Goal: Transaction & Acquisition: Purchase product/service

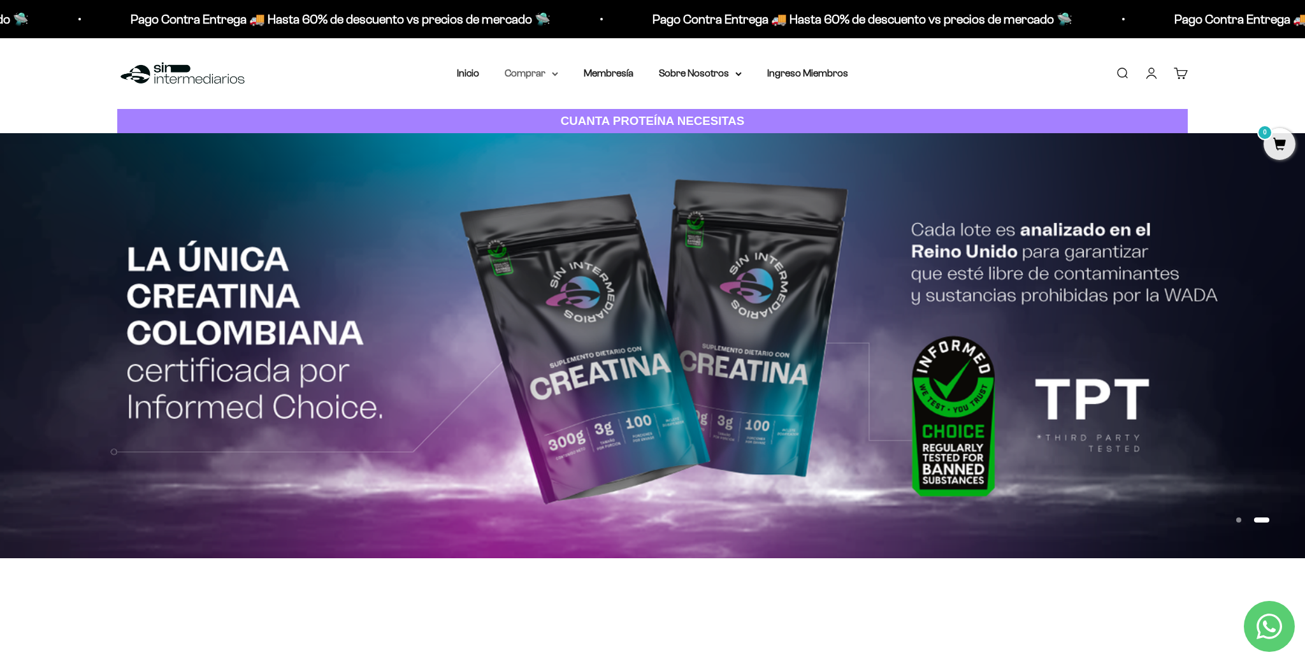
click at [538, 75] on summary "Comprar" at bounding box center [532, 73] width 54 height 17
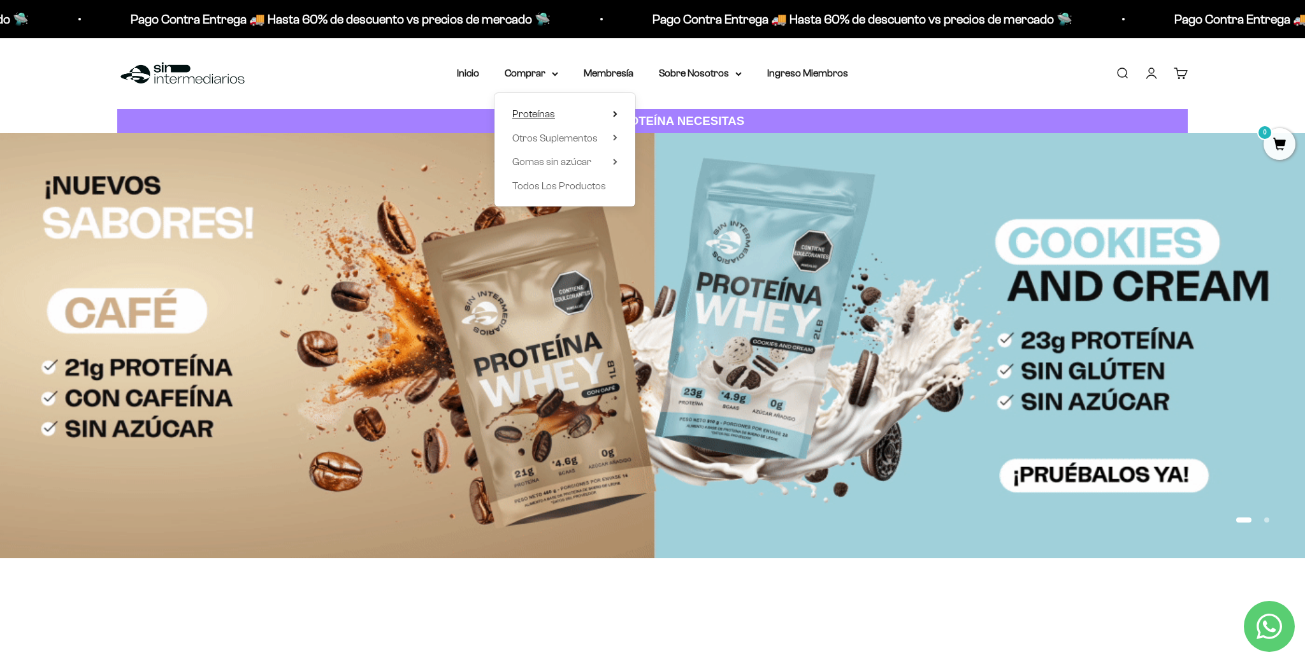
click at [531, 112] on span "Proteínas" at bounding box center [533, 113] width 43 height 11
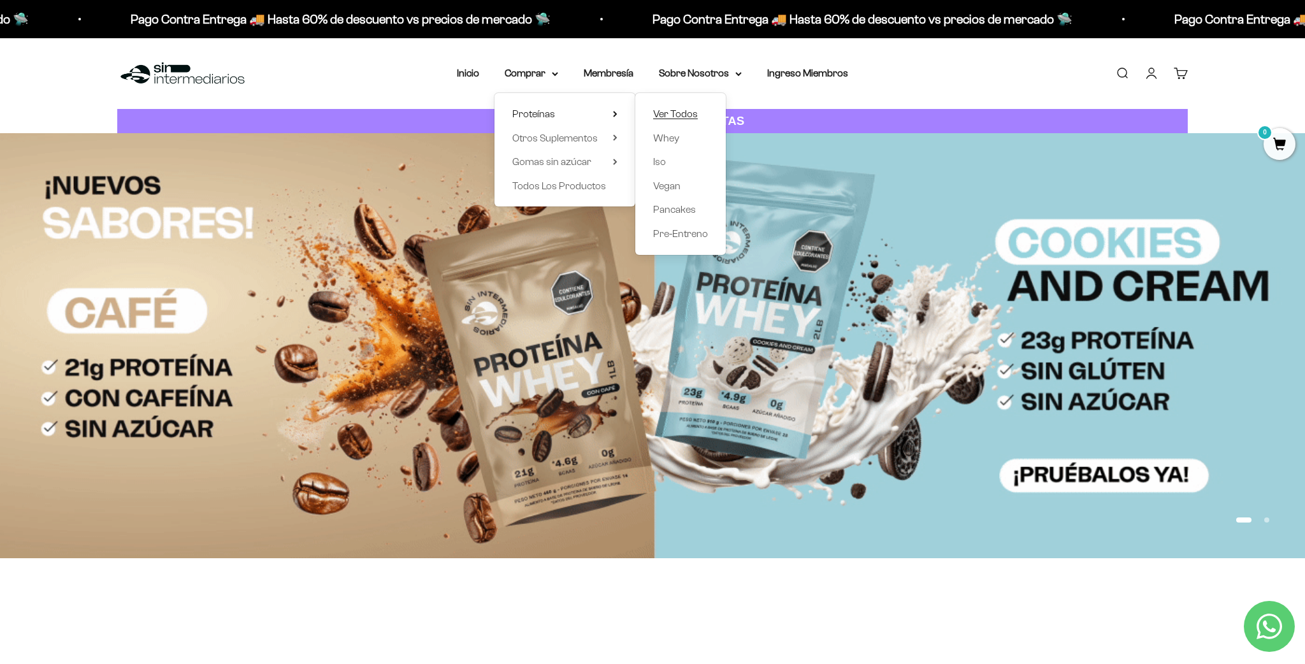
click at [668, 115] on span "Ver Todos" at bounding box center [675, 113] width 45 height 11
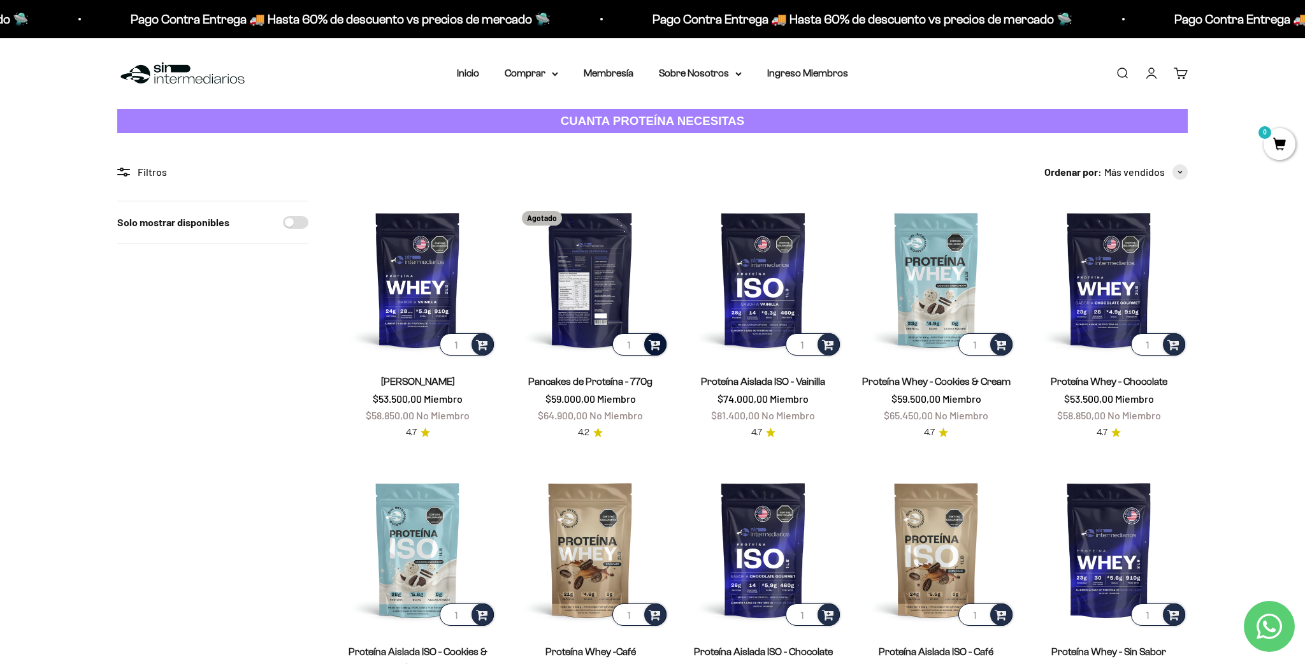
click at [657, 347] on span at bounding box center [655, 343] width 12 height 15
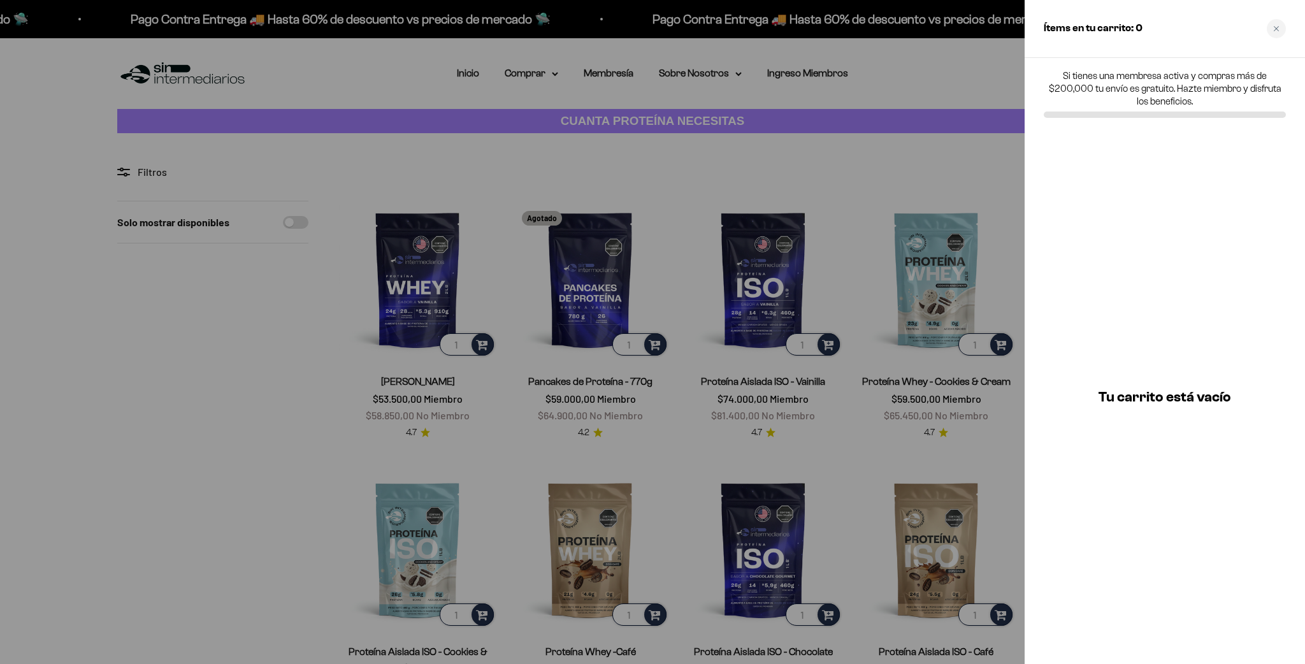
click at [1281, 25] on div "Close cart" at bounding box center [1276, 28] width 19 height 19
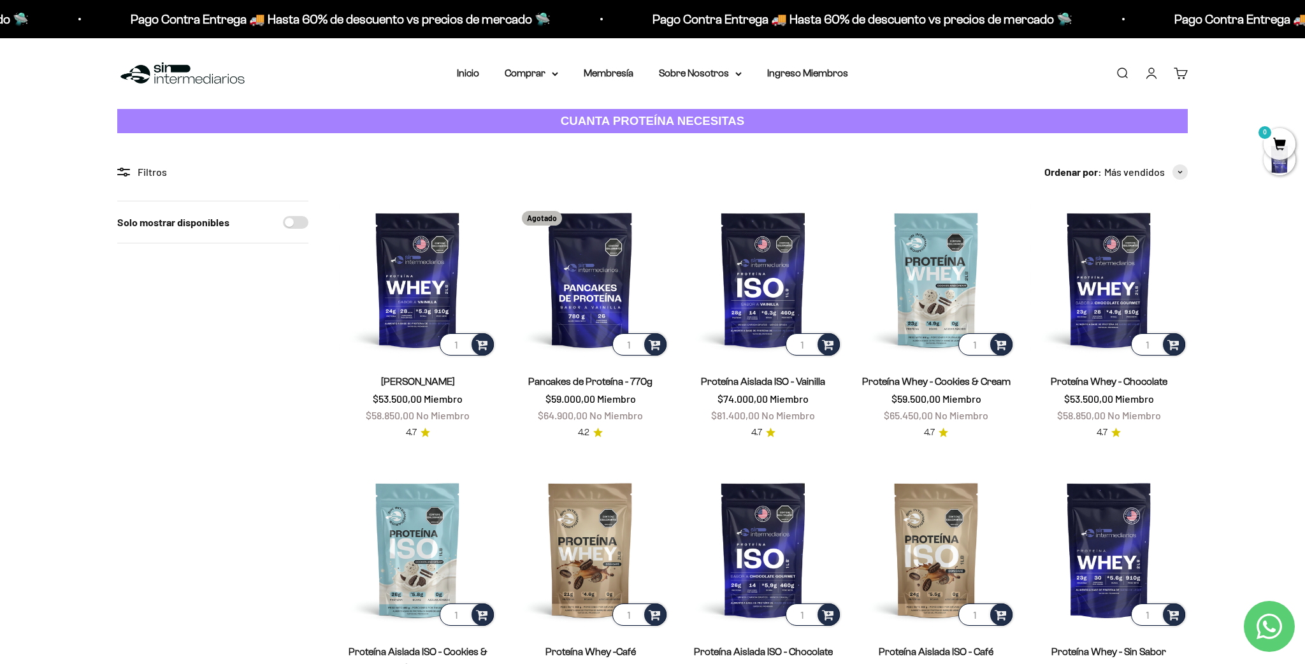
click at [1148, 71] on link "Iniciar sesión" at bounding box center [1151, 73] width 14 height 14
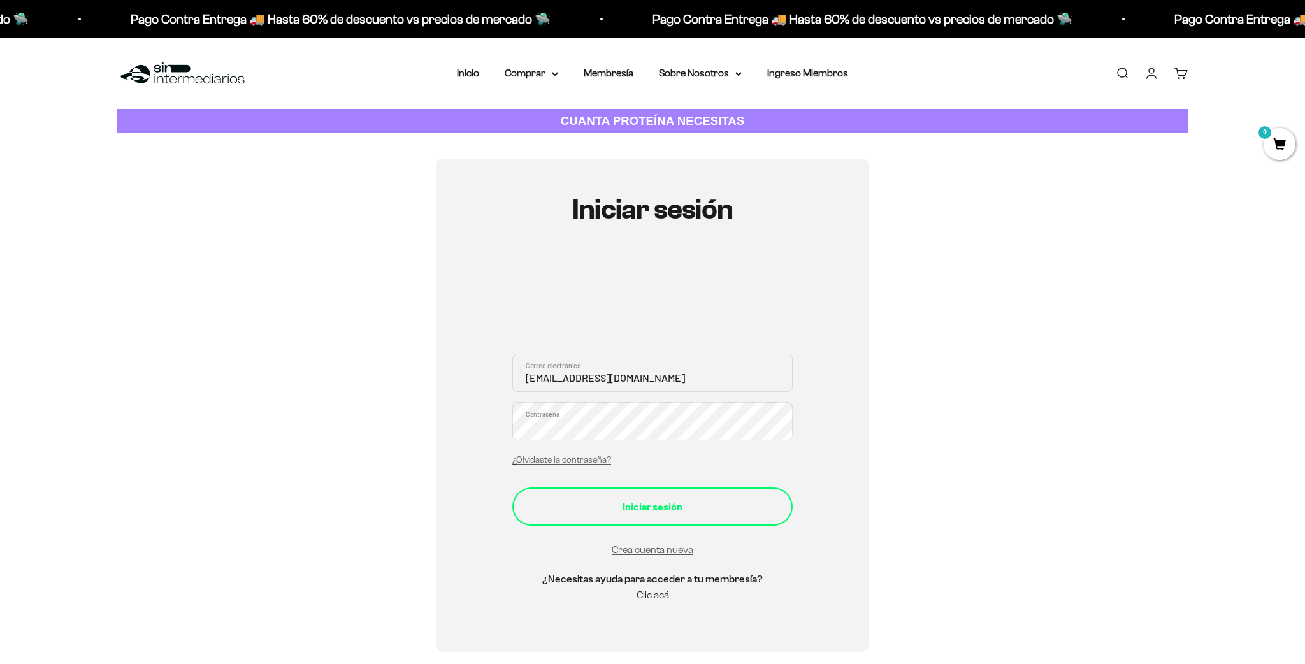
click at [652, 507] on div "Iniciar sesión" at bounding box center [652, 506] width 229 height 17
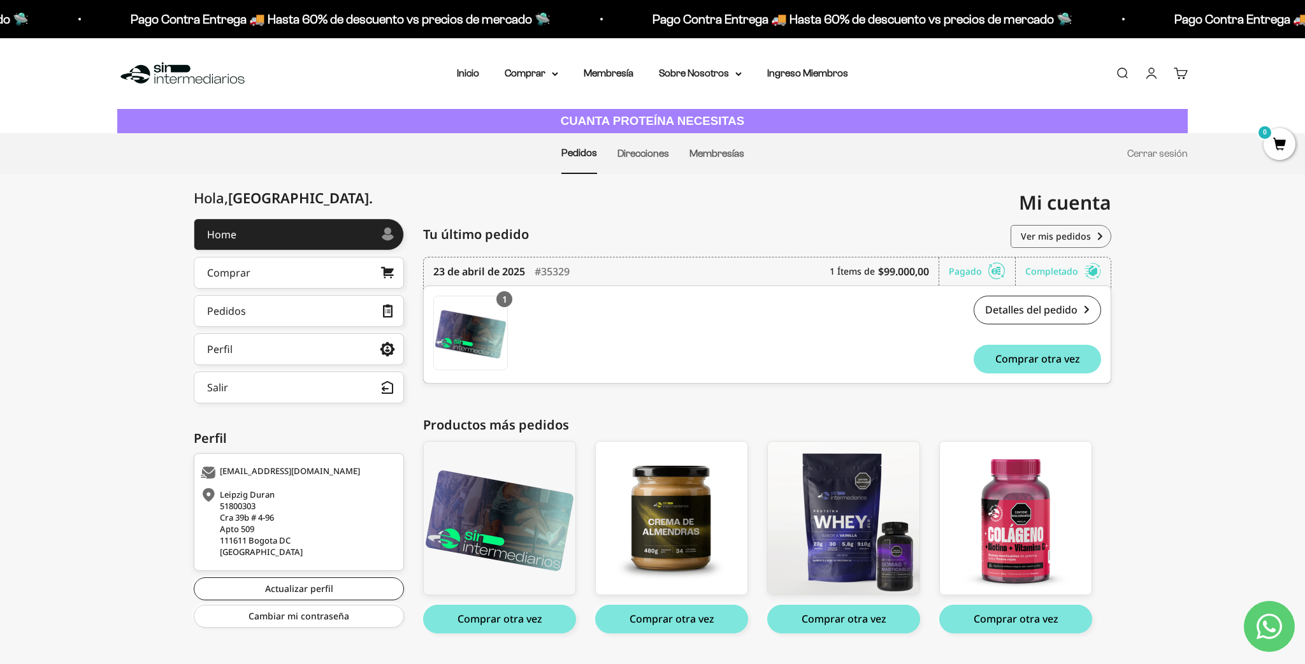
click at [609, 229] on div "Tu último pedido Pedidos" at bounding box center [767, 235] width 688 height 32
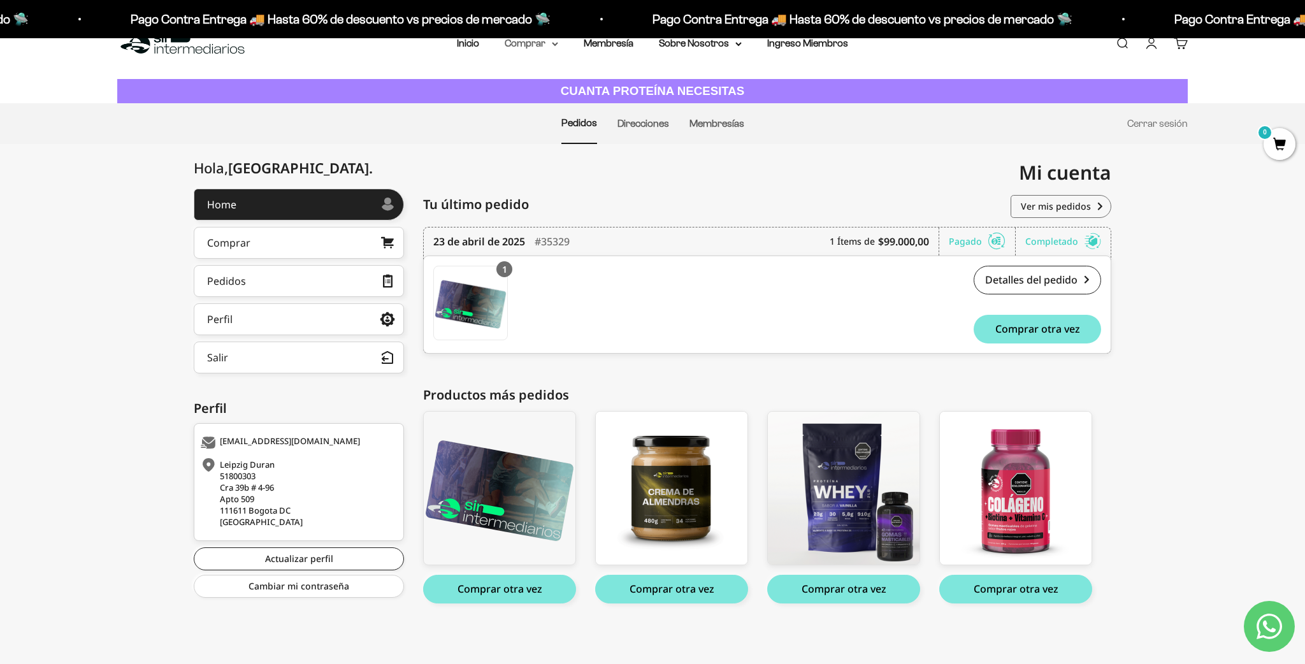
click at [535, 49] on summary "Comprar" at bounding box center [532, 43] width 54 height 17
click at [540, 83] on span "Proteínas" at bounding box center [533, 83] width 43 height 11
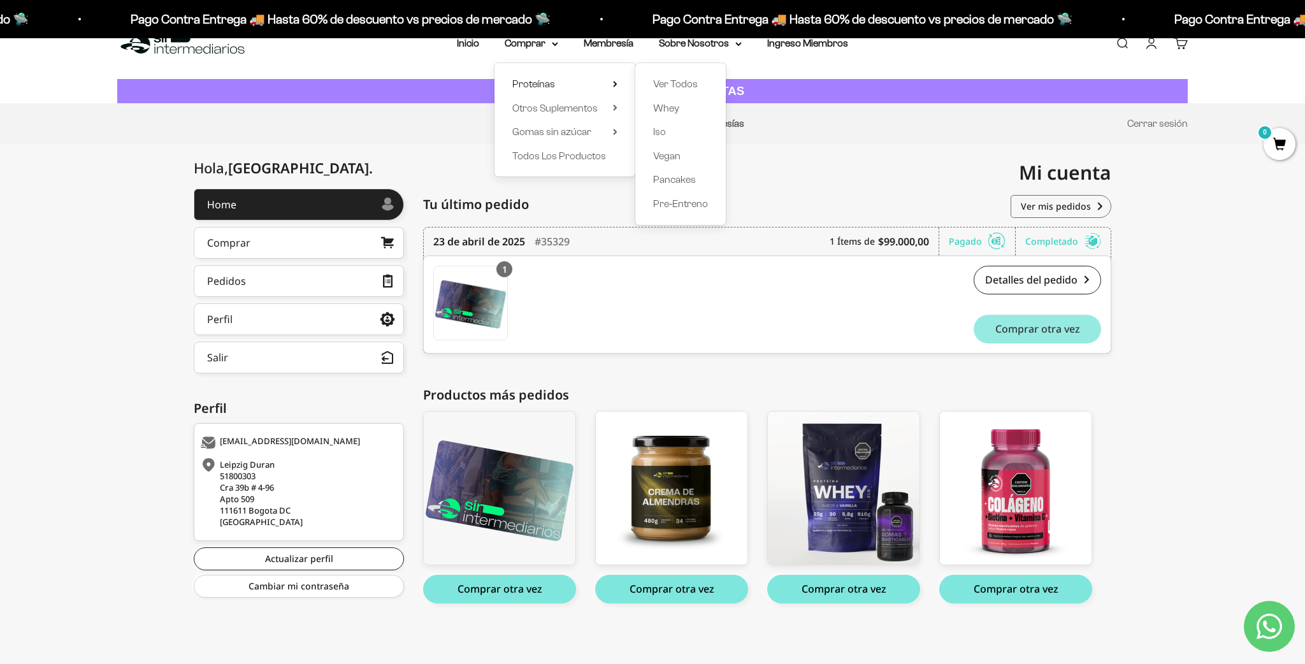
scroll to position [25, 0]
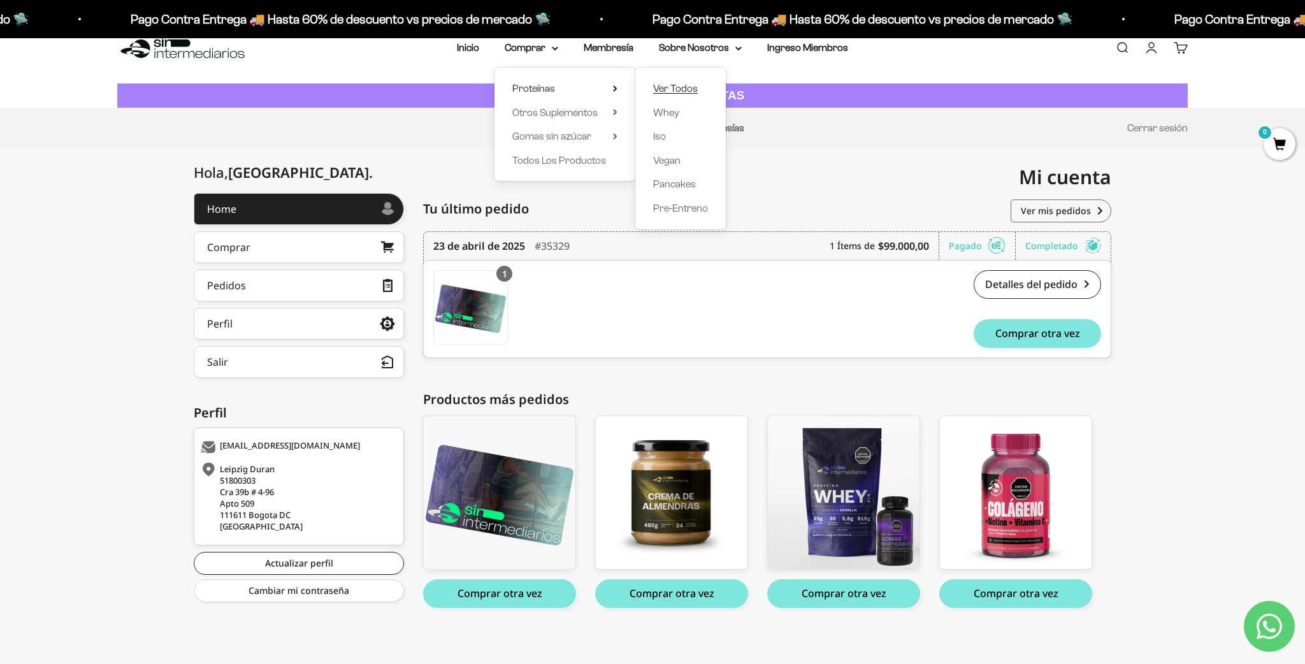
click at [663, 88] on span "Ver Todos" at bounding box center [675, 88] width 45 height 11
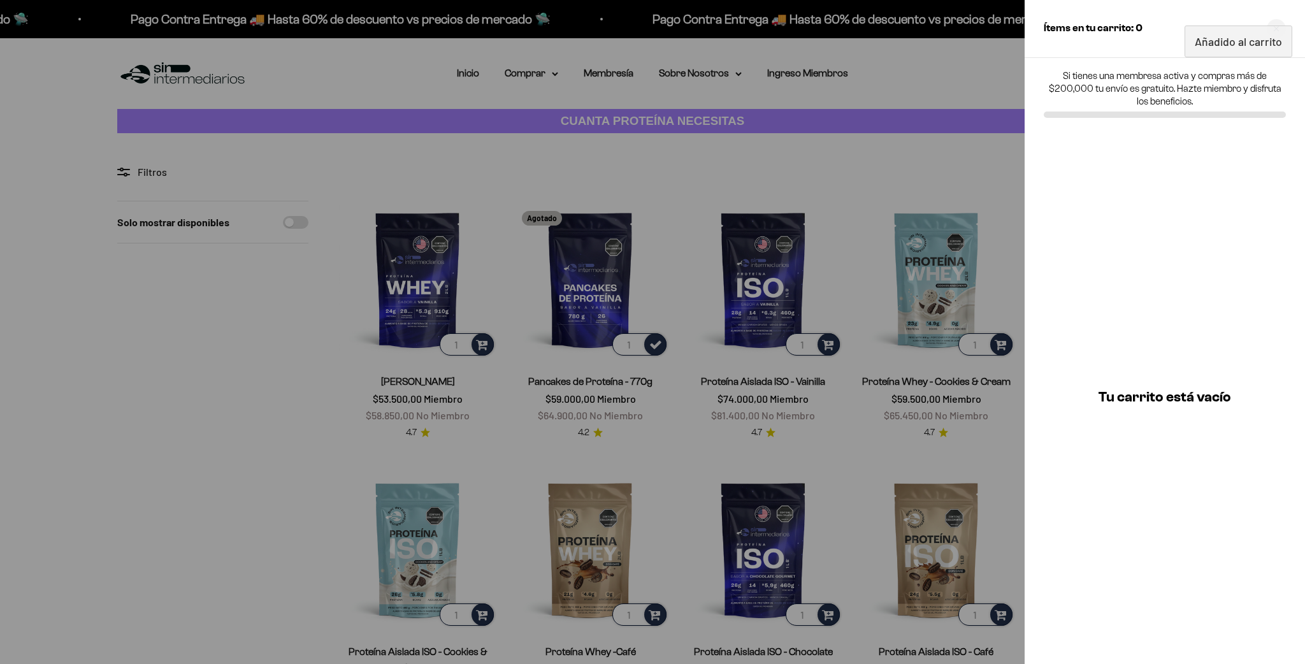
click at [685, 433] on div at bounding box center [652, 332] width 1305 height 664
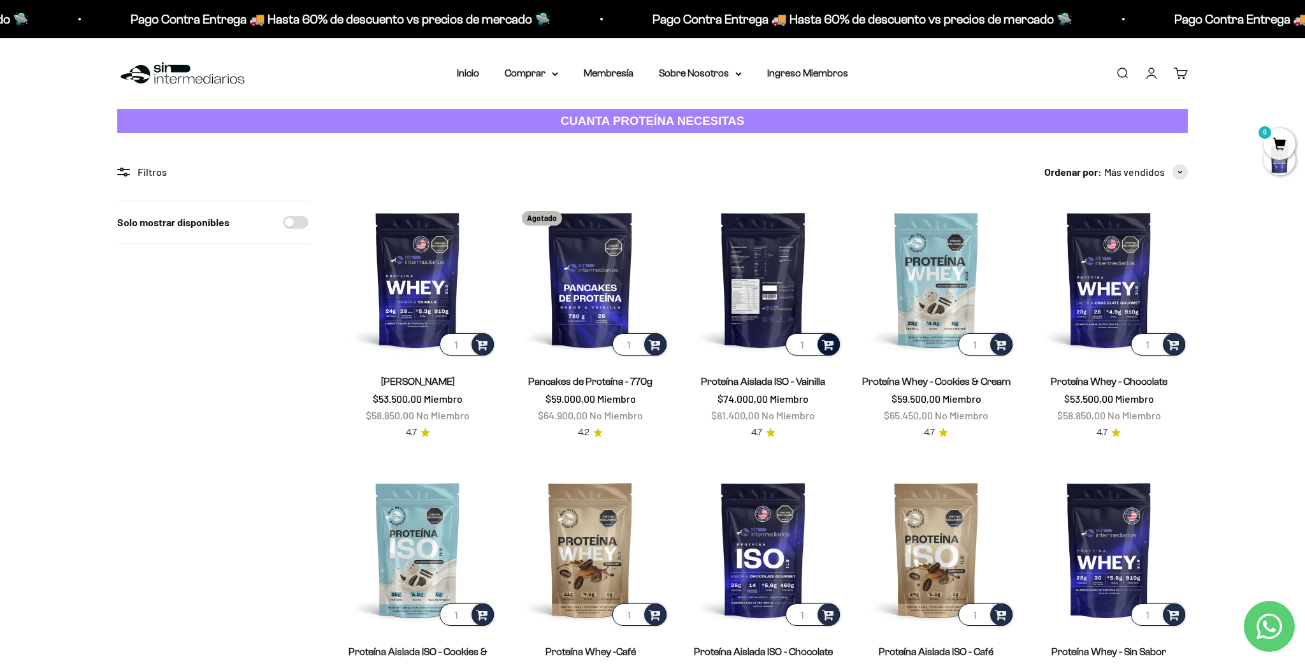
click at [832, 347] on span at bounding box center [828, 343] width 12 height 15
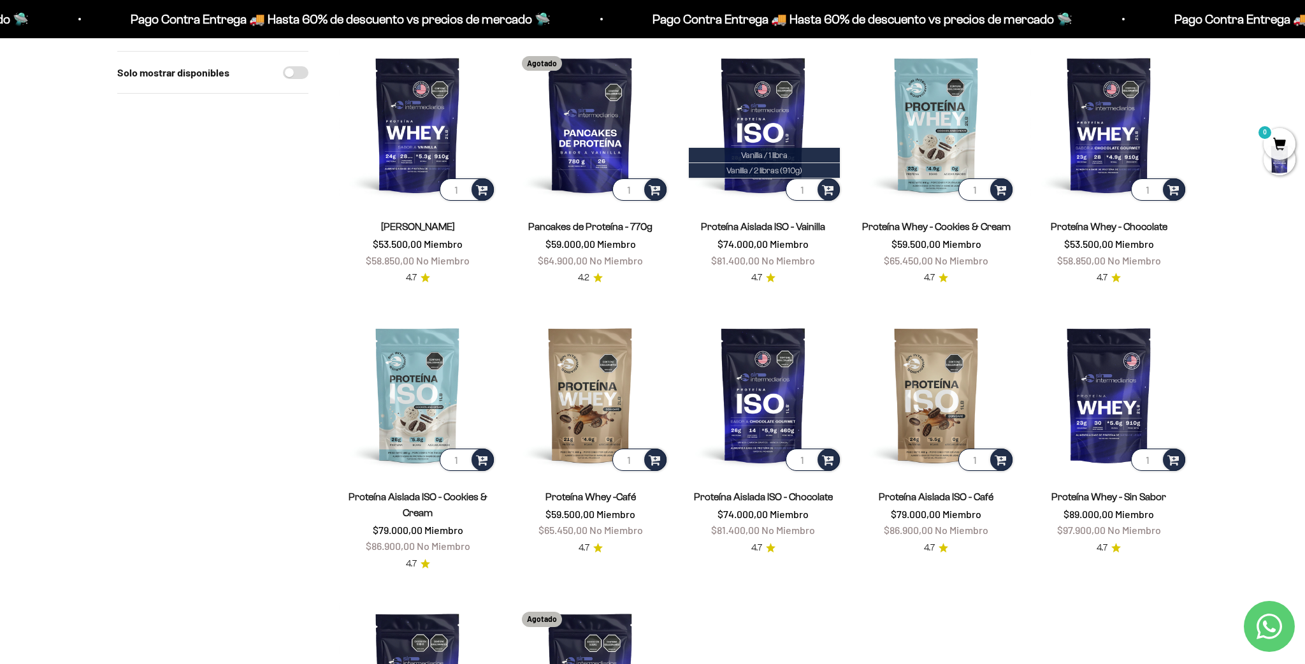
scroll to position [192, 0]
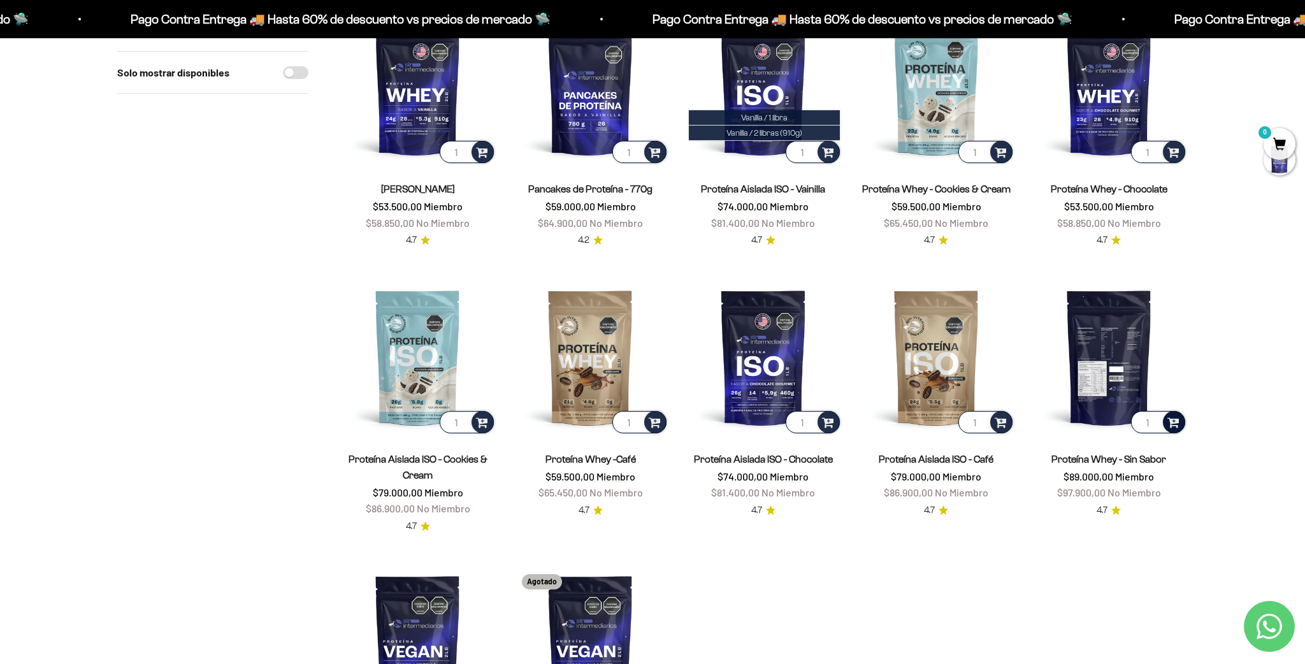
click at [1181, 426] on div at bounding box center [1174, 422] width 22 height 22
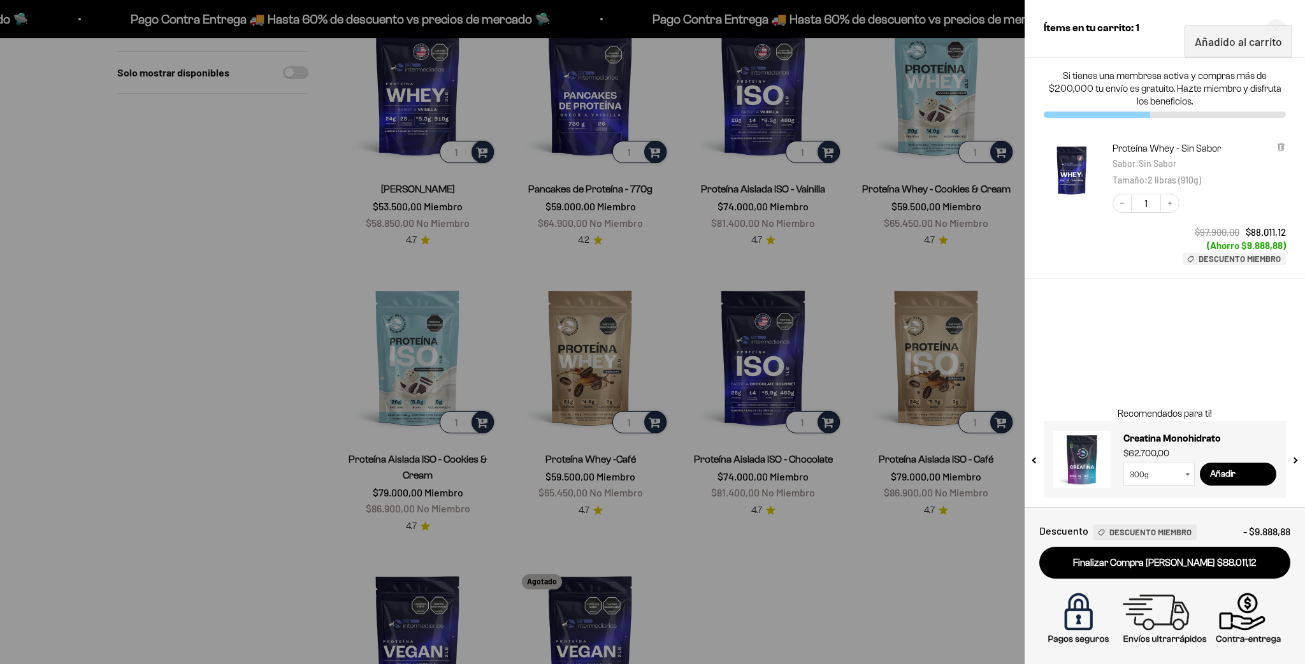
click at [888, 538] on div at bounding box center [652, 332] width 1305 height 664
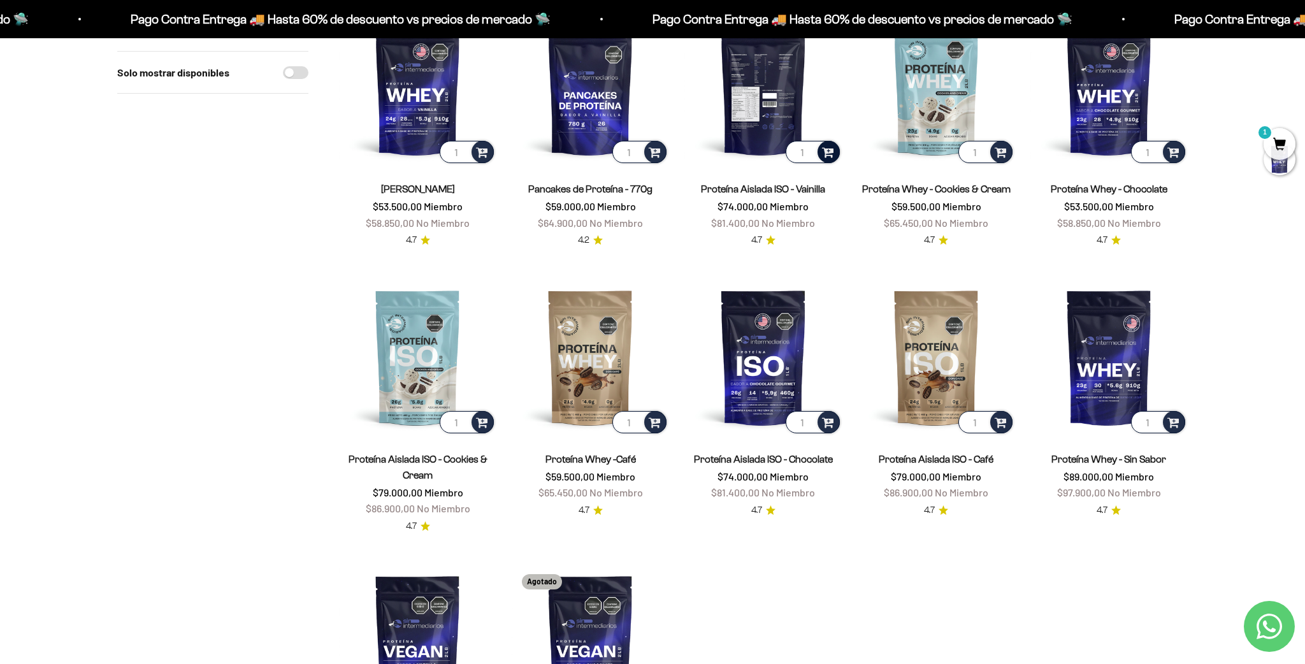
click at [832, 156] on span at bounding box center [828, 151] width 12 height 15
click at [774, 117] on span "Vanilla / 1 libra" at bounding box center [764, 118] width 47 height 10
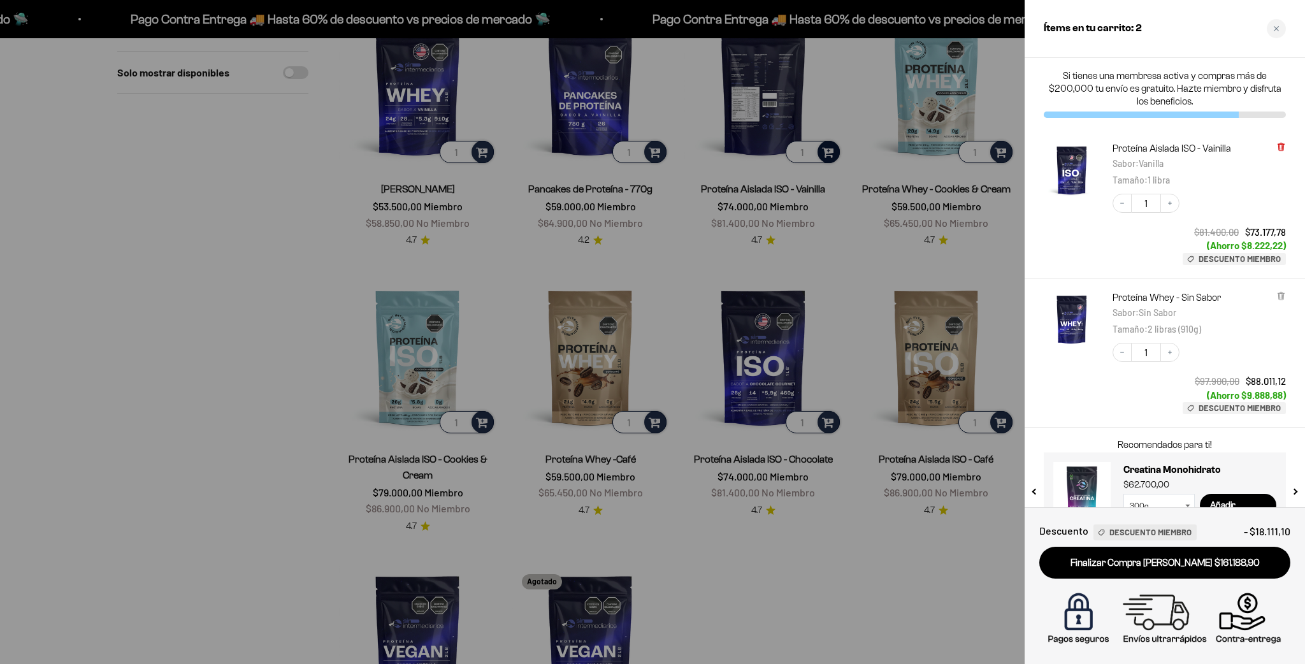
click at [1283, 149] on icon at bounding box center [1280, 147] width 5 height 6
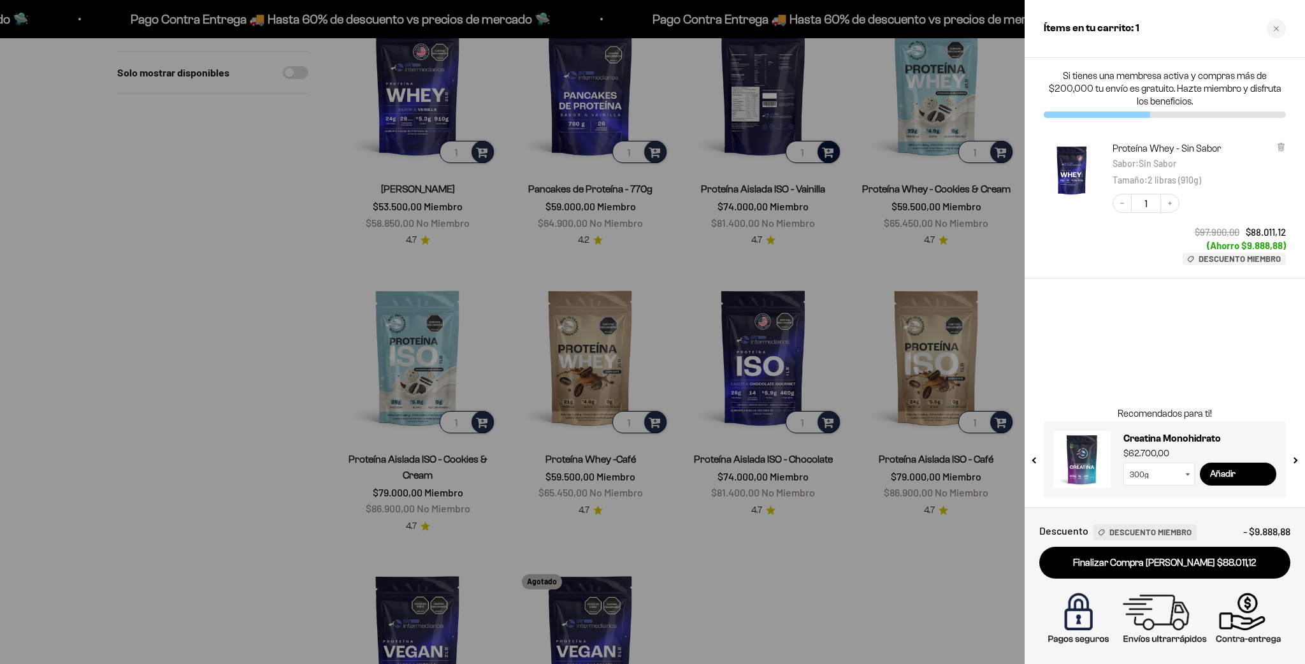
click at [861, 173] on div at bounding box center [652, 332] width 1305 height 664
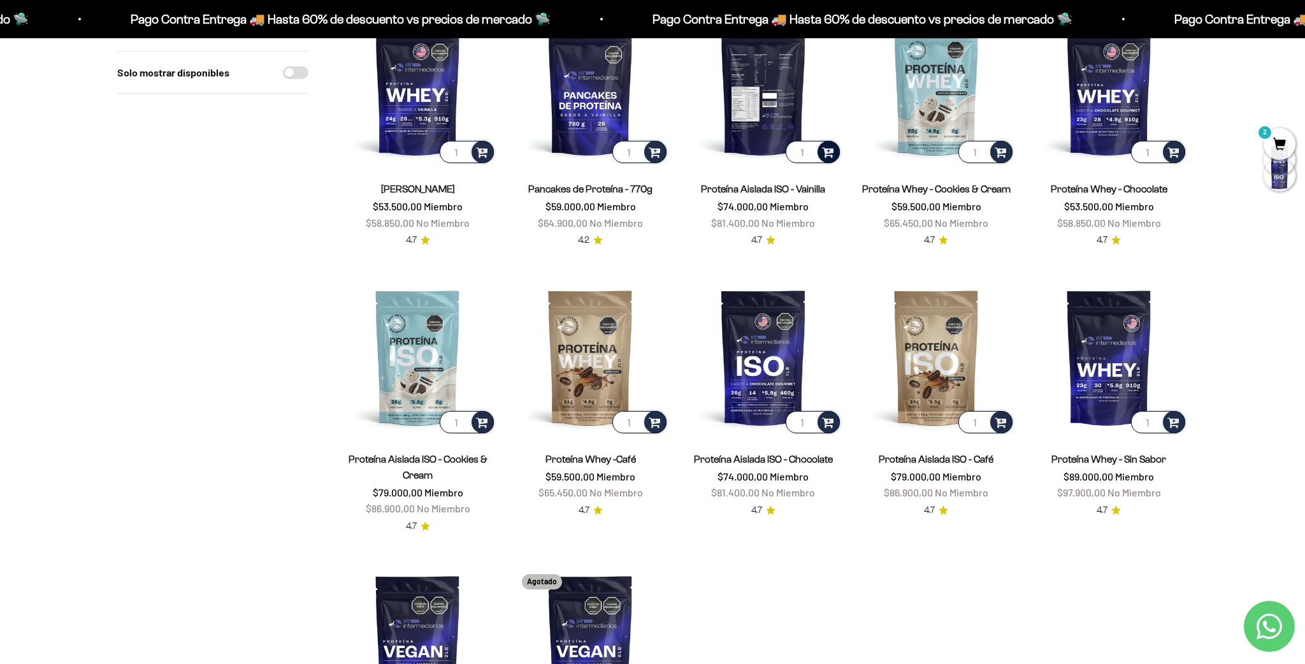
click at [832, 159] on div at bounding box center [828, 152] width 22 height 22
click at [793, 137] on span "Vanilla / 2 libras (910g)" at bounding box center [764, 133] width 76 height 10
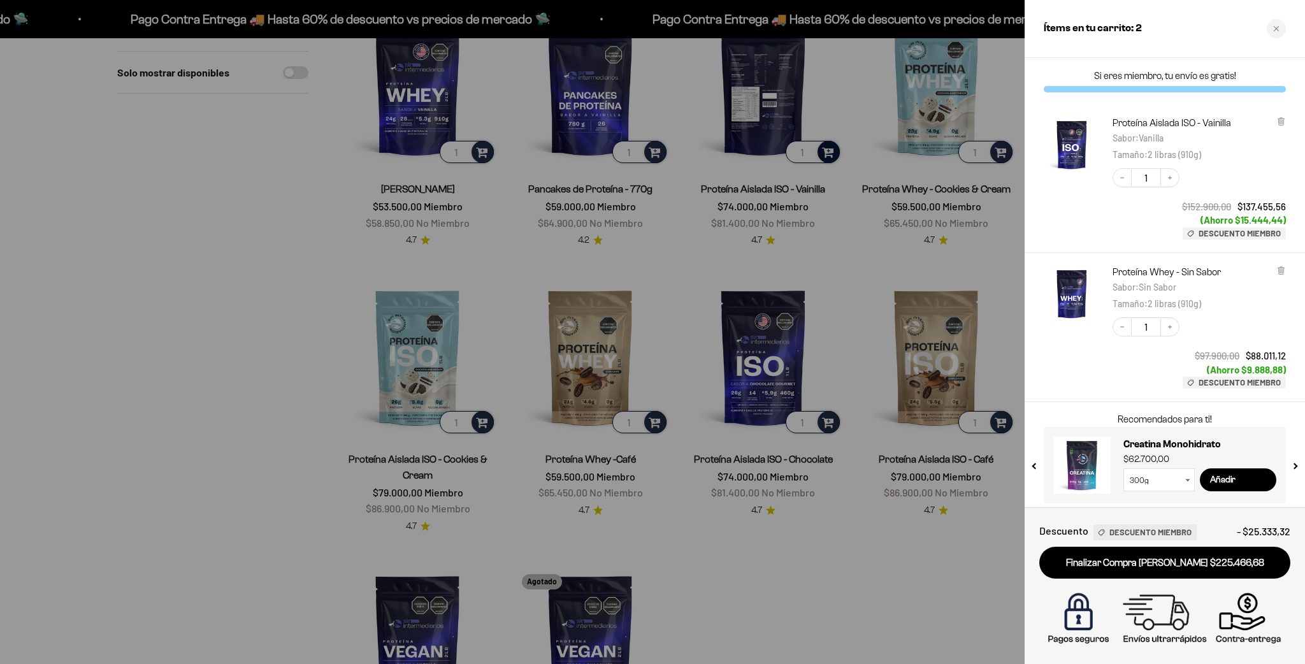
scroll to position [6, 0]
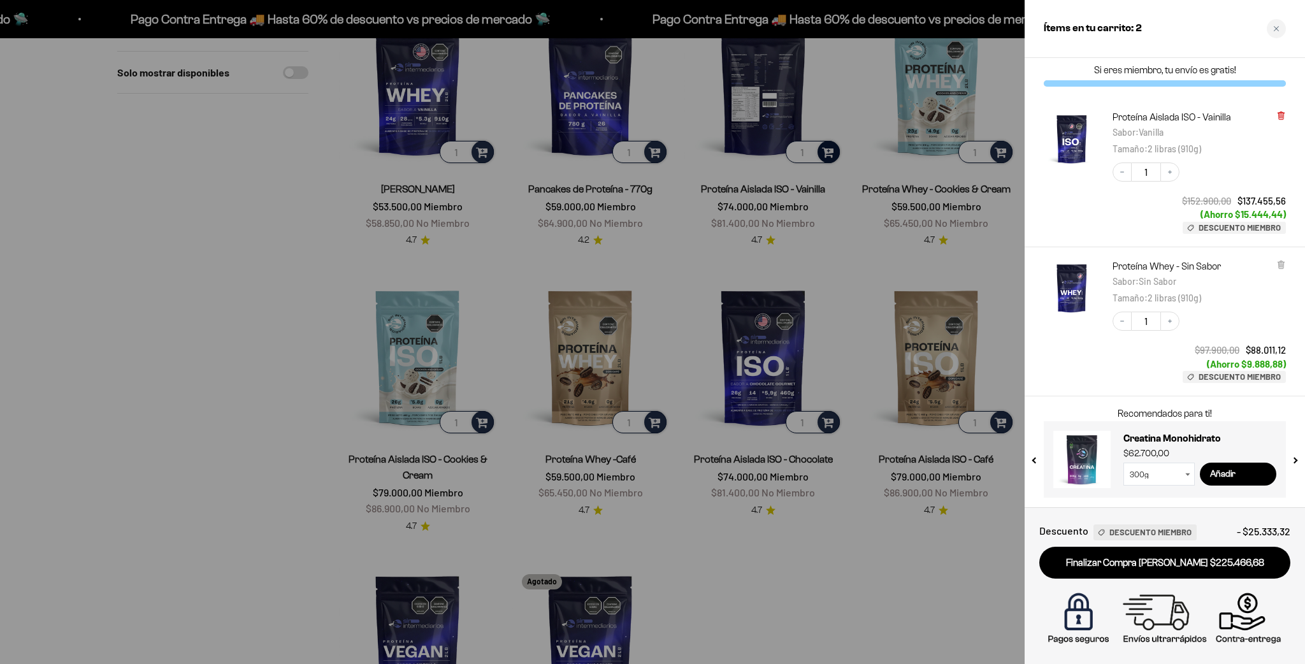
click at [1284, 116] on icon at bounding box center [1281, 116] width 10 height 10
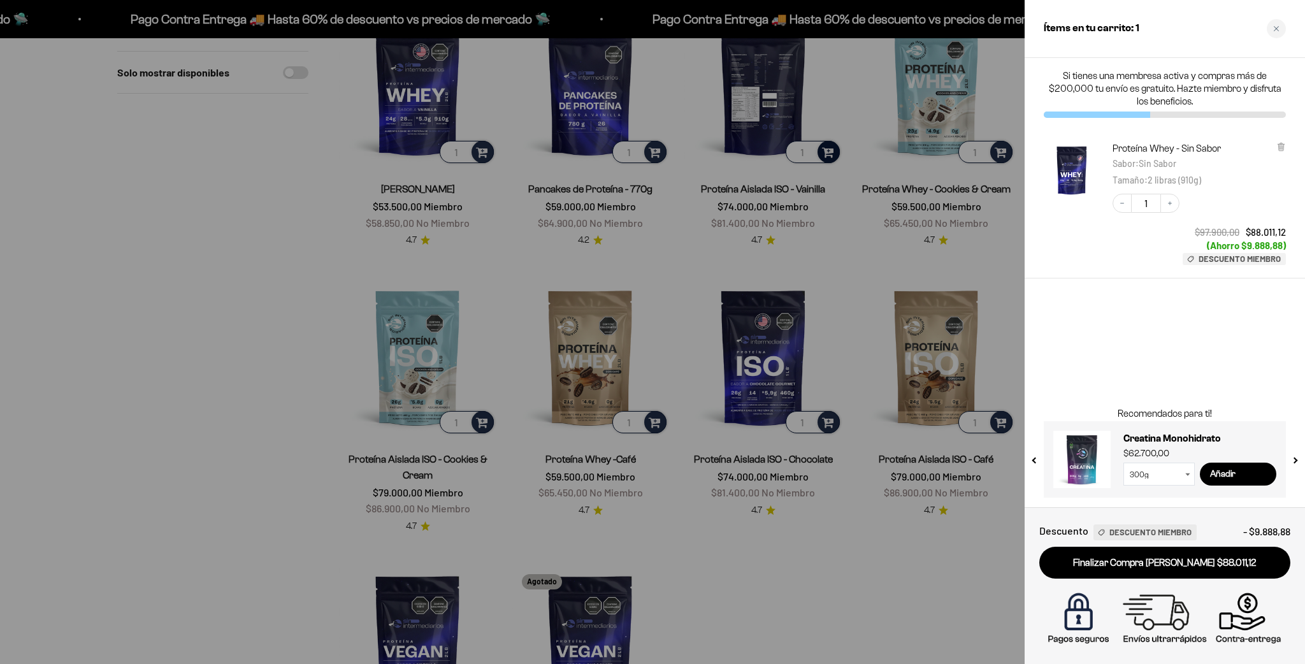
drag, startPoint x: 836, startPoint y: 241, endPoint x: 830, endPoint y: 243, distance: 6.9
click at [836, 241] on div at bounding box center [652, 332] width 1305 height 664
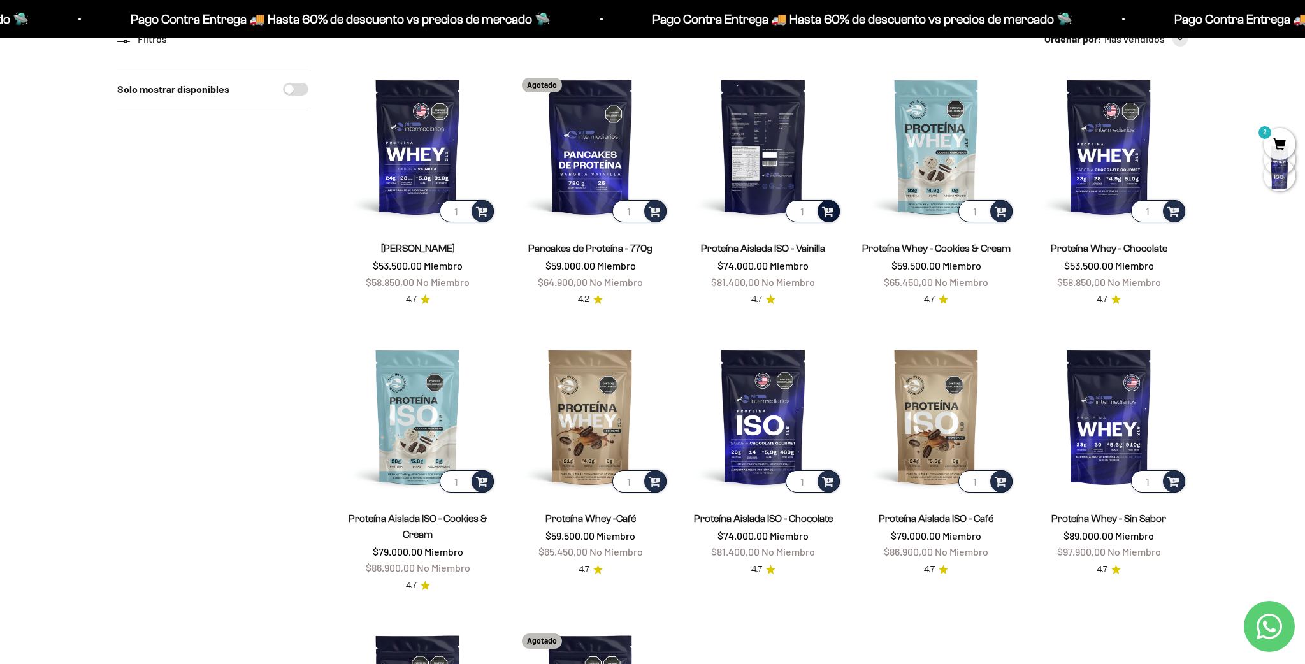
scroll to position [133, 0]
click at [830, 217] on span at bounding box center [828, 211] width 12 height 15
click at [763, 178] on span "Vanilla / 1 libra" at bounding box center [764, 178] width 47 height 10
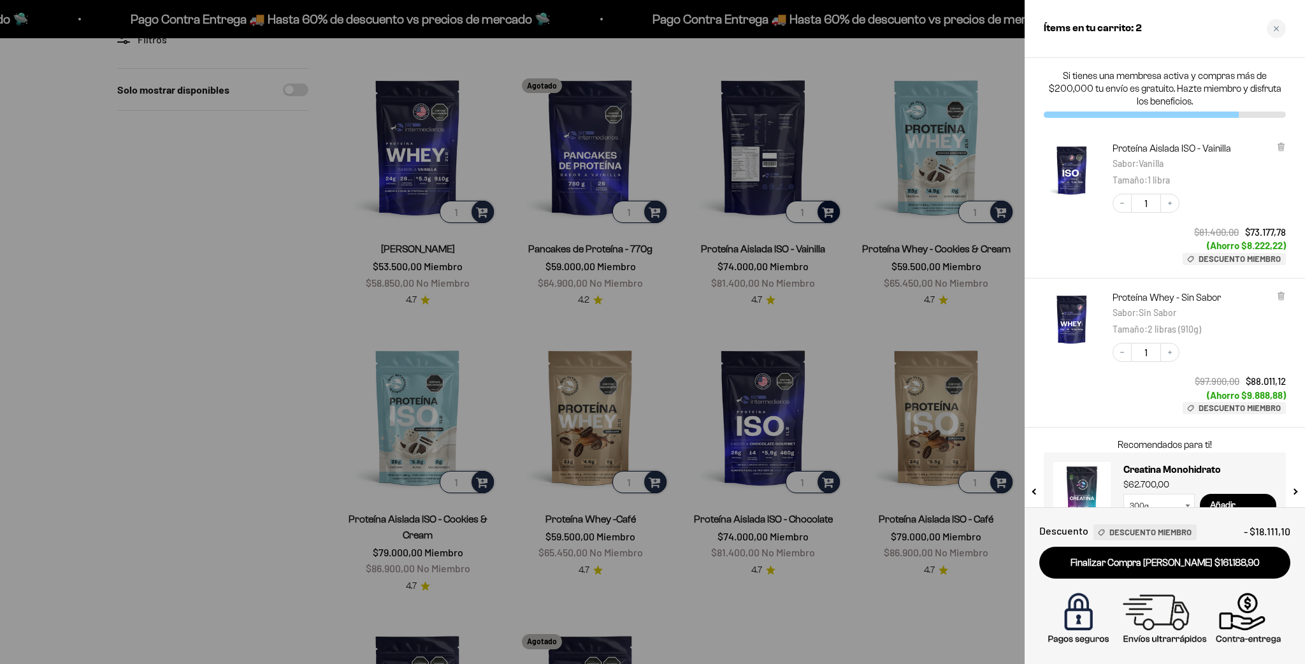
click at [368, 255] on div at bounding box center [652, 332] width 1305 height 664
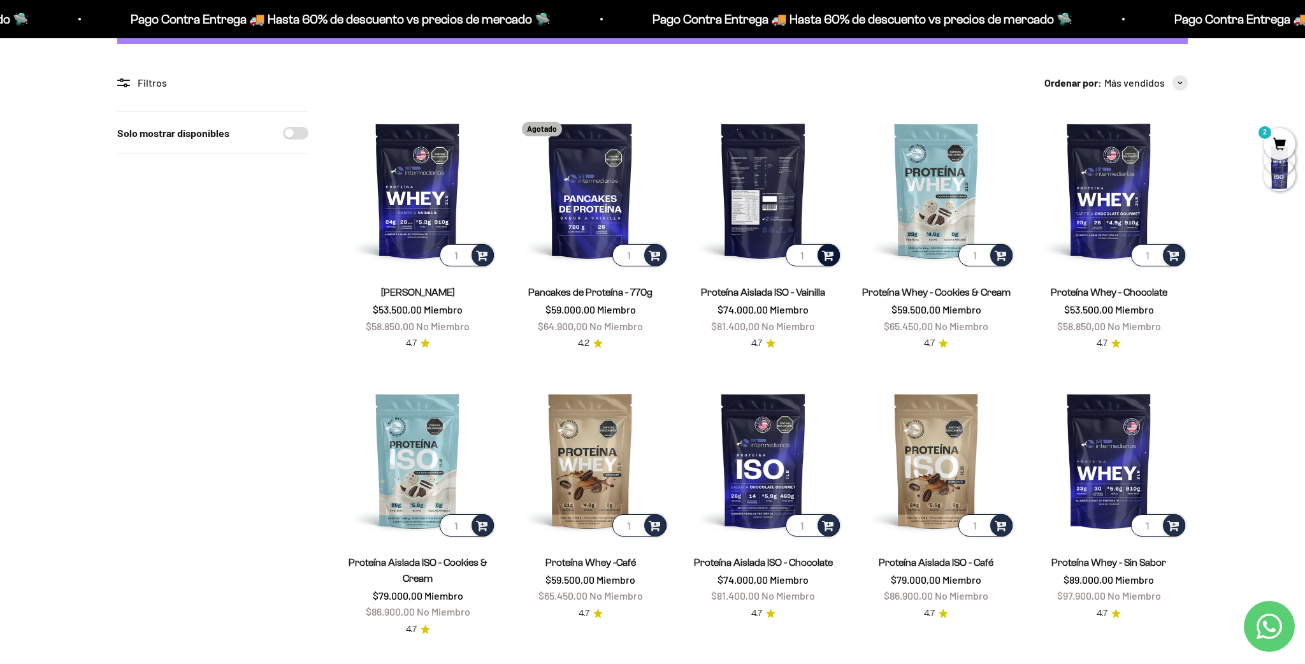
scroll to position [0, 0]
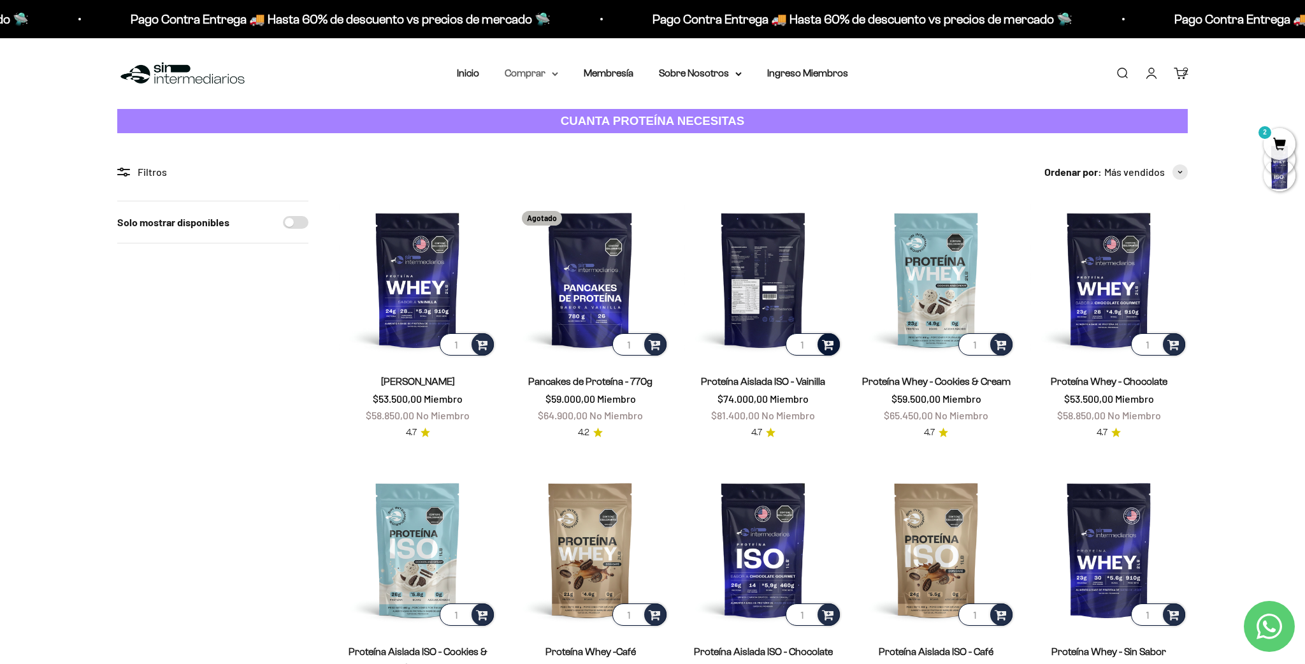
click at [535, 77] on summary "Comprar" at bounding box center [532, 73] width 54 height 17
click at [573, 137] on span "Otros Suplementos" at bounding box center [554, 138] width 85 height 11
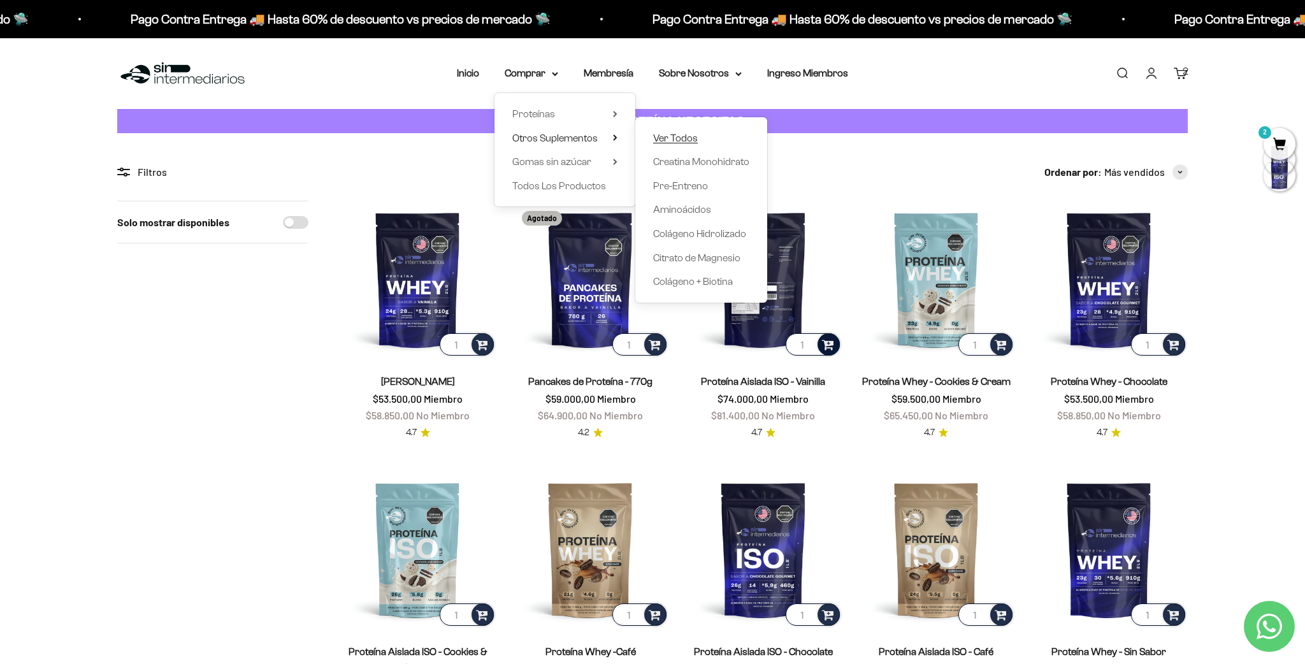
click at [675, 141] on span "Ver Todos" at bounding box center [675, 138] width 45 height 11
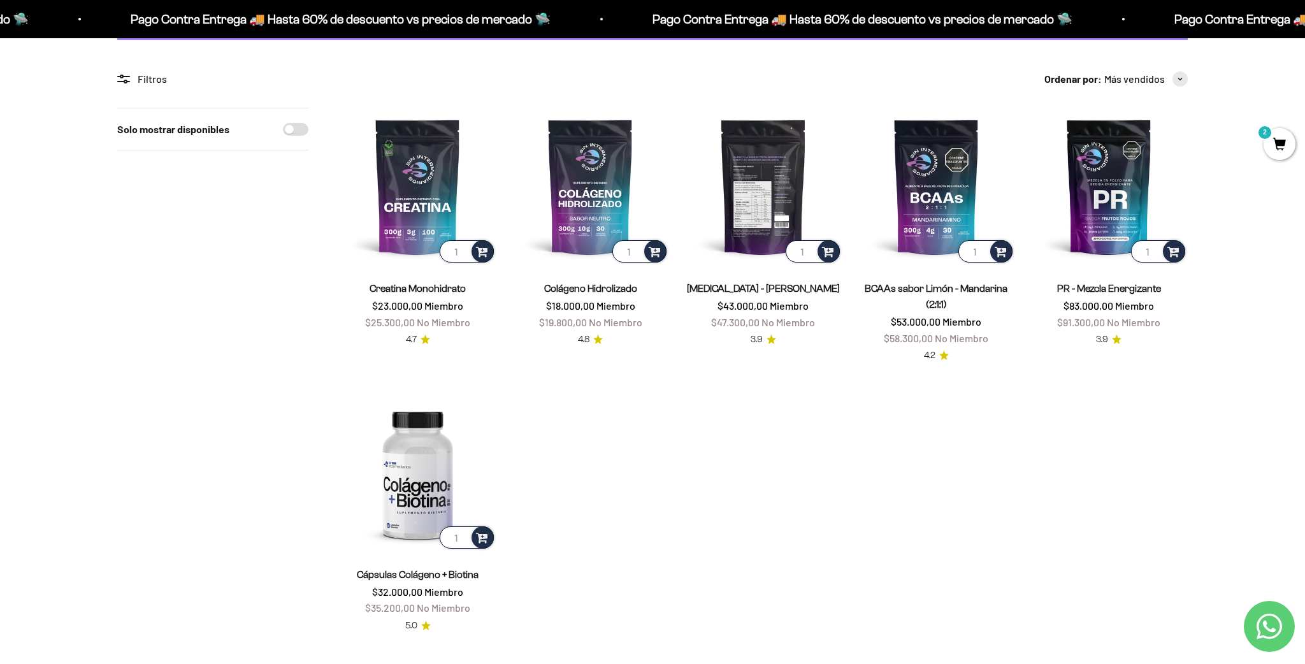
scroll to position [90, 0]
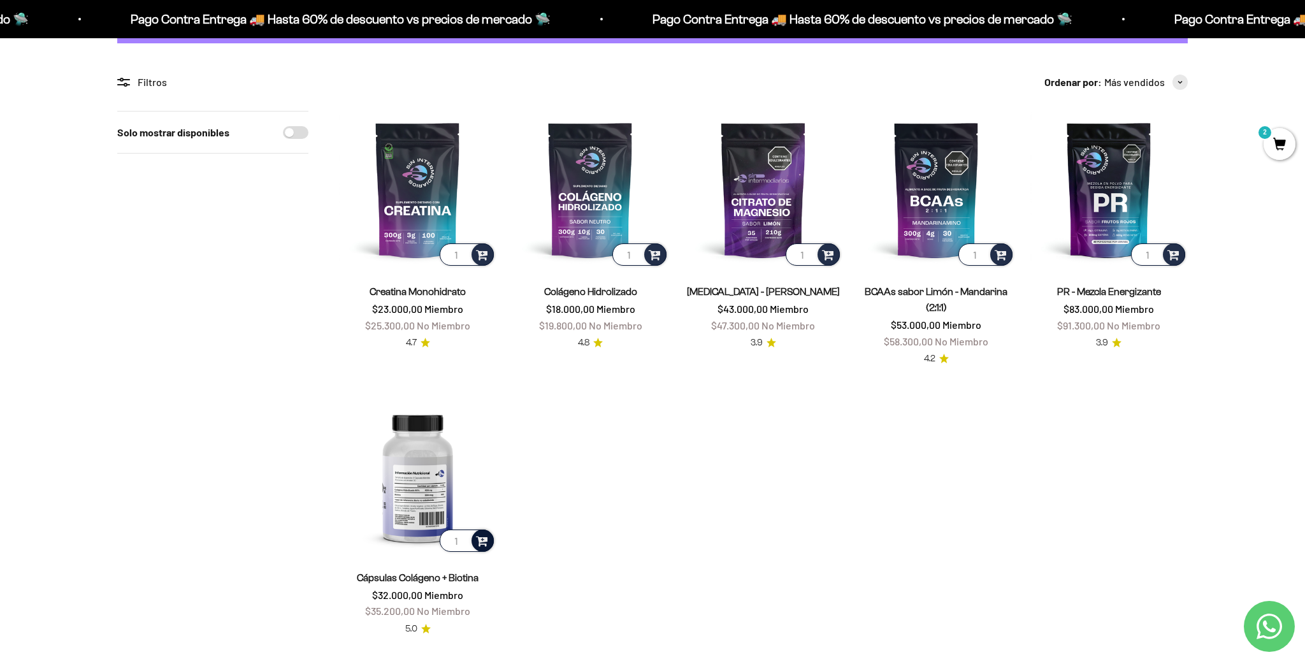
click at [486, 545] on span at bounding box center [482, 540] width 12 height 15
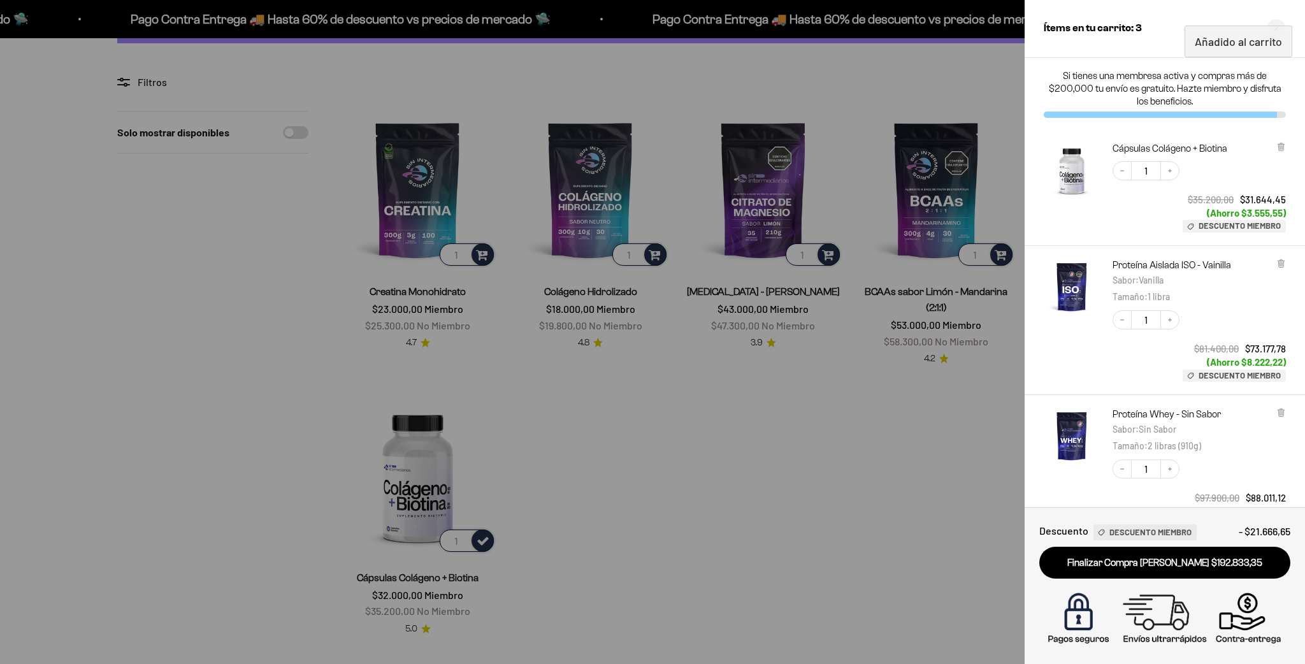
click at [907, 473] on div at bounding box center [652, 332] width 1305 height 664
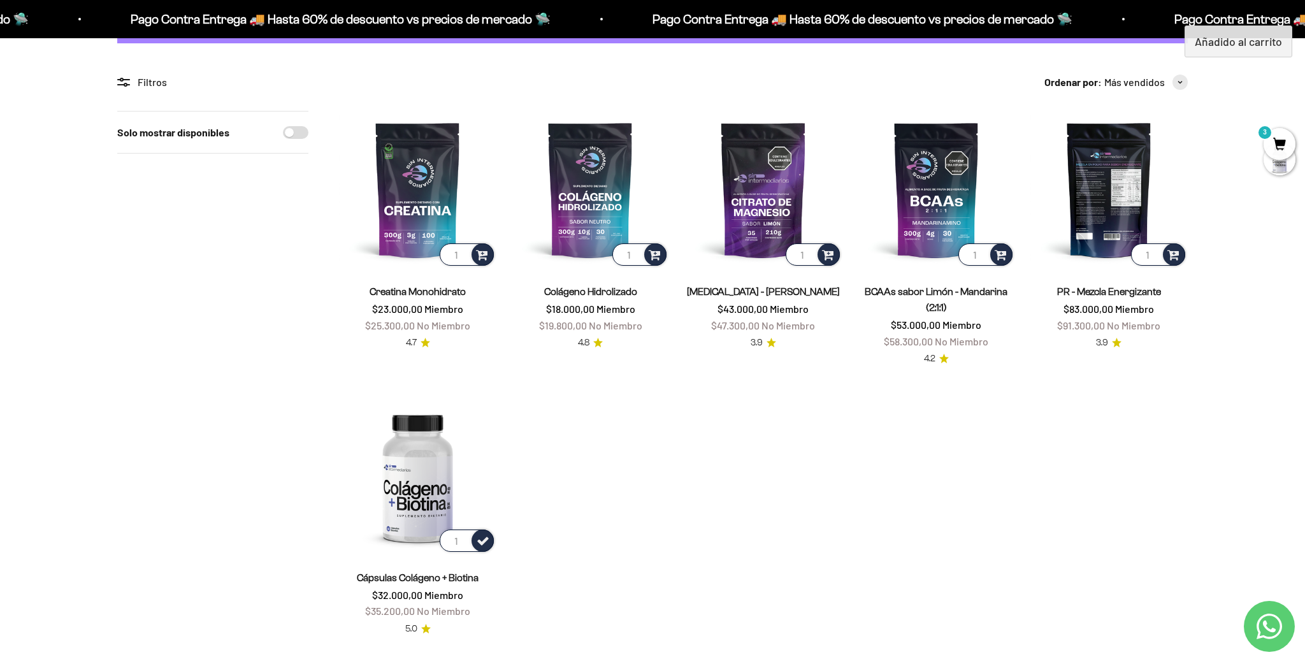
click at [1085, 198] on img at bounding box center [1108, 189] width 157 height 157
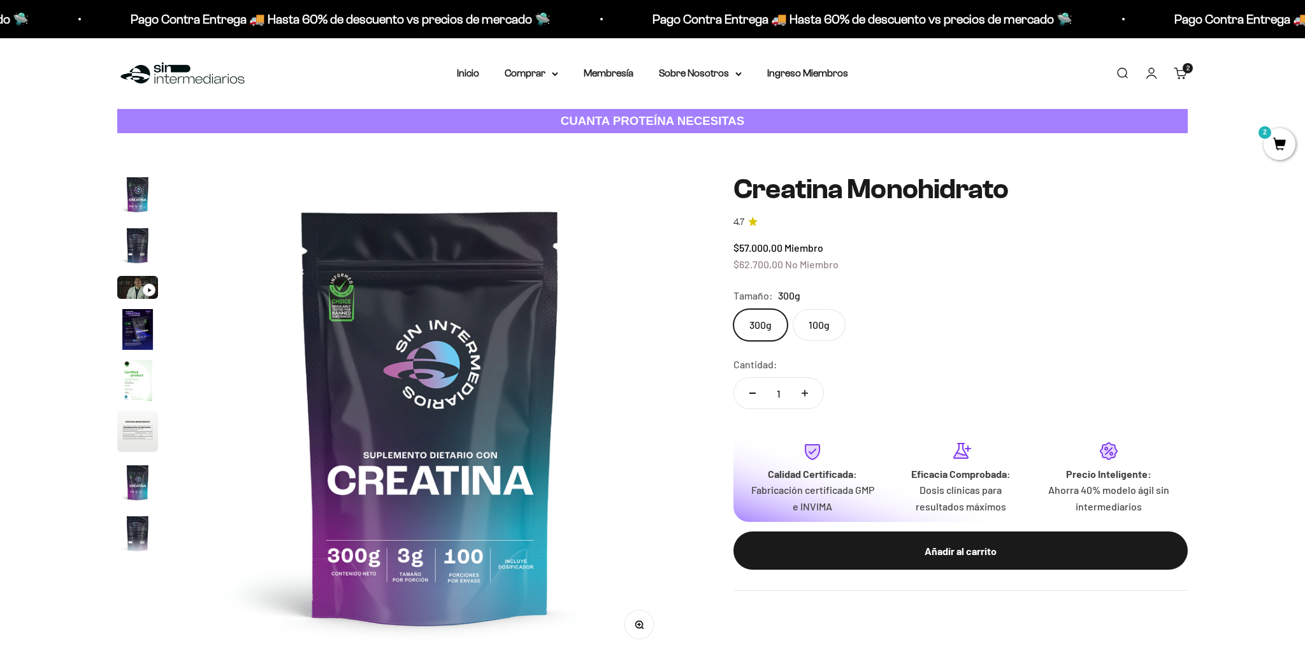
scroll to position [0, 3992]
click at [136, 245] on img "Ir al artículo 2" at bounding box center [137, 245] width 41 height 41
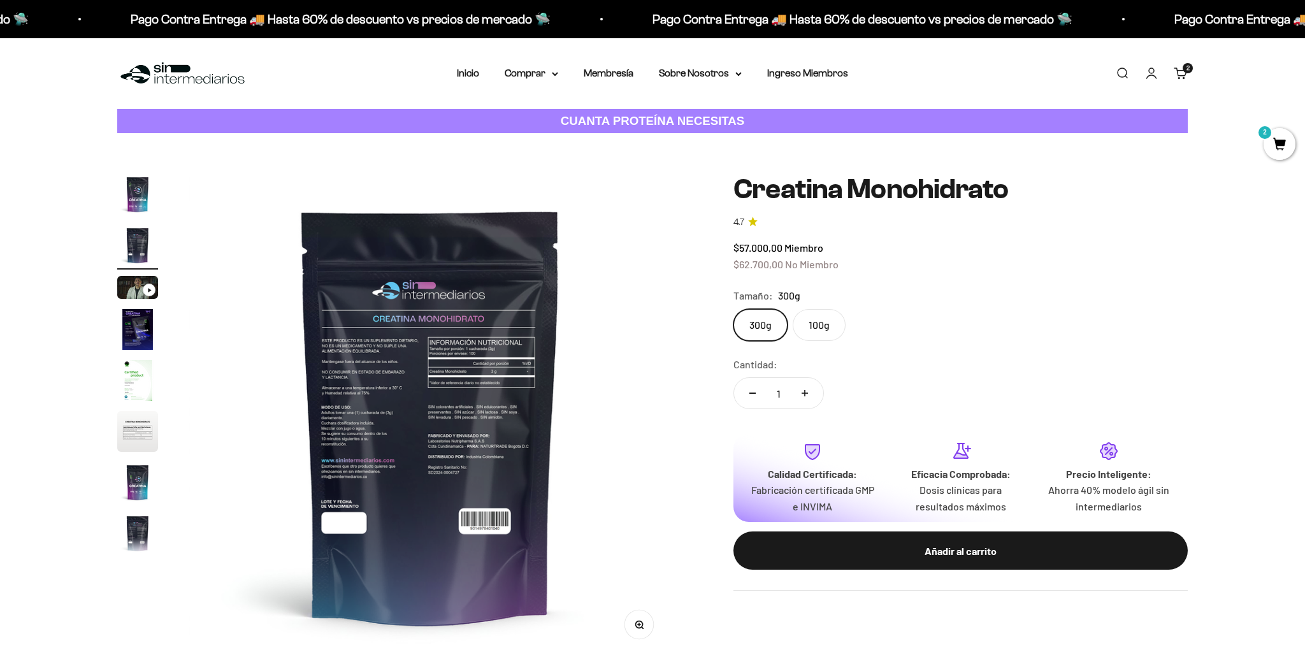
scroll to position [0, 499]
click at [393, 368] on img at bounding box center [431, 416] width 484 height 484
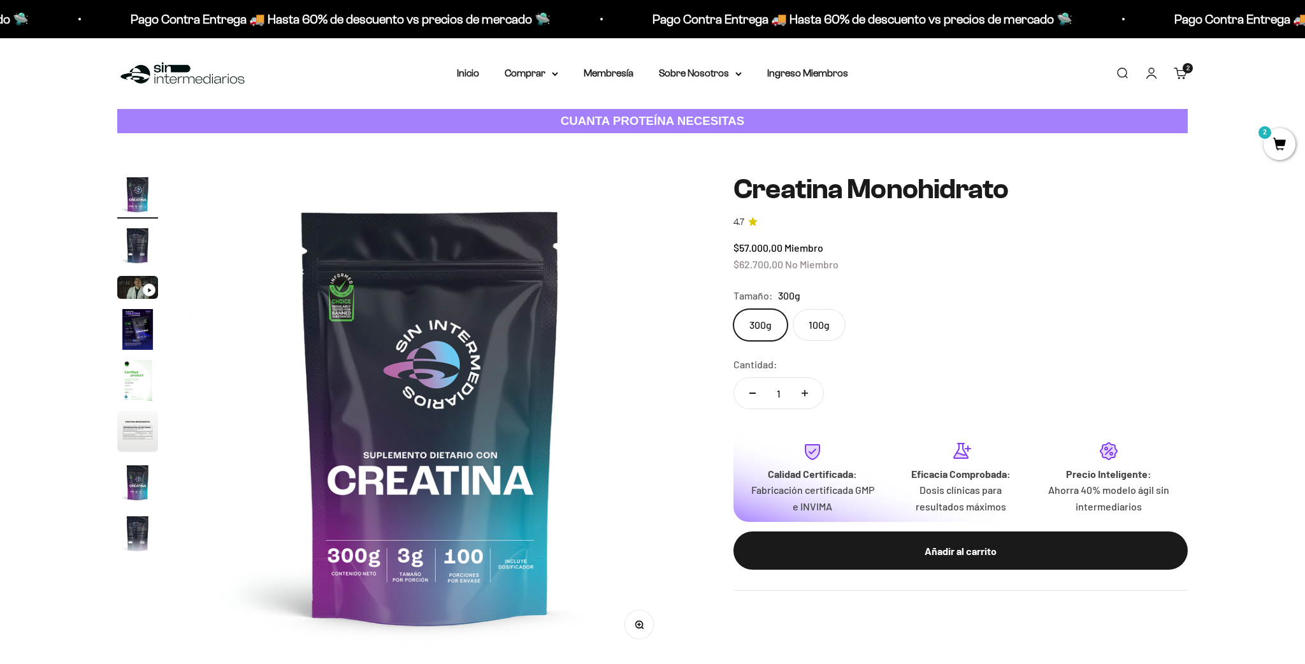
scroll to position [0, 0]
click at [134, 426] on img "Ir al artículo 6" at bounding box center [137, 431] width 41 height 41
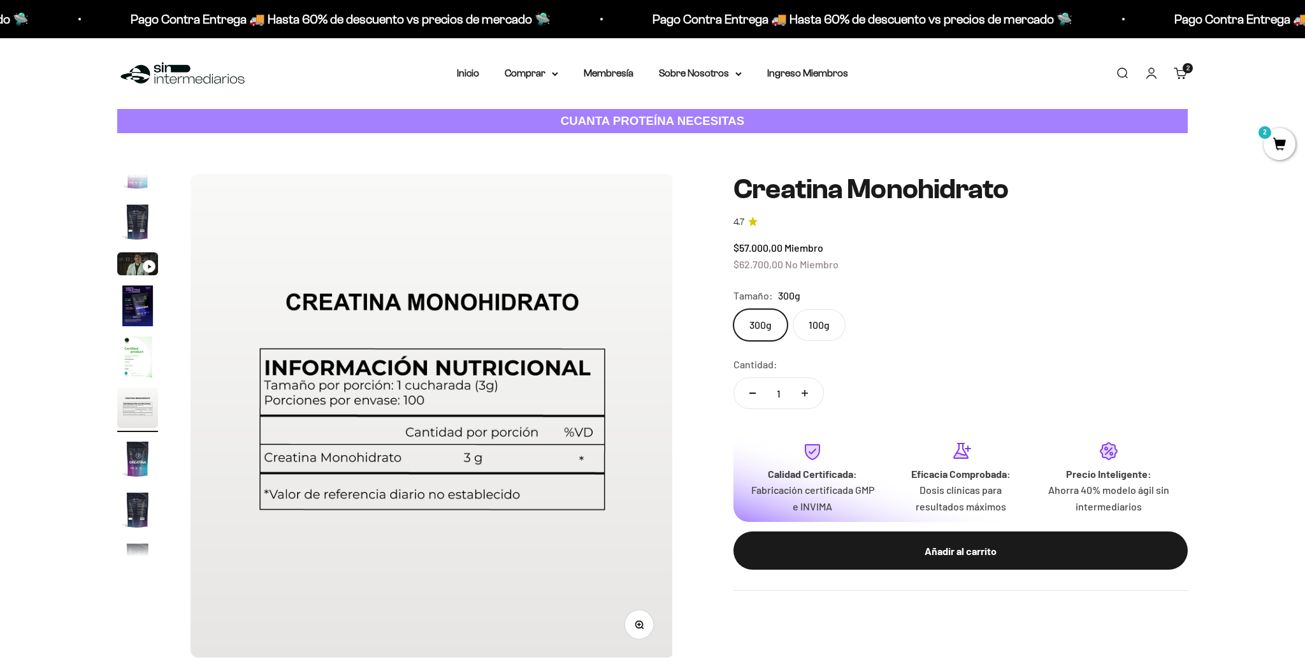
scroll to position [0, 2495]
click at [139, 467] on img "Ir al artículo 7" at bounding box center [137, 458] width 41 height 41
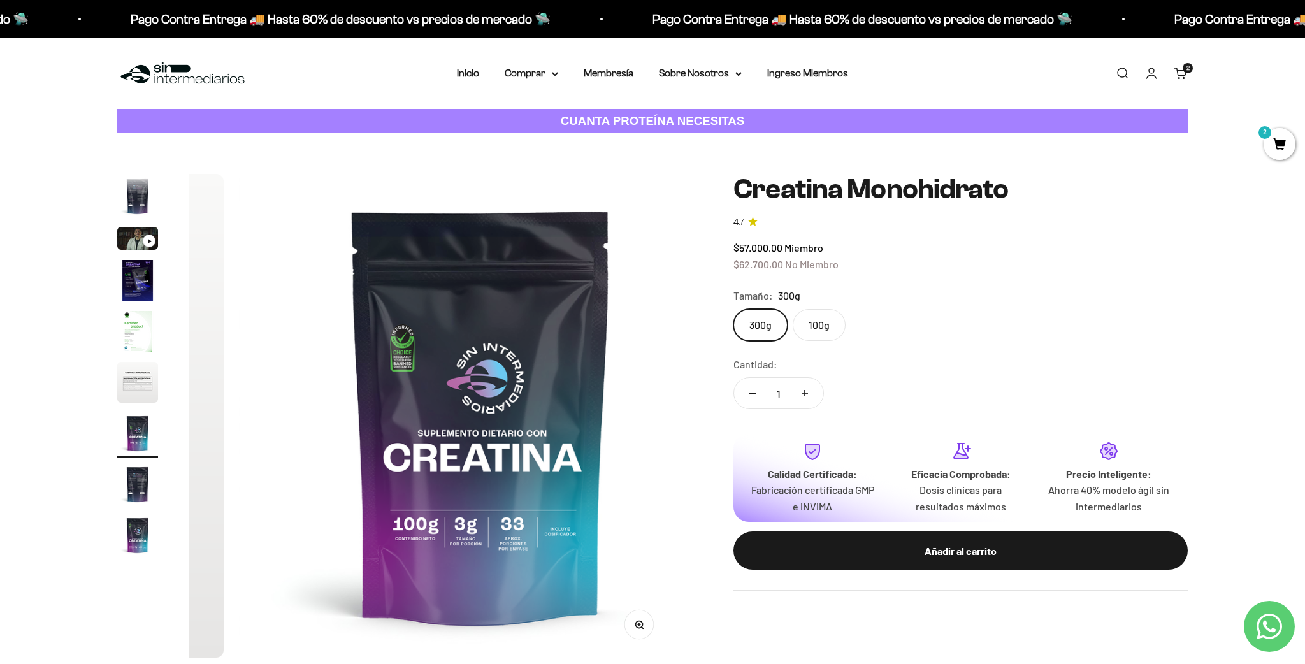
scroll to position [52, 0]
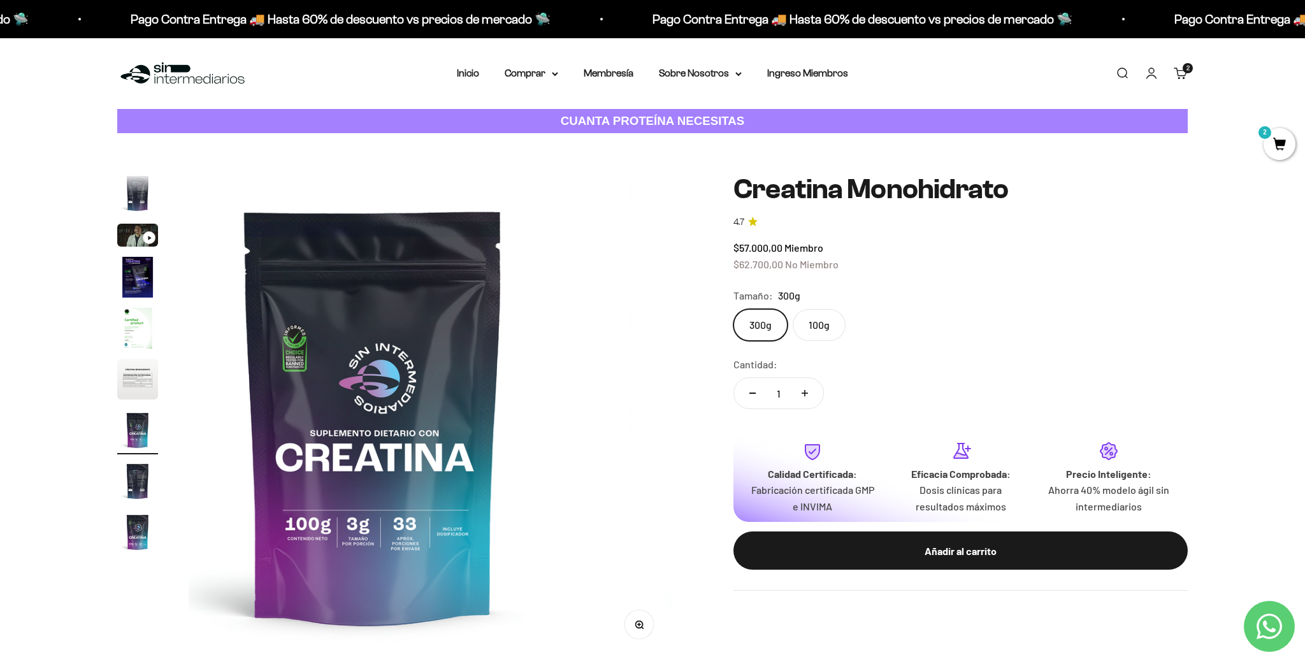
click at [138, 488] on img "Ir al artículo 8" at bounding box center [137, 481] width 41 height 41
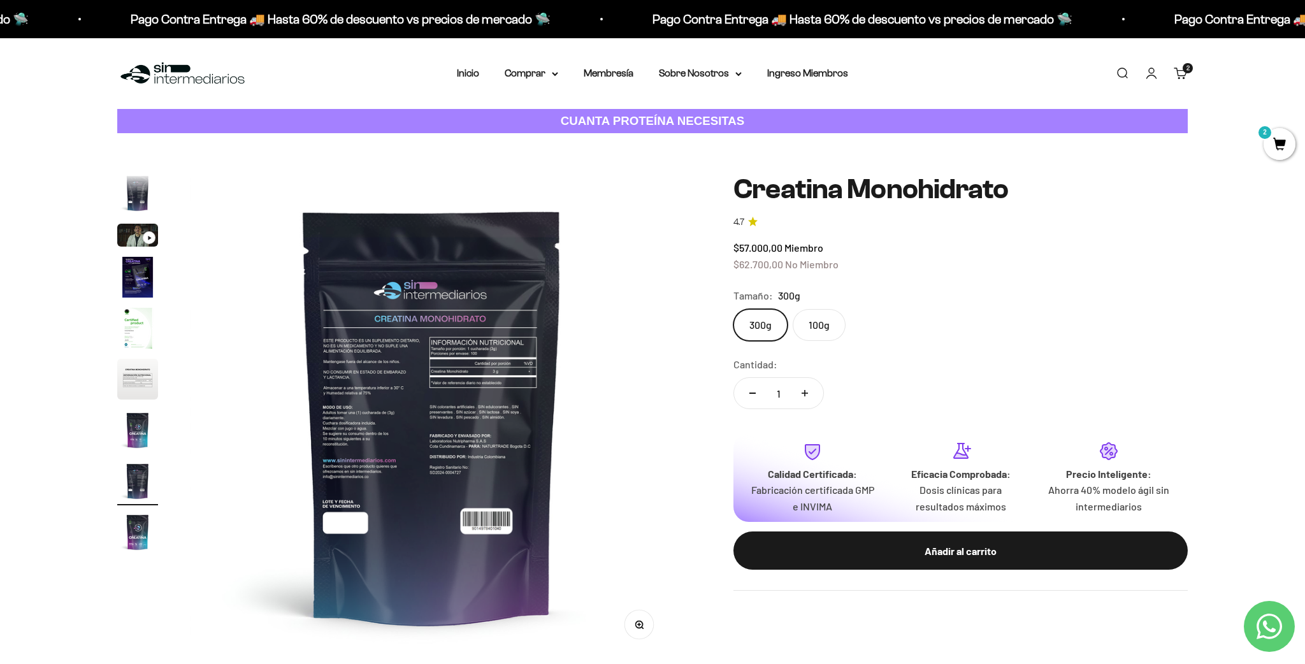
scroll to position [0, 3493]
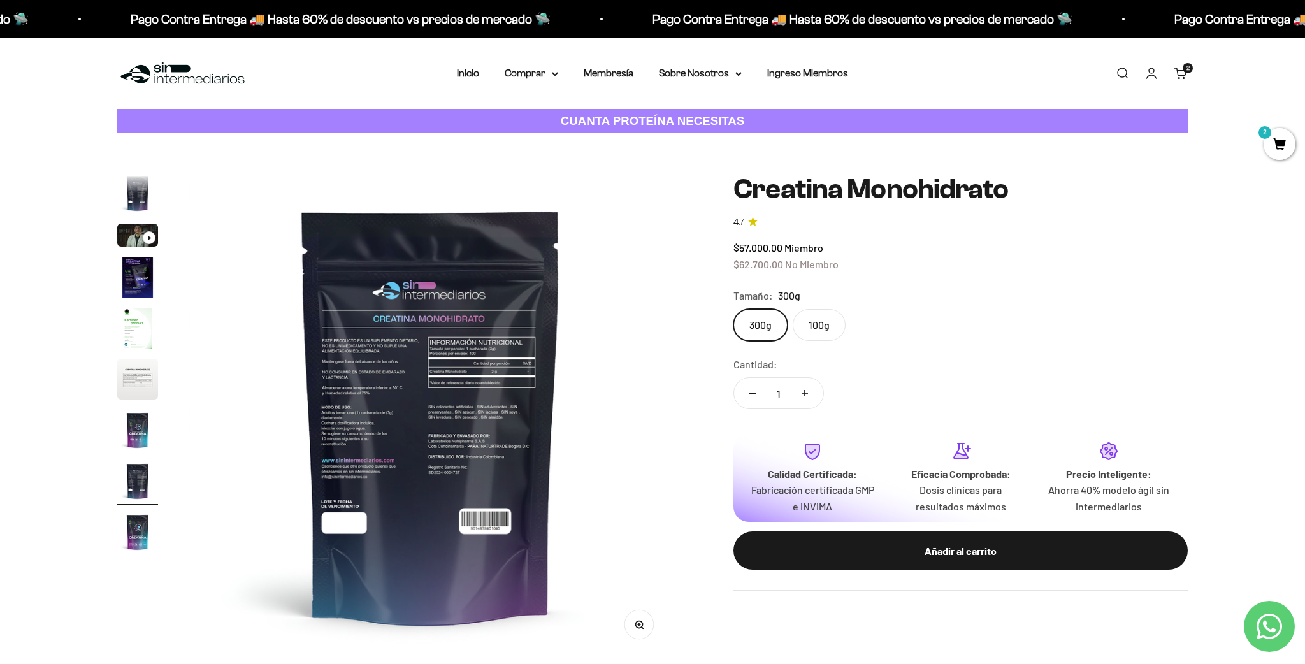
click at [826, 328] on label "100g" at bounding box center [819, 325] width 53 height 32
click at [733, 309] on input "100g" at bounding box center [733, 308] width 1 height 1
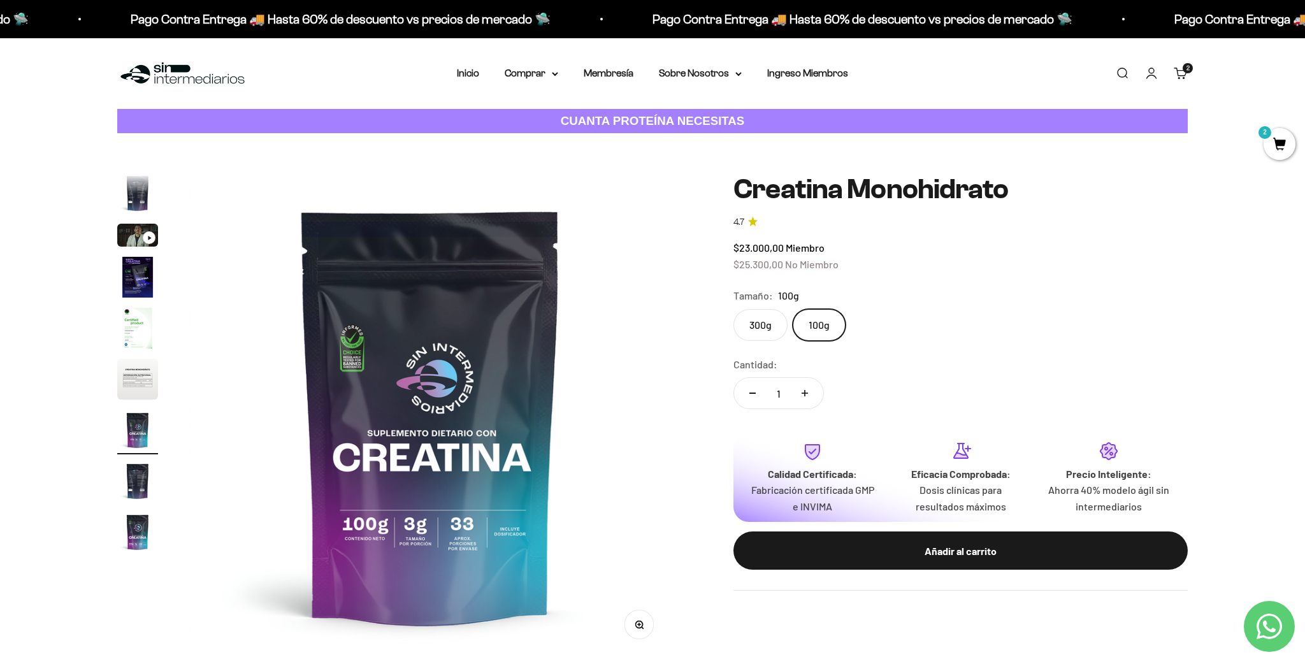
click at [770, 326] on label "300g" at bounding box center [760, 325] width 54 height 32
click at [733, 309] on input "300g" at bounding box center [733, 308] width 1 height 1
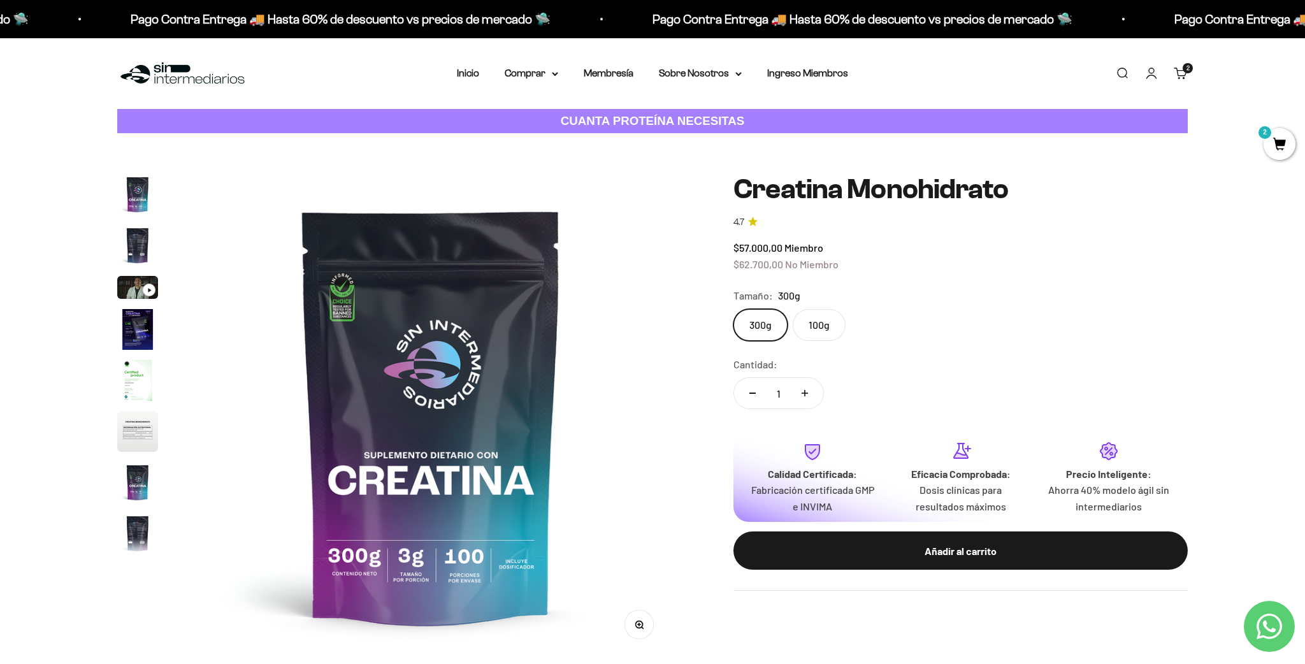
click at [136, 244] on img "Ir al artículo 2" at bounding box center [137, 245] width 41 height 41
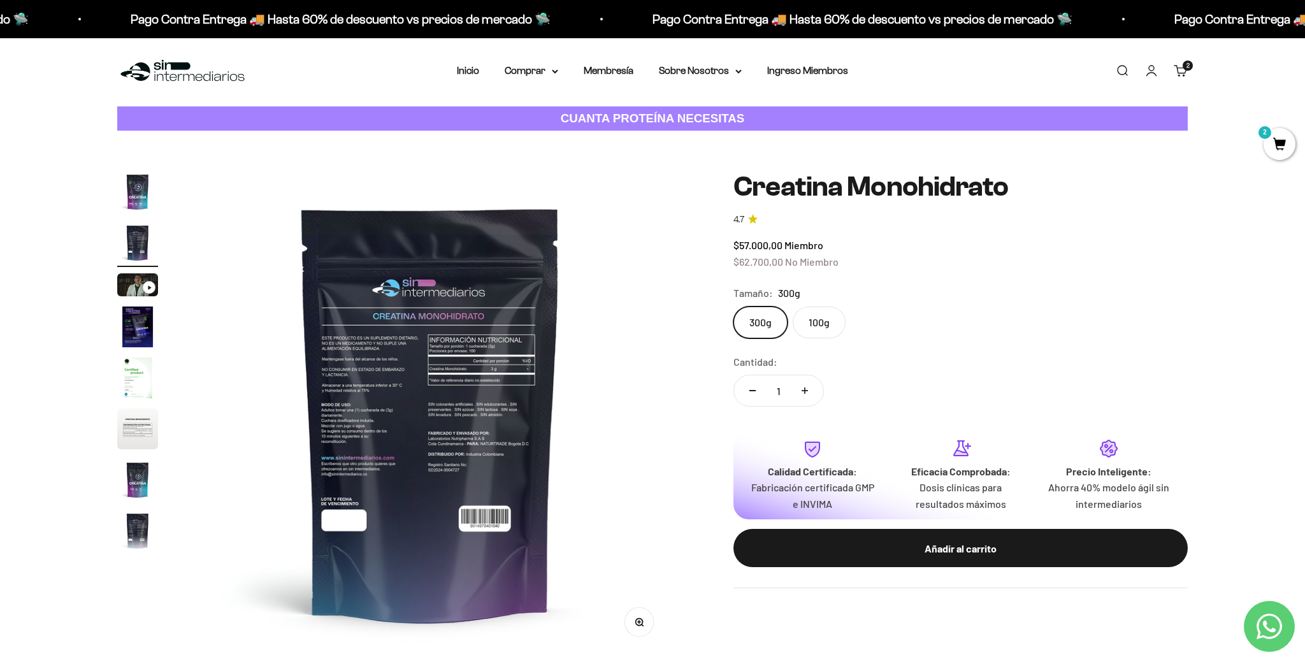
click at [992, 553] on button "Añadir al carrito" at bounding box center [960, 548] width 454 height 38
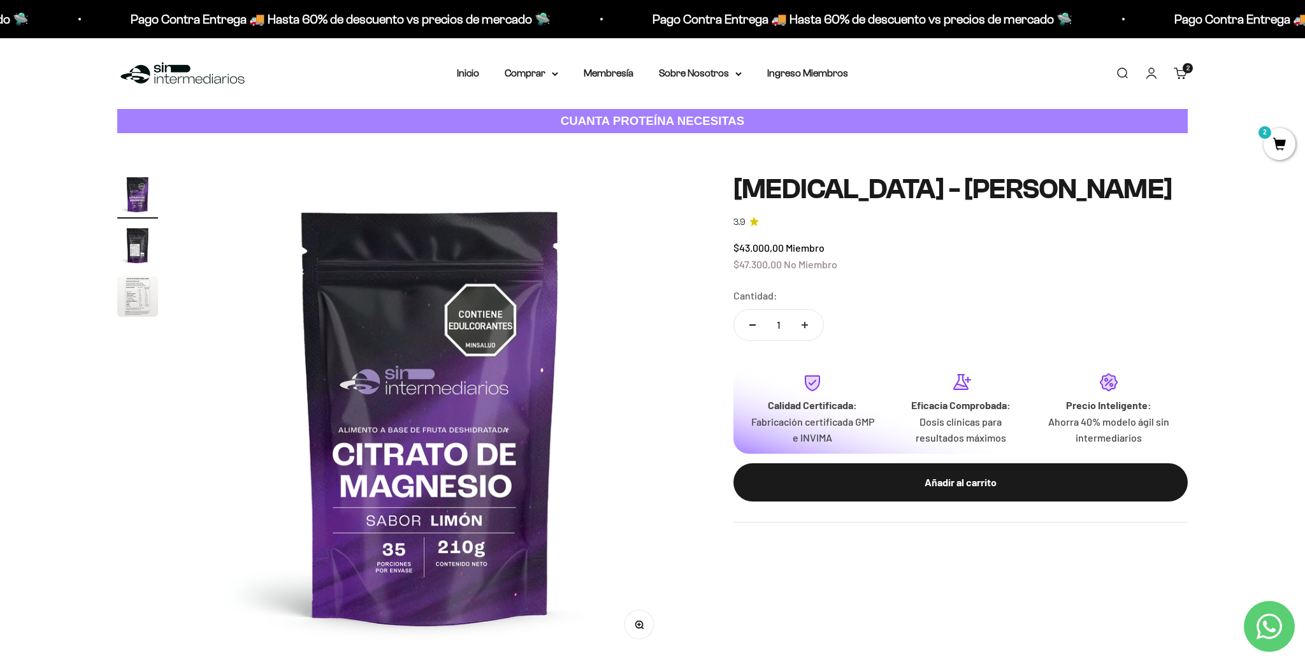
click at [134, 252] on img "Ir al artículo 2" at bounding box center [137, 245] width 41 height 41
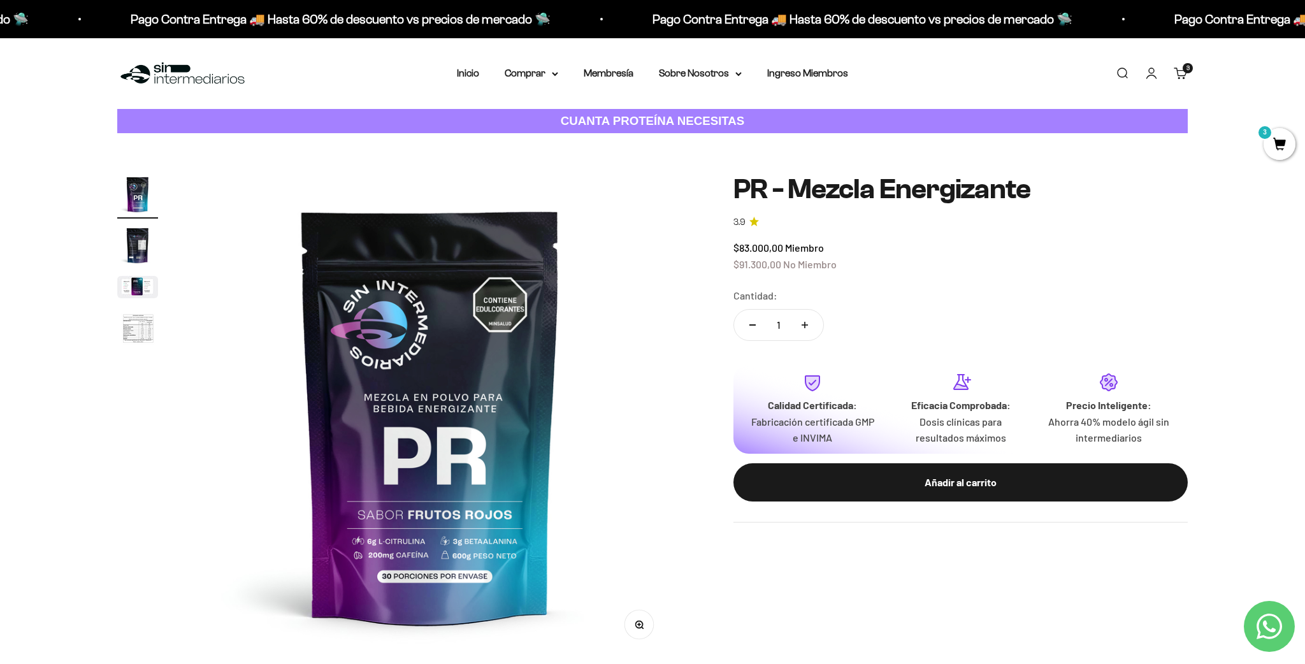
click at [140, 328] on img "Ir al artículo 4" at bounding box center [137, 329] width 41 height 42
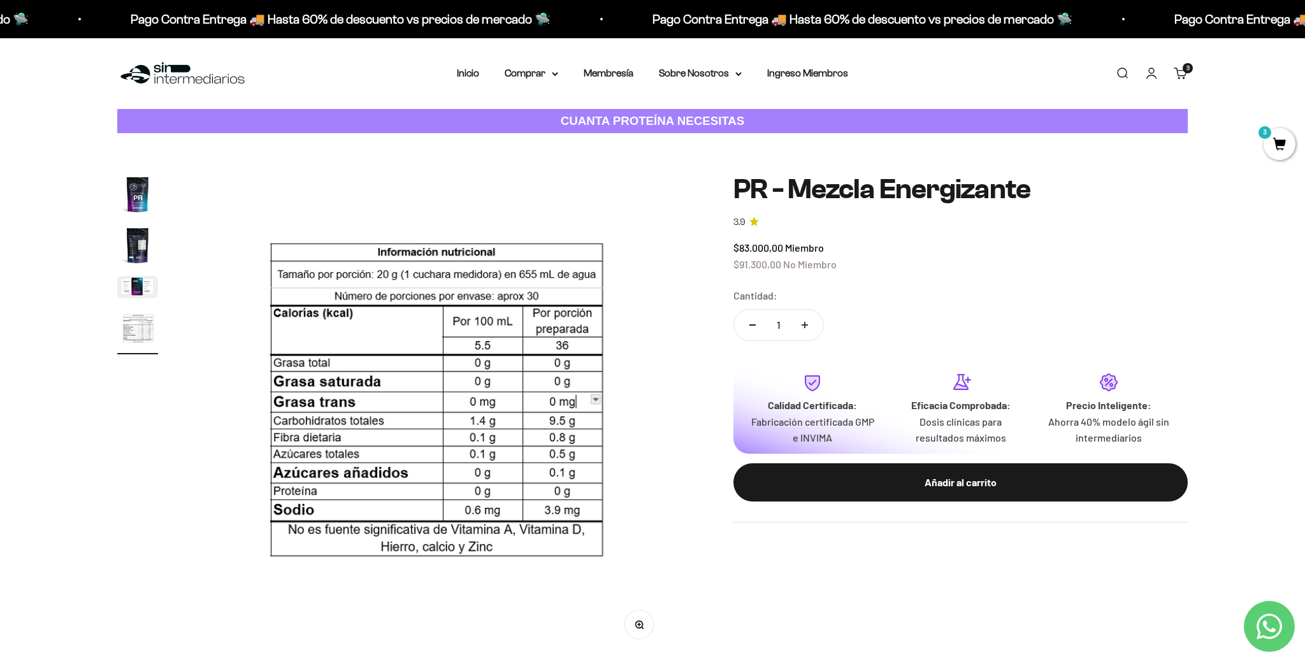
scroll to position [0, 1497]
click at [539, 74] on summary "Comprar" at bounding box center [532, 73] width 54 height 17
click at [568, 159] on span "Gomas sin azúcar" at bounding box center [551, 161] width 79 height 11
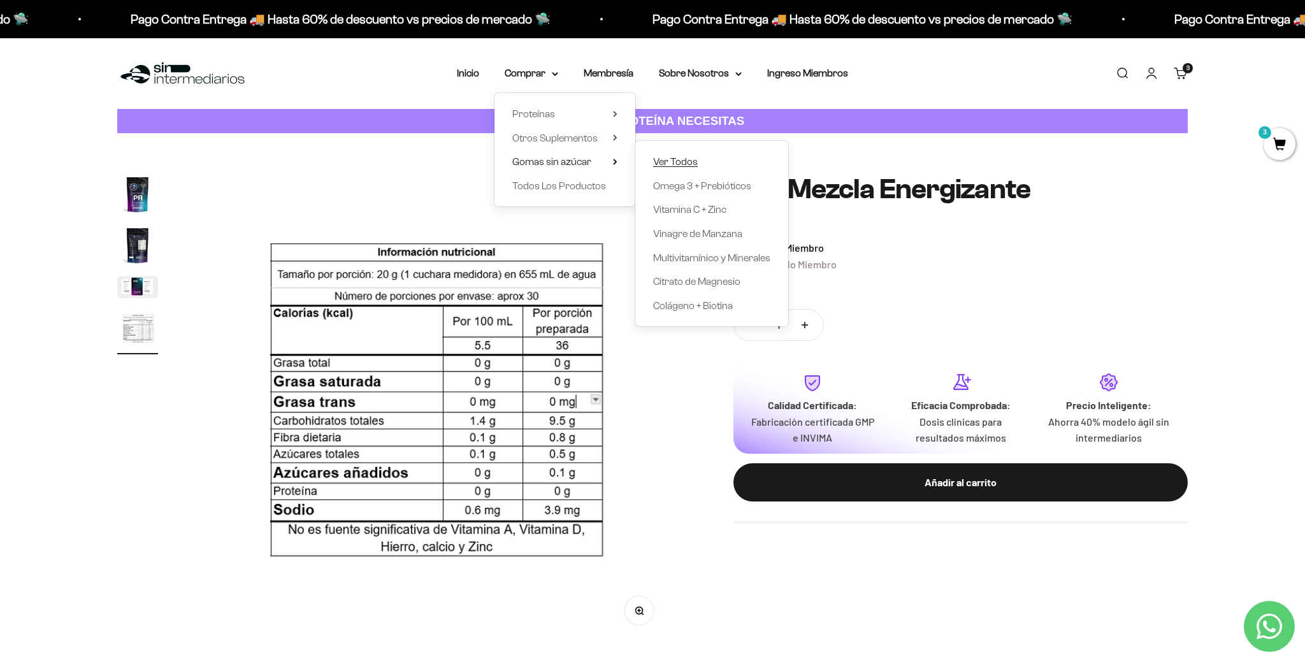
click at [666, 162] on span "Ver Todos" at bounding box center [675, 161] width 45 height 11
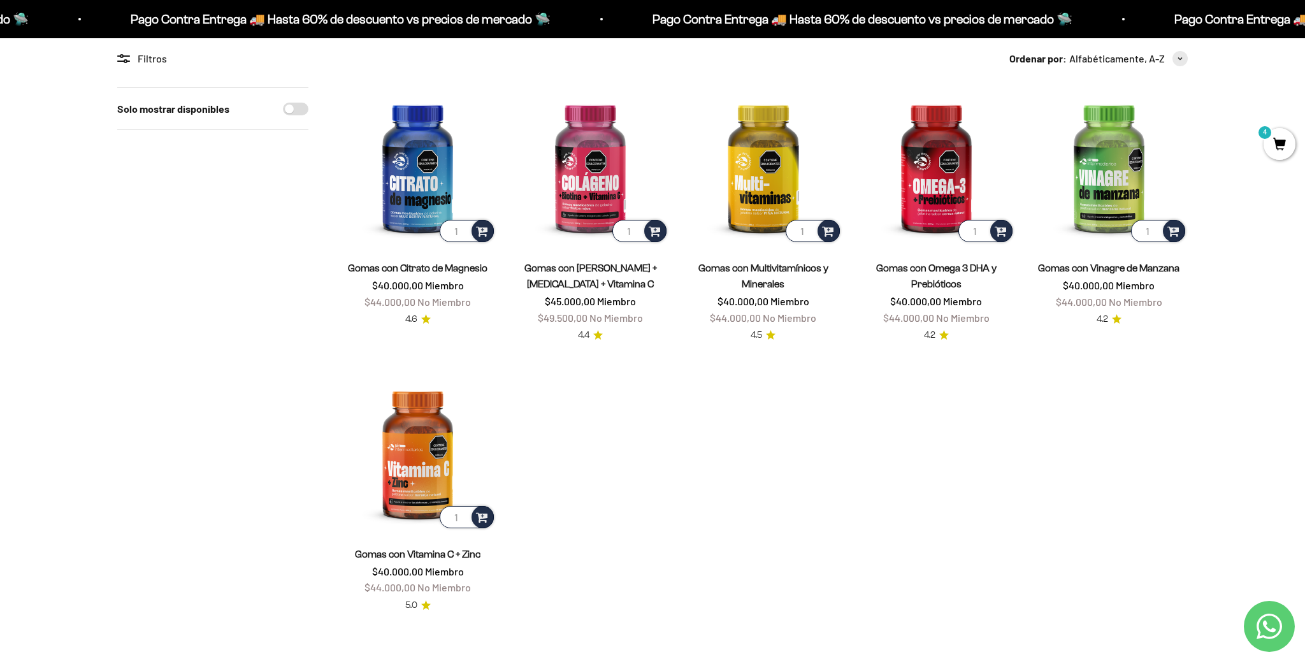
scroll to position [113, 0]
click at [1276, 151] on span "4" at bounding box center [1280, 144] width 32 height 32
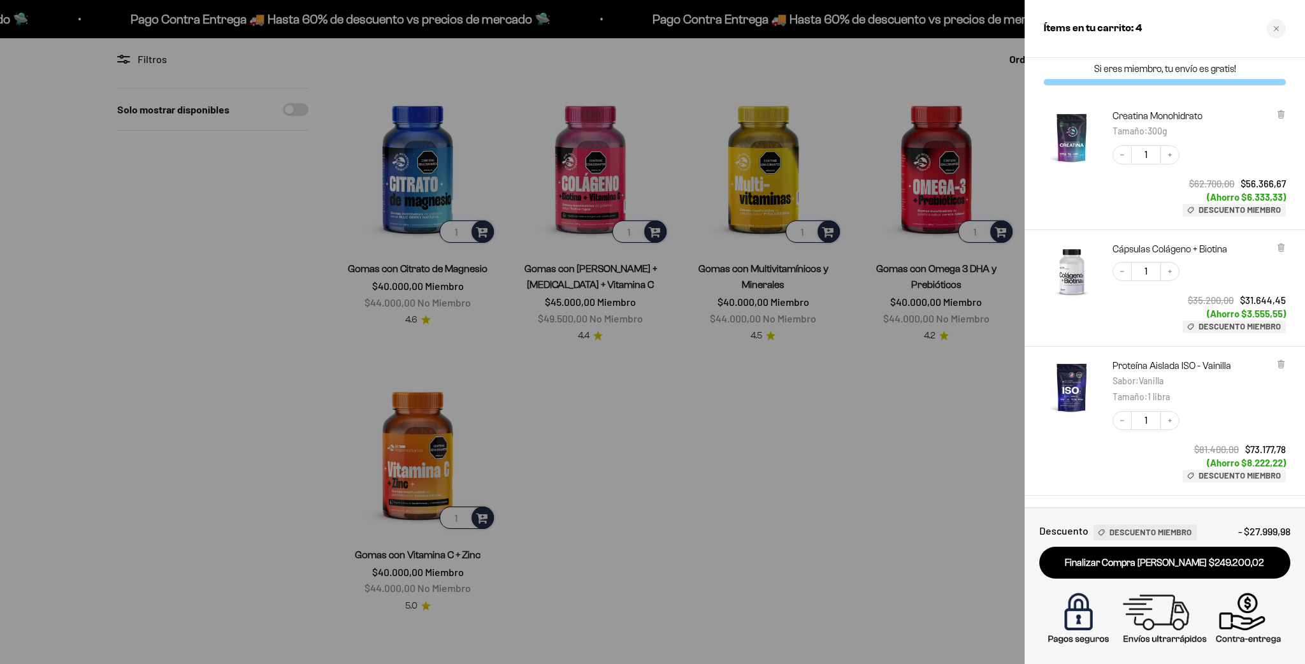
scroll to position [0, 0]
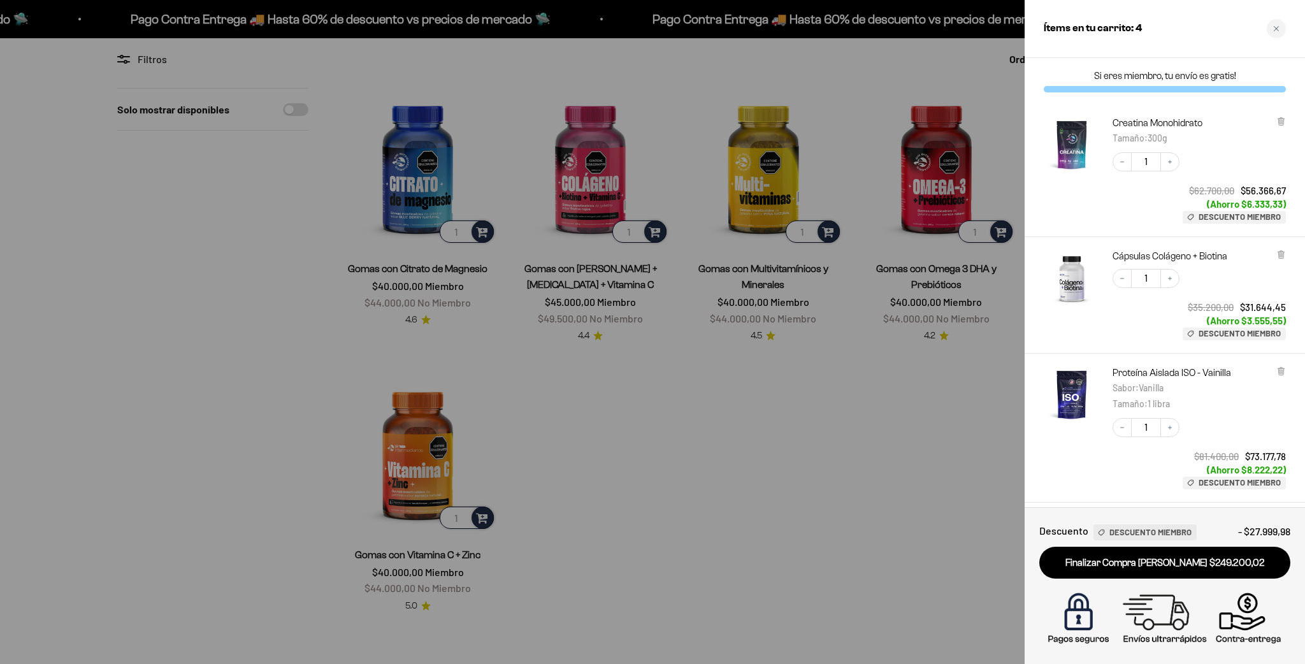
click at [895, 407] on div at bounding box center [652, 332] width 1305 height 664
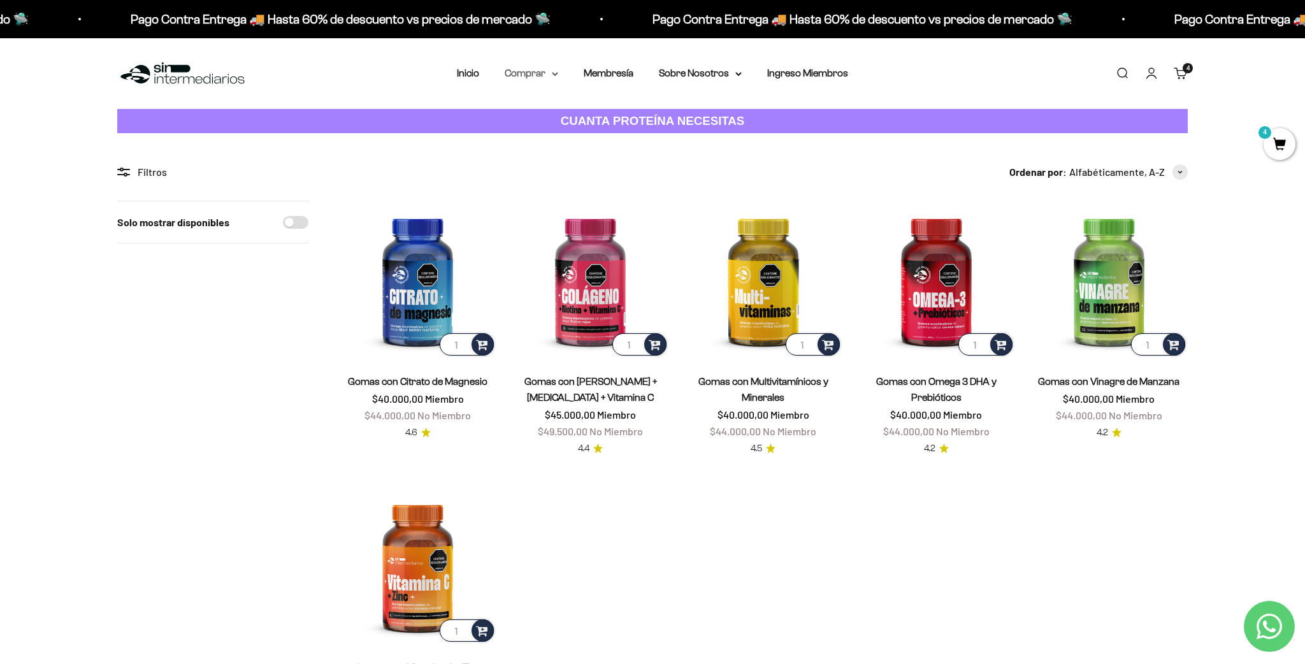
click at [521, 73] on summary "Comprar" at bounding box center [532, 73] width 54 height 17
click at [564, 139] on span "Otros Suplementos" at bounding box center [554, 138] width 85 height 11
click at [569, 189] on span "Todos Los Productos" at bounding box center [559, 185] width 94 height 11
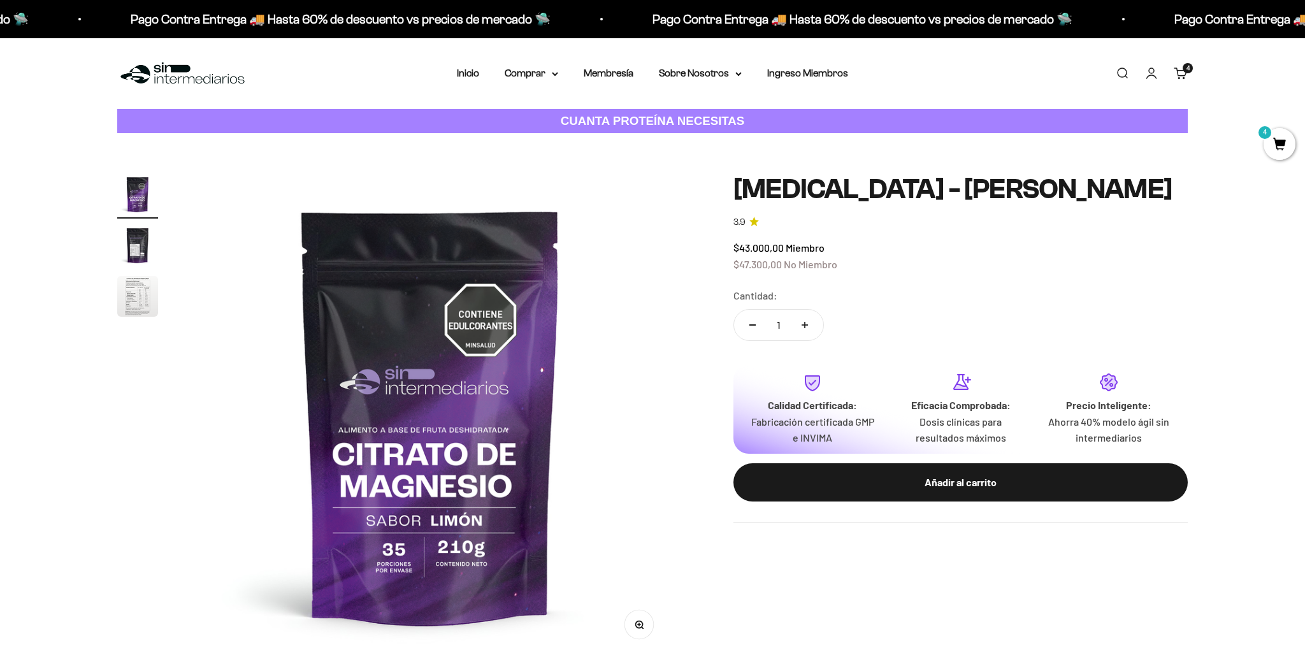
click at [137, 301] on img "Ir al artículo 3" at bounding box center [137, 296] width 41 height 41
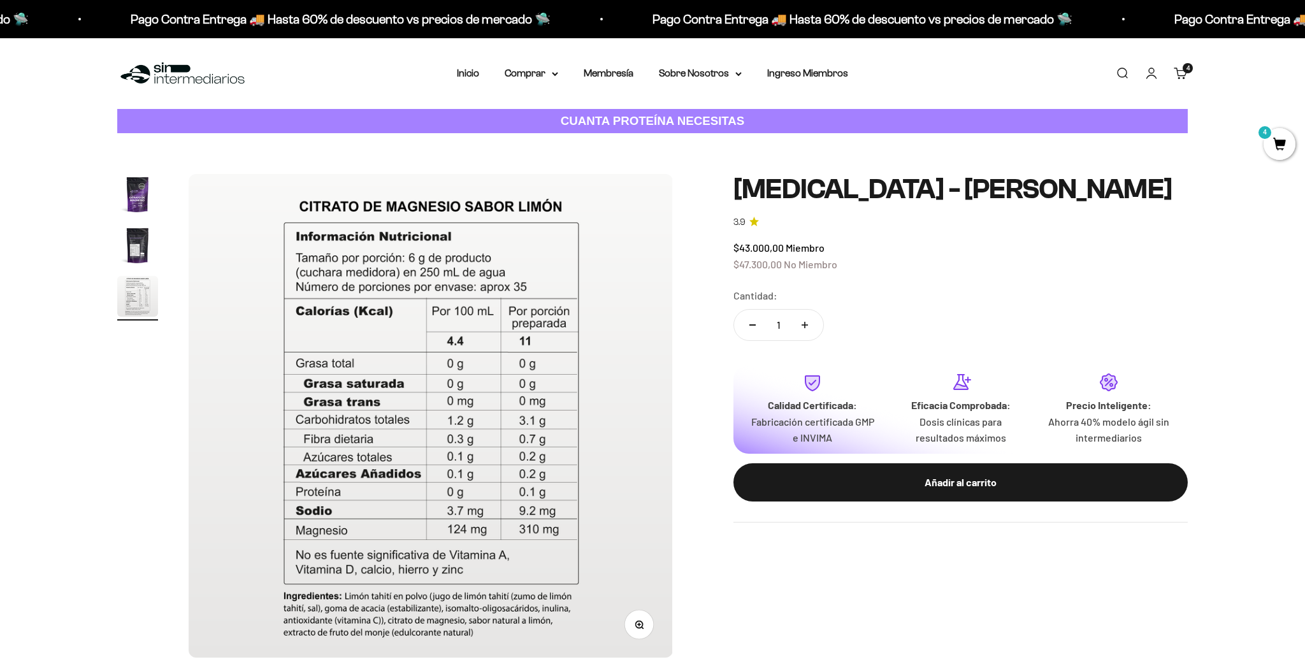
scroll to position [0, 998]
drag, startPoint x: 923, startPoint y: 482, endPoint x: 928, endPoint y: 416, distance: 66.5
click at [923, 482] on div "Añadir al carrito" at bounding box center [960, 482] width 403 height 17
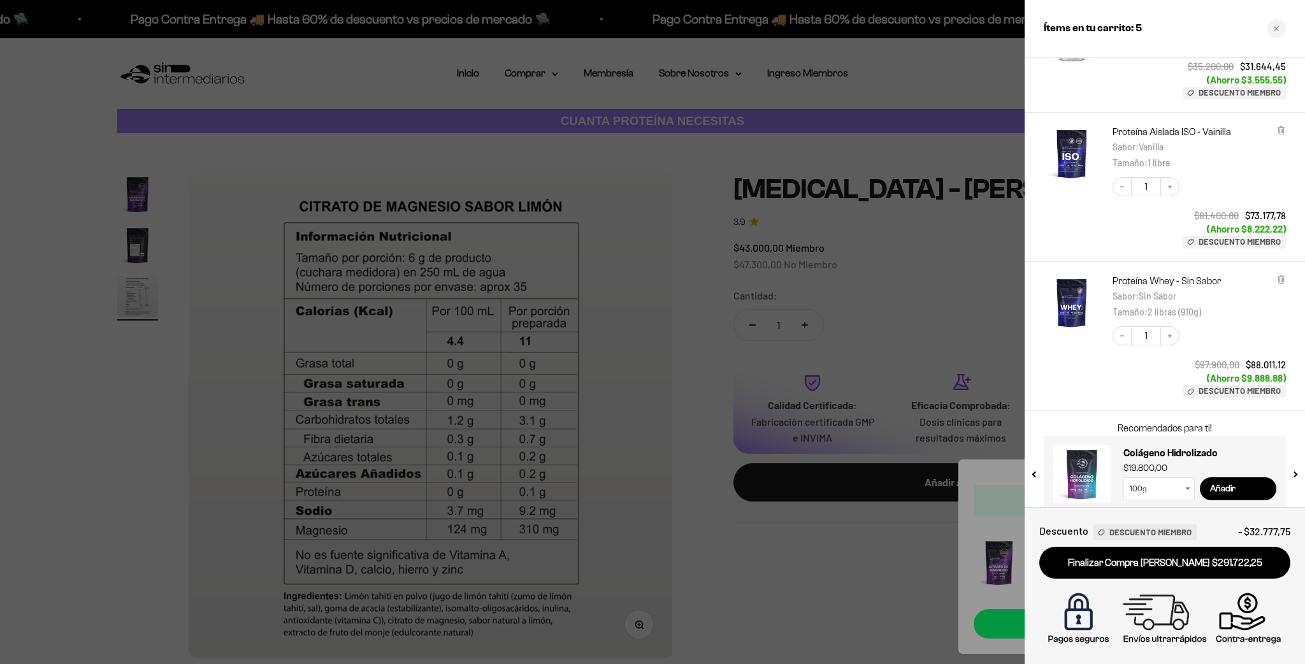
scroll to position [372, 0]
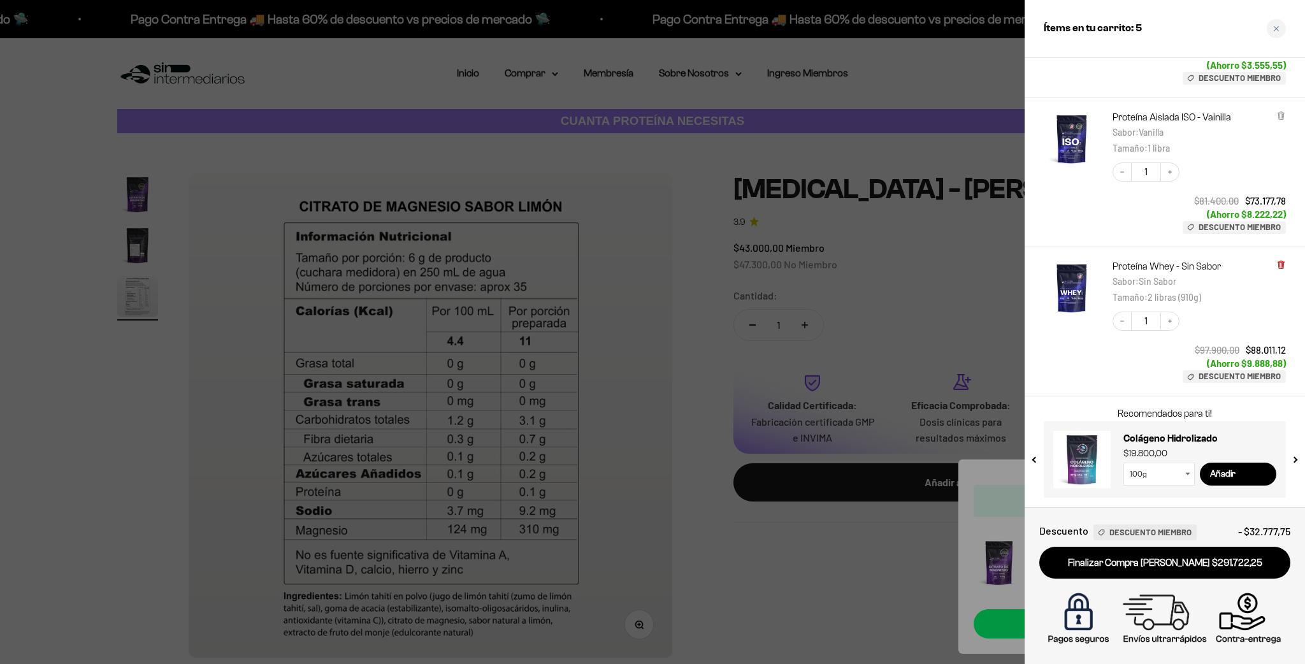
click at [1284, 267] on icon at bounding box center [1281, 265] width 10 height 10
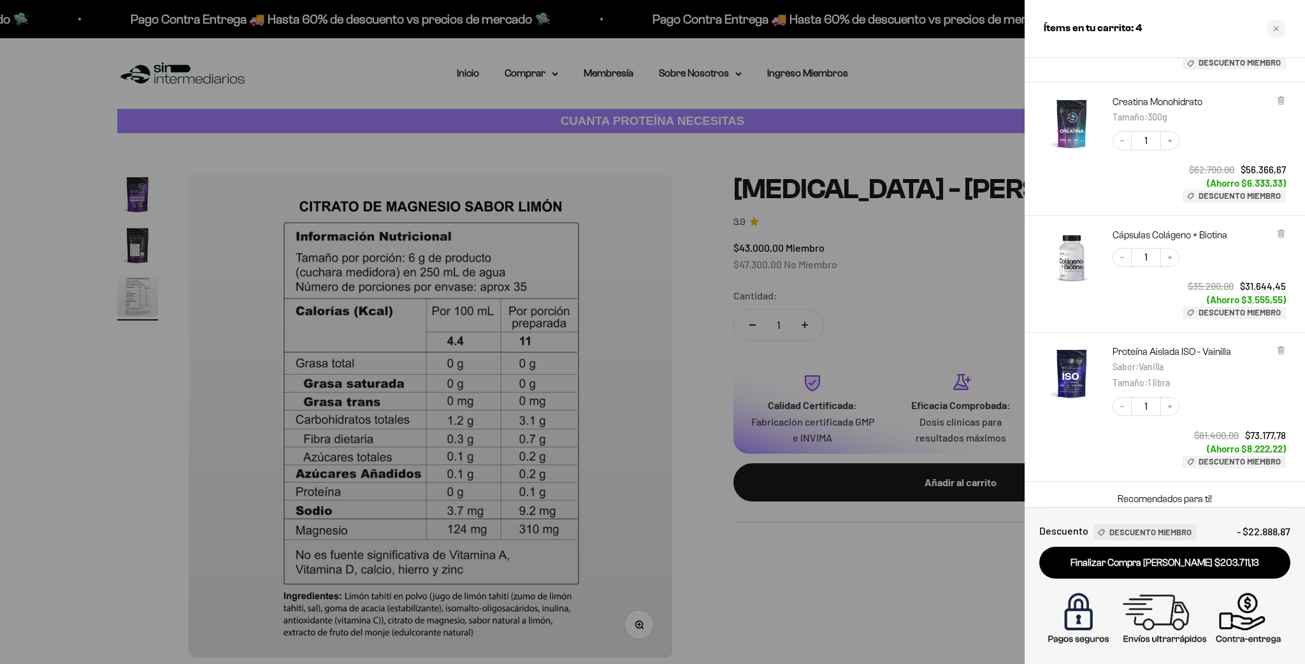
scroll to position [140, 0]
click at [691, 301] on div at bounding box center [652, 332] width 1305 height 664
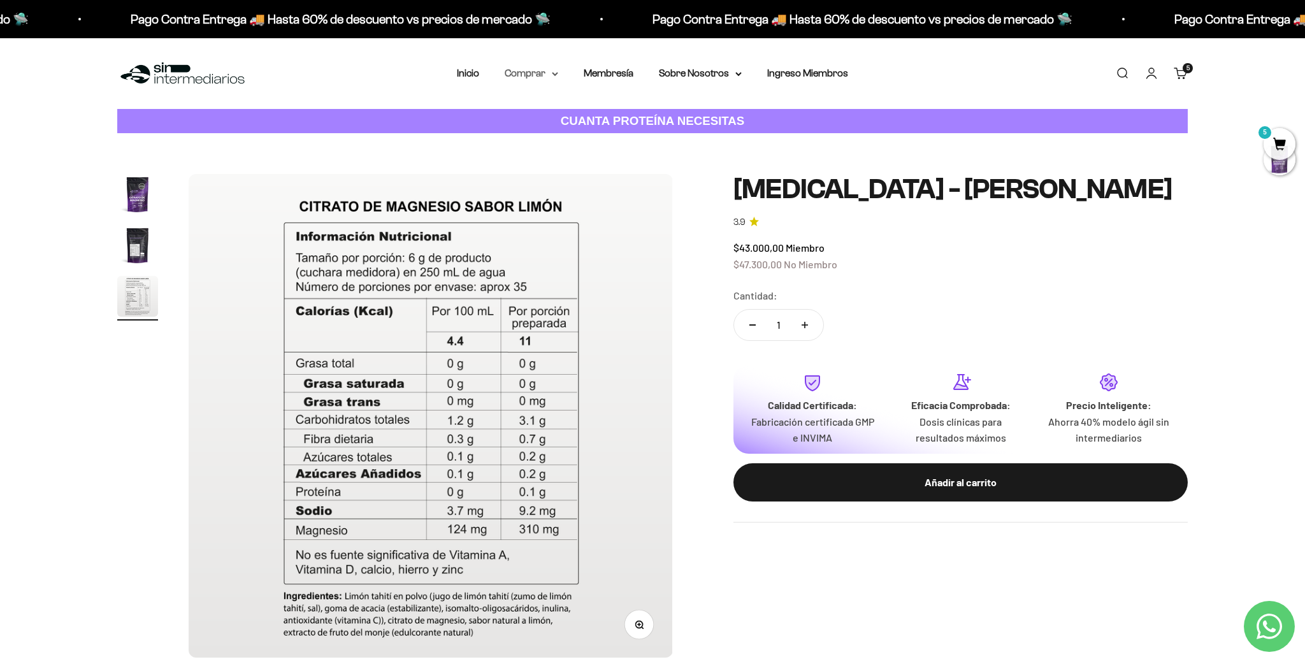
click at [542, 71] on summary "Comprar" at bounding box center [532, 73] width 54 height 17
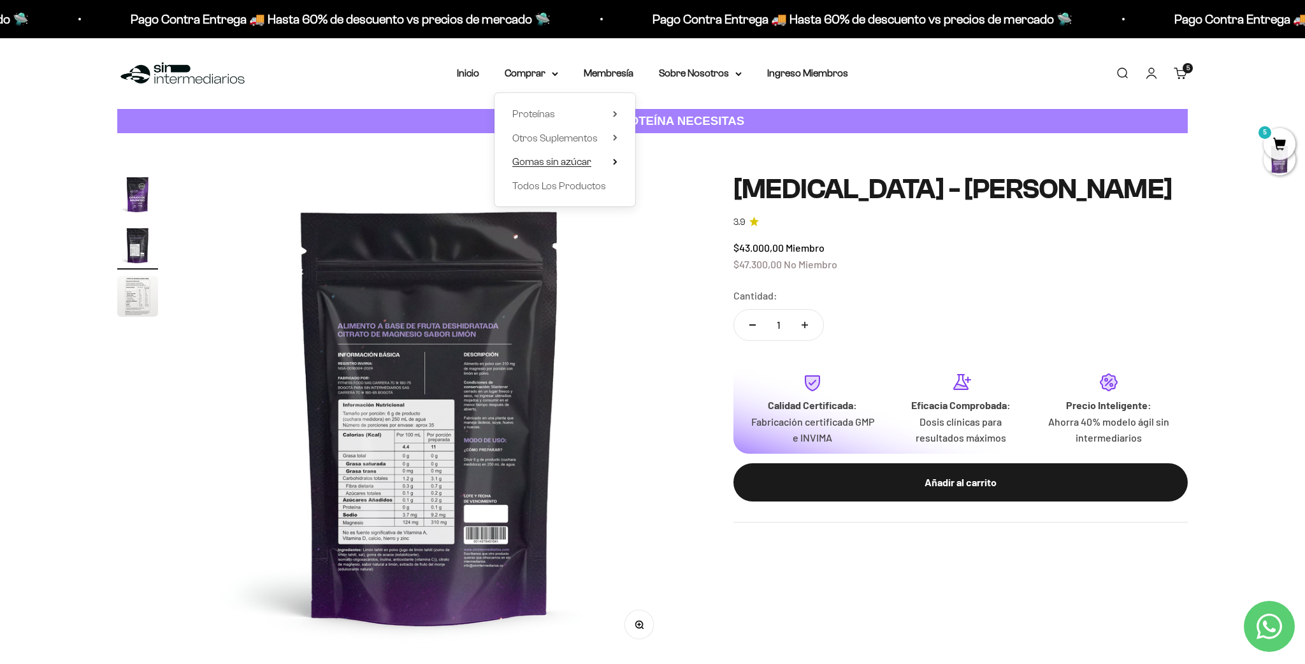
scroll to position [0, 499]
click at [564, 139] on span "Otros Suplementos" at bounding box center [554, 138] width 85 height 11
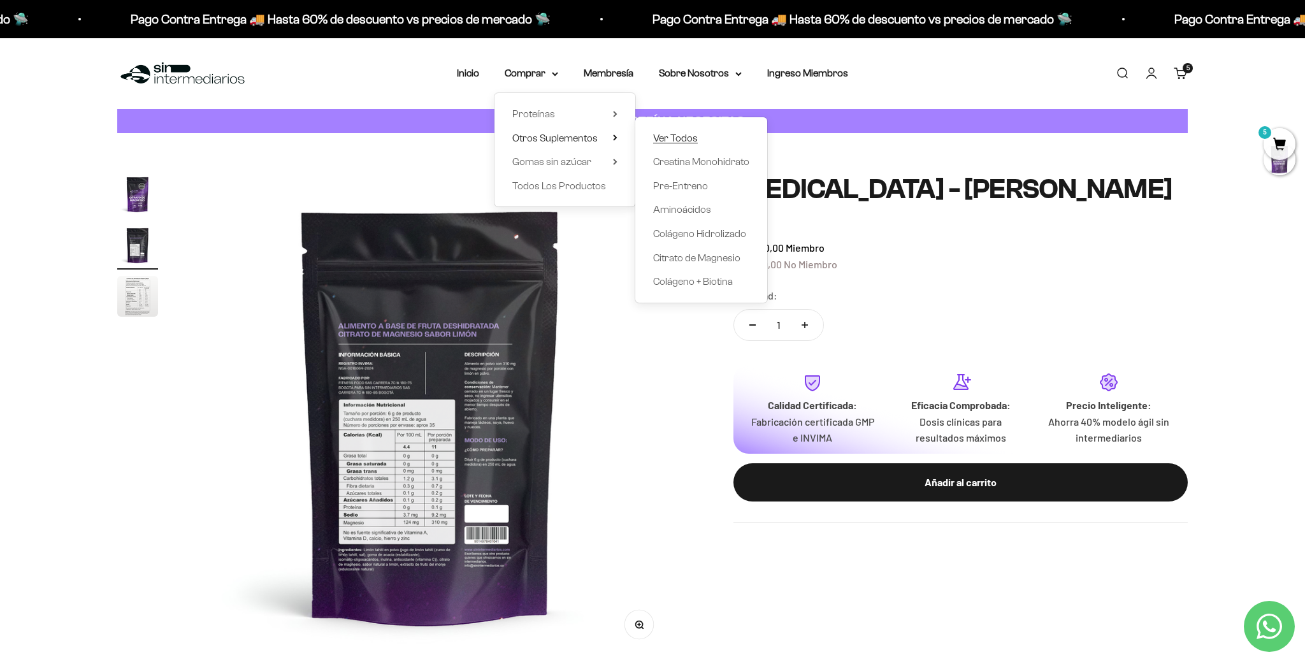
click at [663, 138] on span "Ver Todos" at bounding box center [675, 138] width 45 height 11
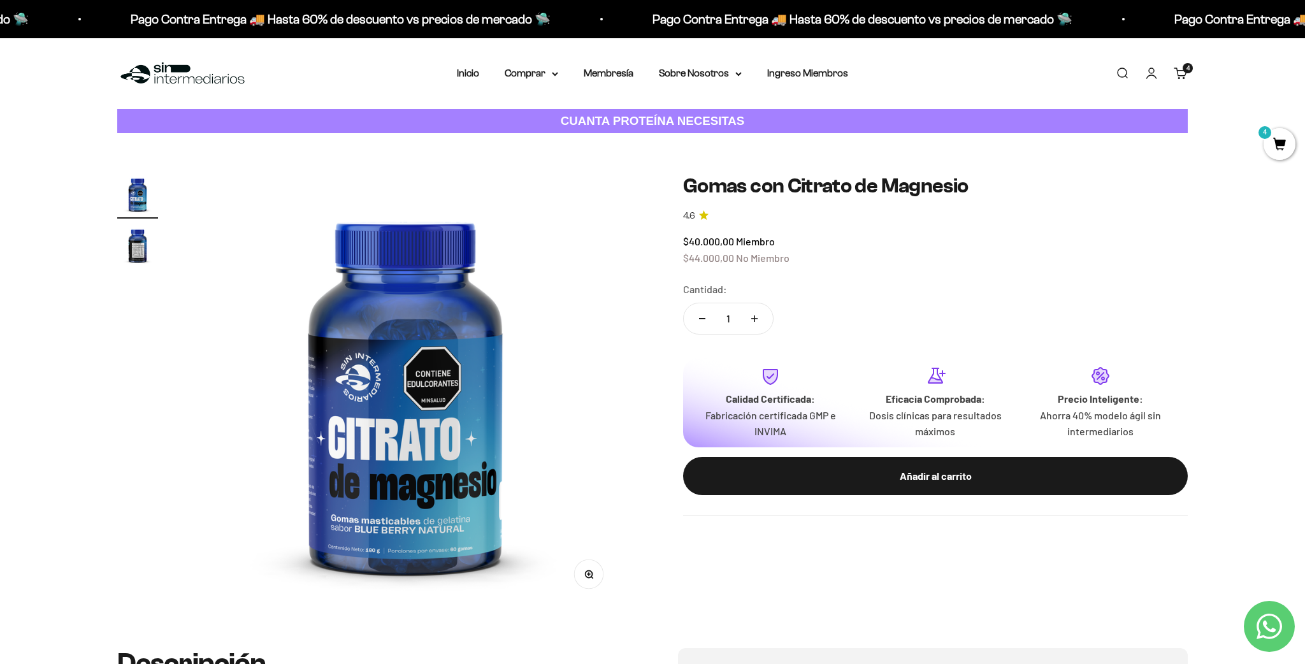
click at [1269, 147] on span "4" at bounding box center [1280, 144] width 32 height 32
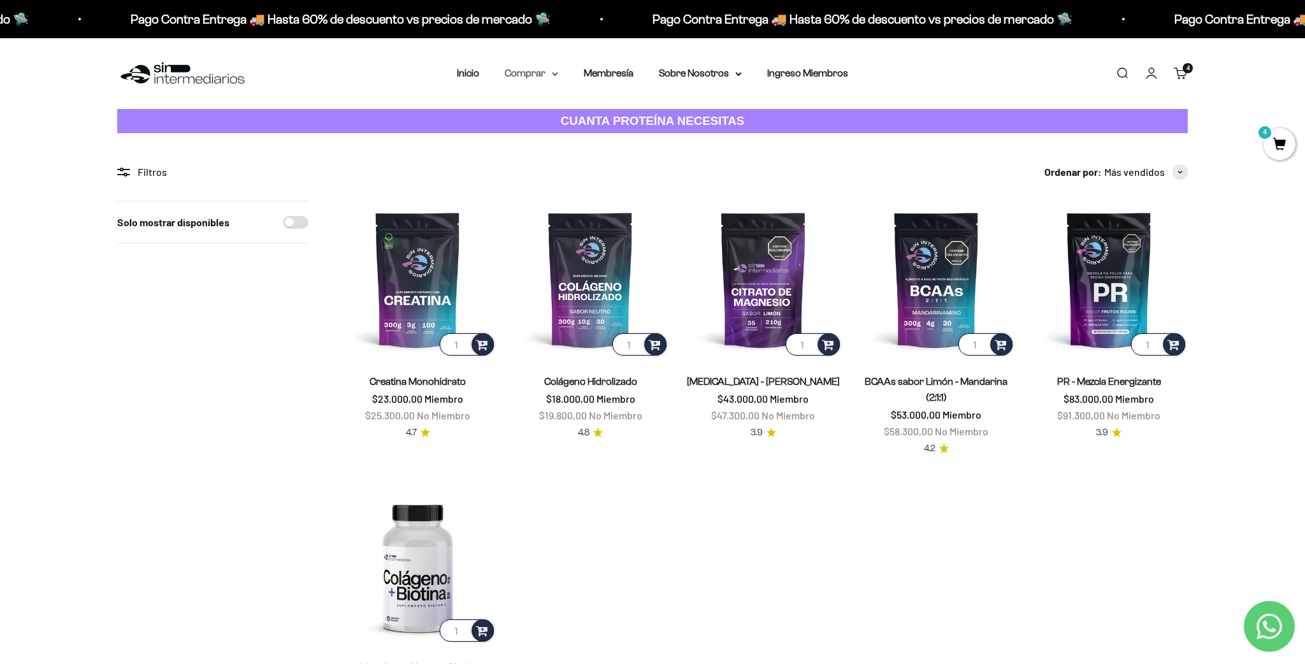
click at [523, 75] on summary "Comprar" at bounding box center [532, 73] width 54 height 17
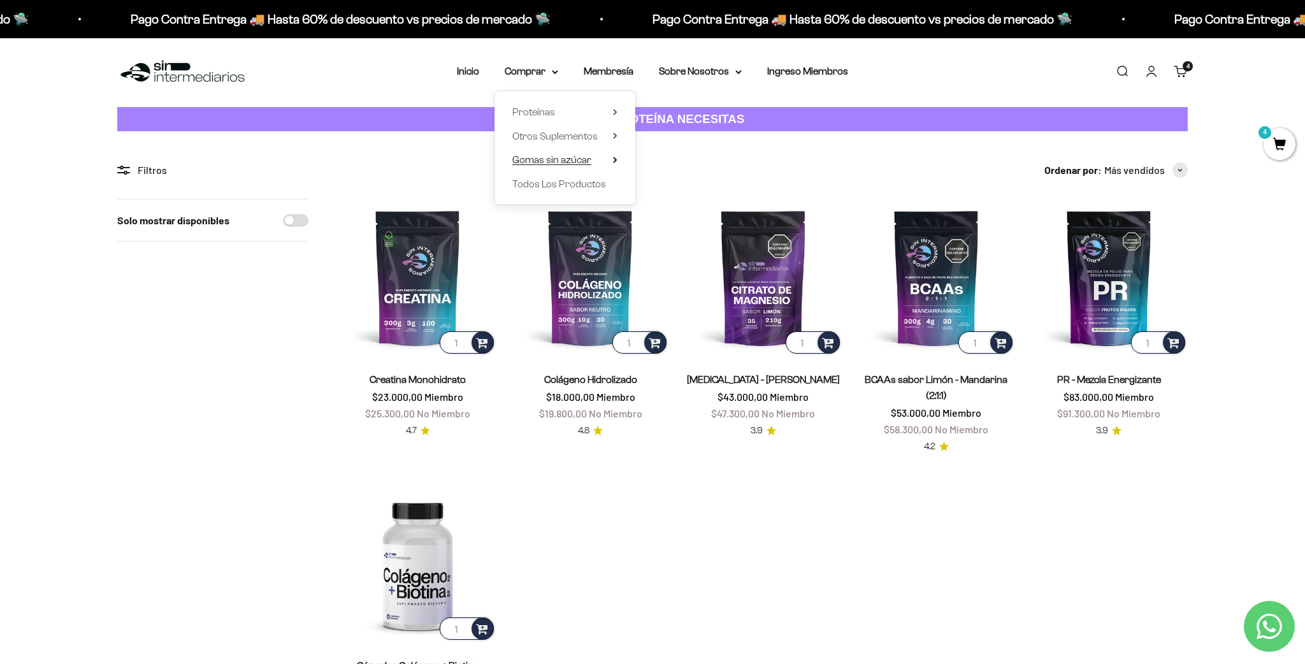
click at [559, 159] on span "Gomas sin azúcar" at bounding box center [551, 159] width 79 height 11
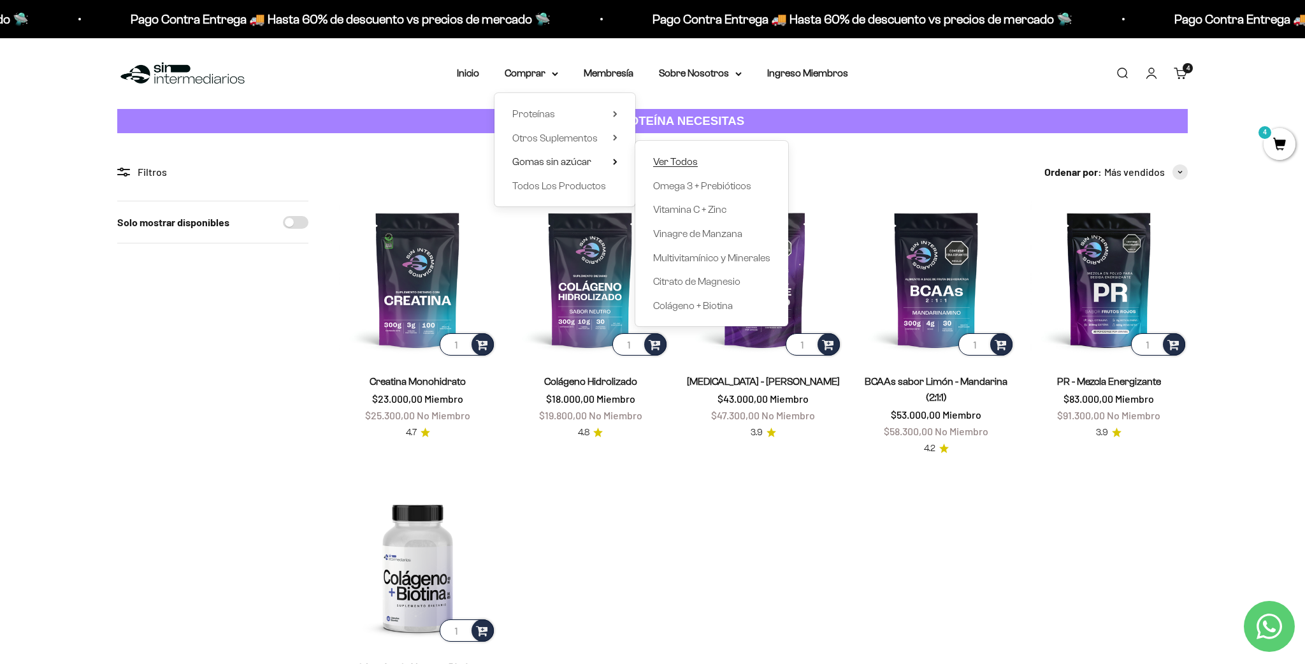
click at [684, 159] on span "Ver Todos" at bounding box center [675, 161] width 45 height 11
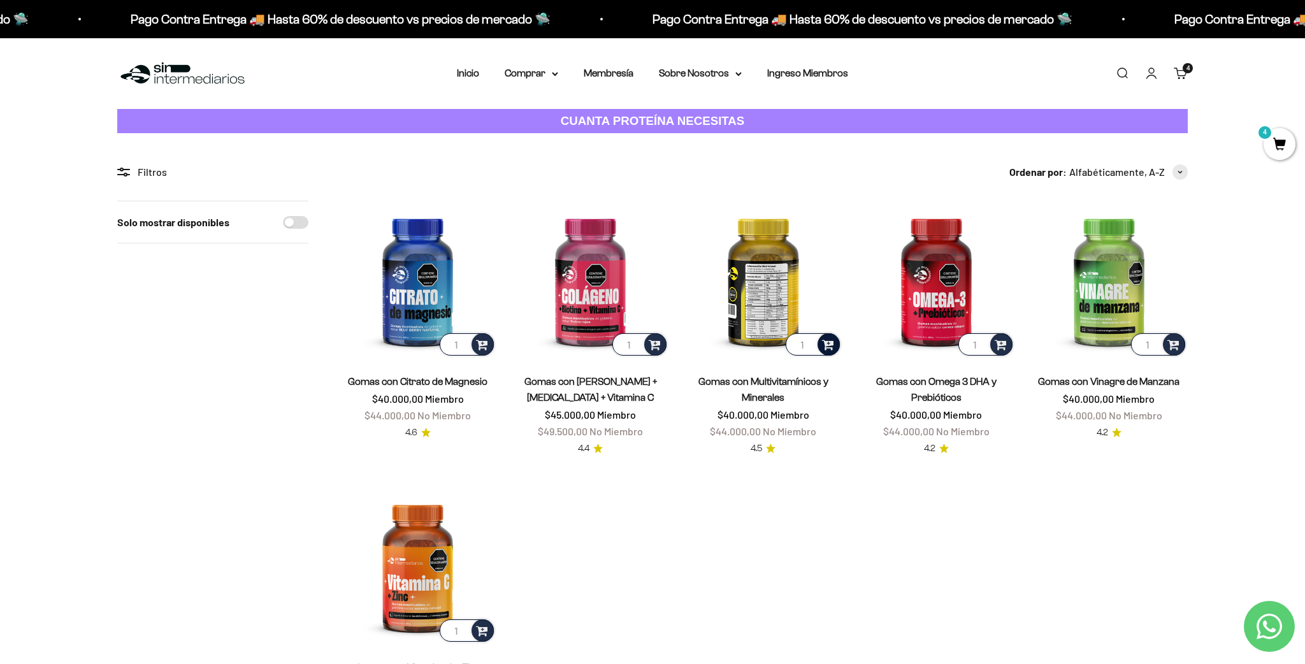
click at [832, 347] on span at bounding box center [828, 343] width 12 height 15
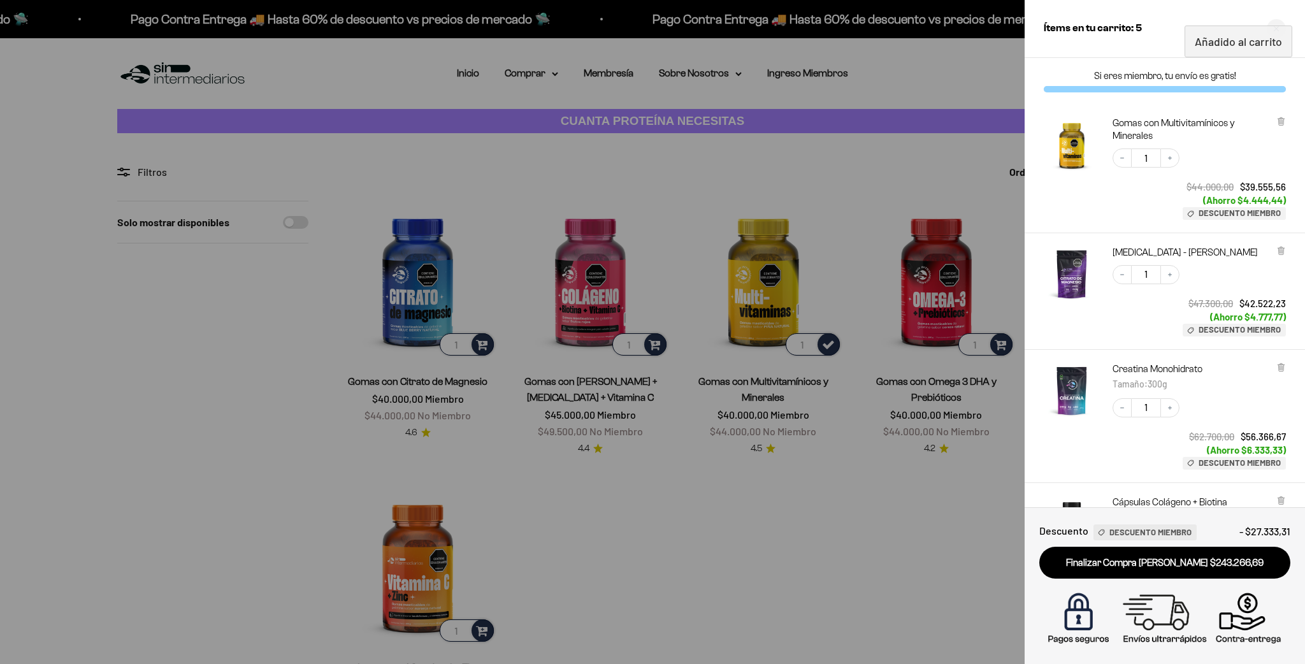
click at [923, 512] on div at bounding box center [652, 332] width 1305 height 664
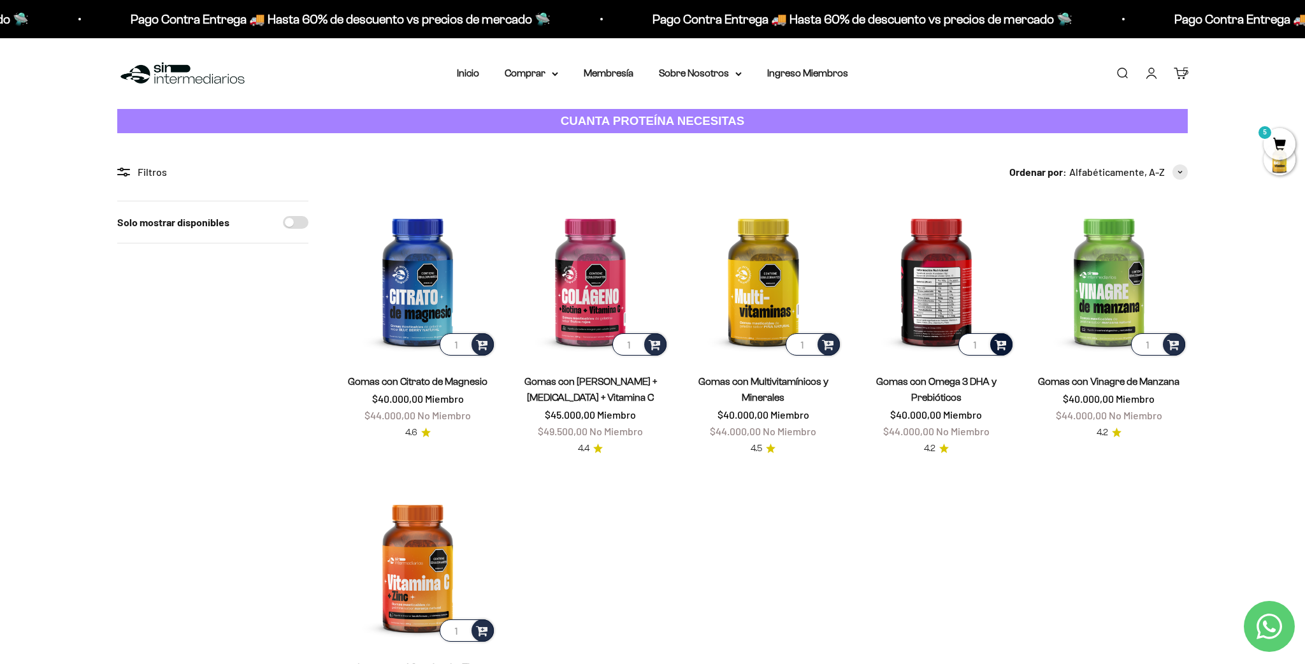
click at [1002, 350] on span at bounding box center [1001, 343] width 12 height 15
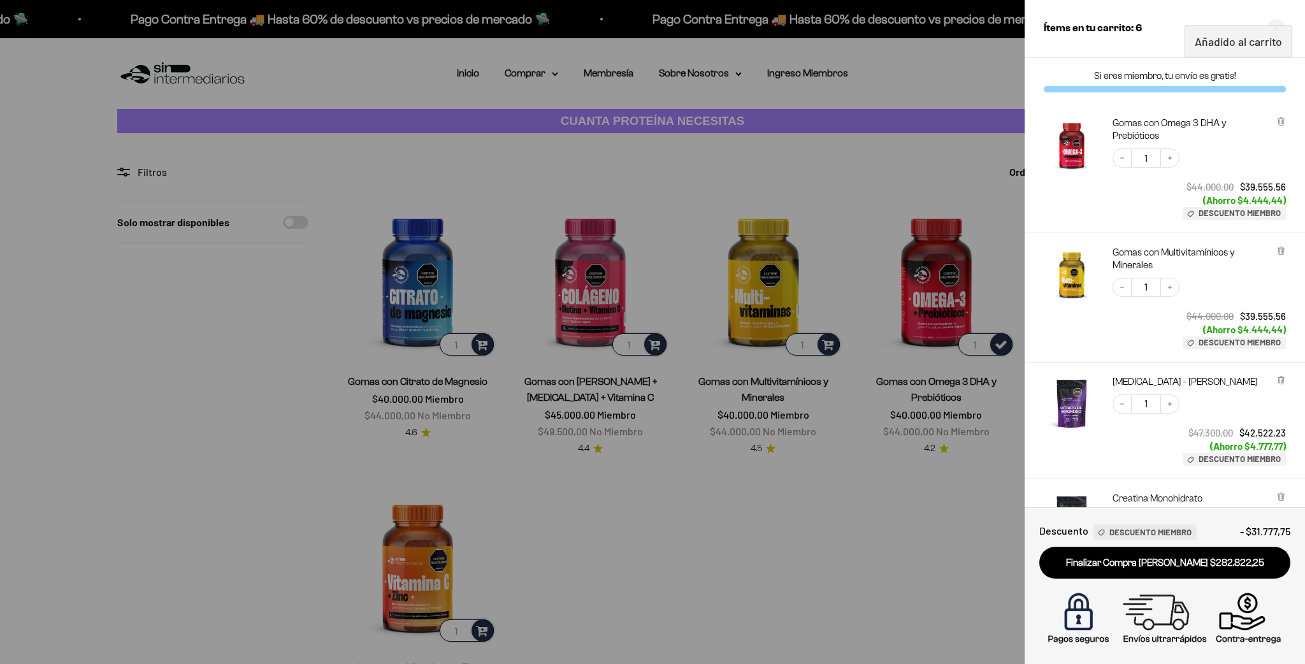
click at [875, 520] on div at bounding box center [652, 332] width 1305 height 664
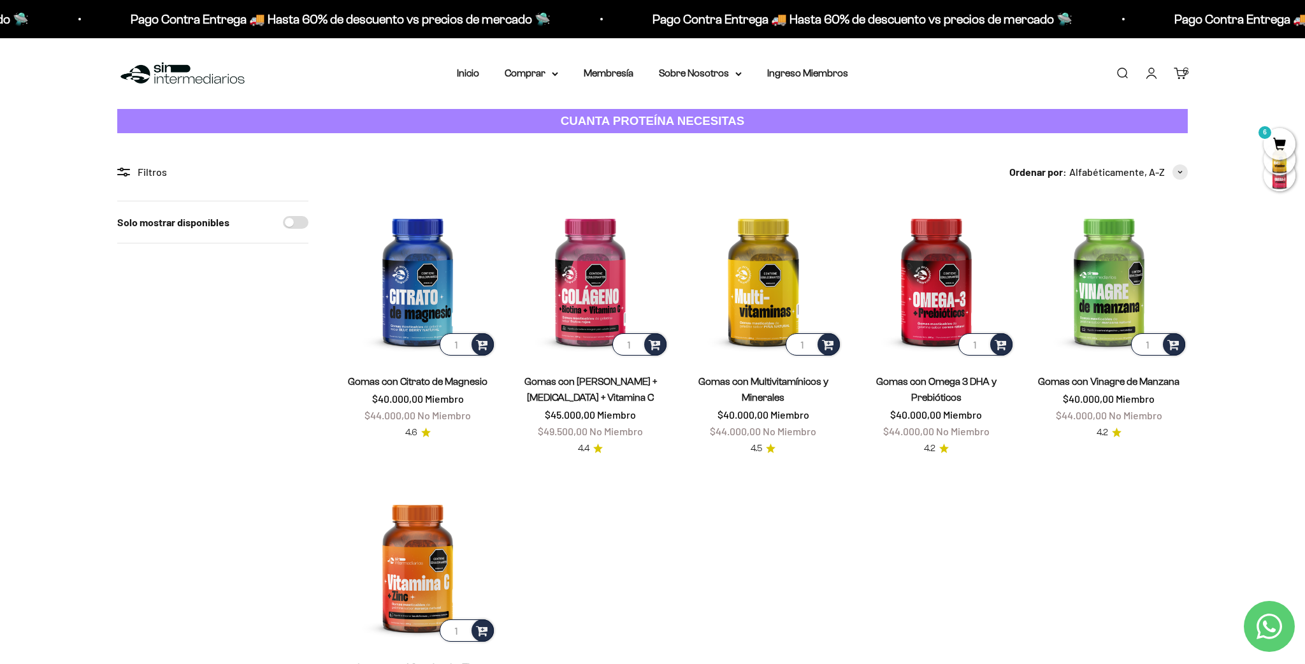
click at [1274, 137] on span "6" at bounding box center [1280, 144] width 32 height 32
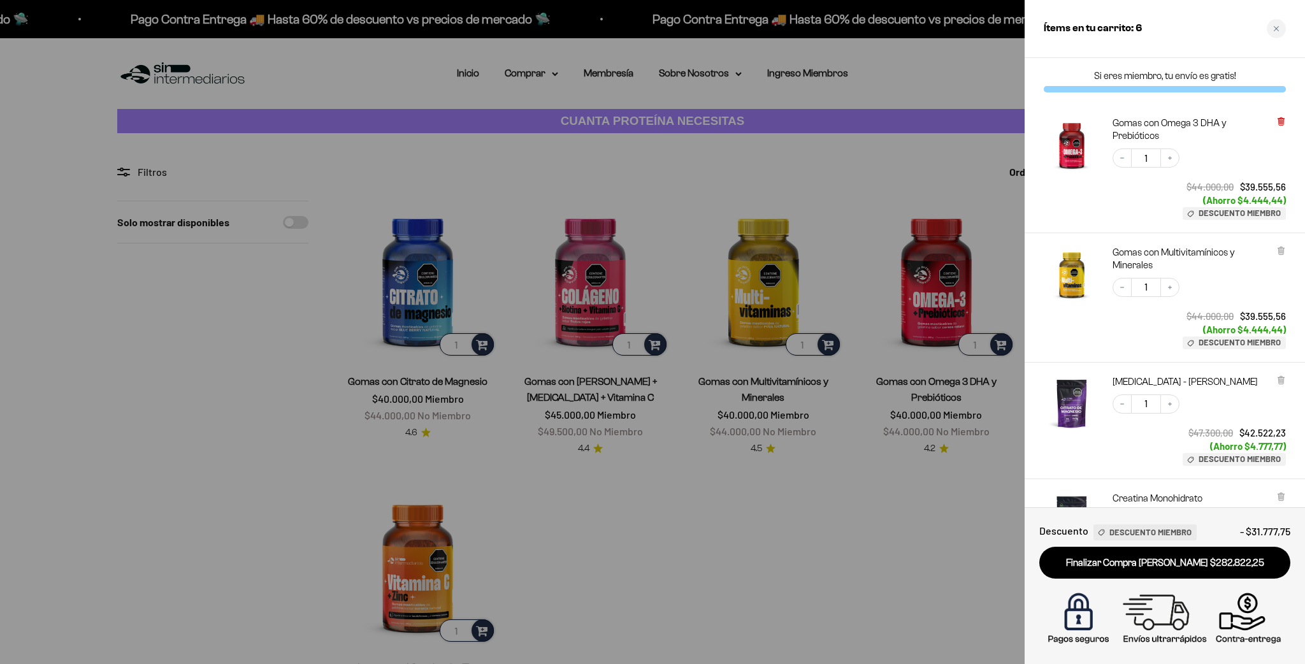
click at [1283, 122] on icon at bounding box center [1280, 122] width 5 height 6
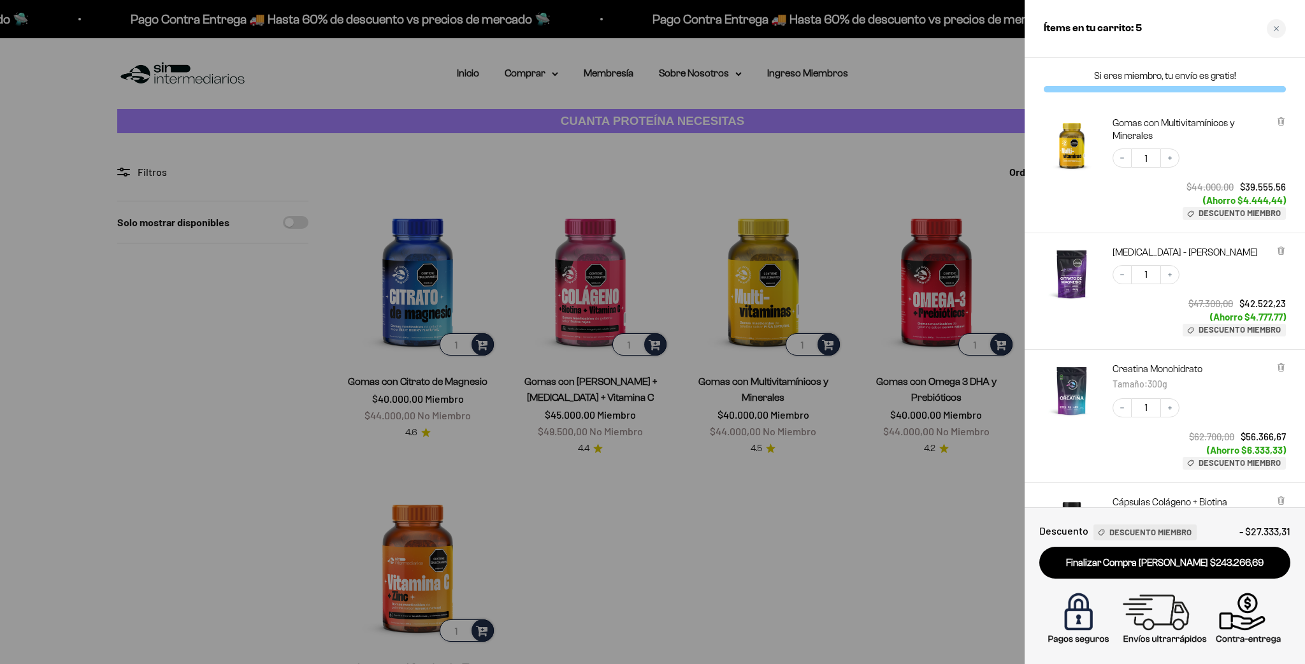
click at [948, 96] on div at bounding box center [652, 332] width 1305 height 664
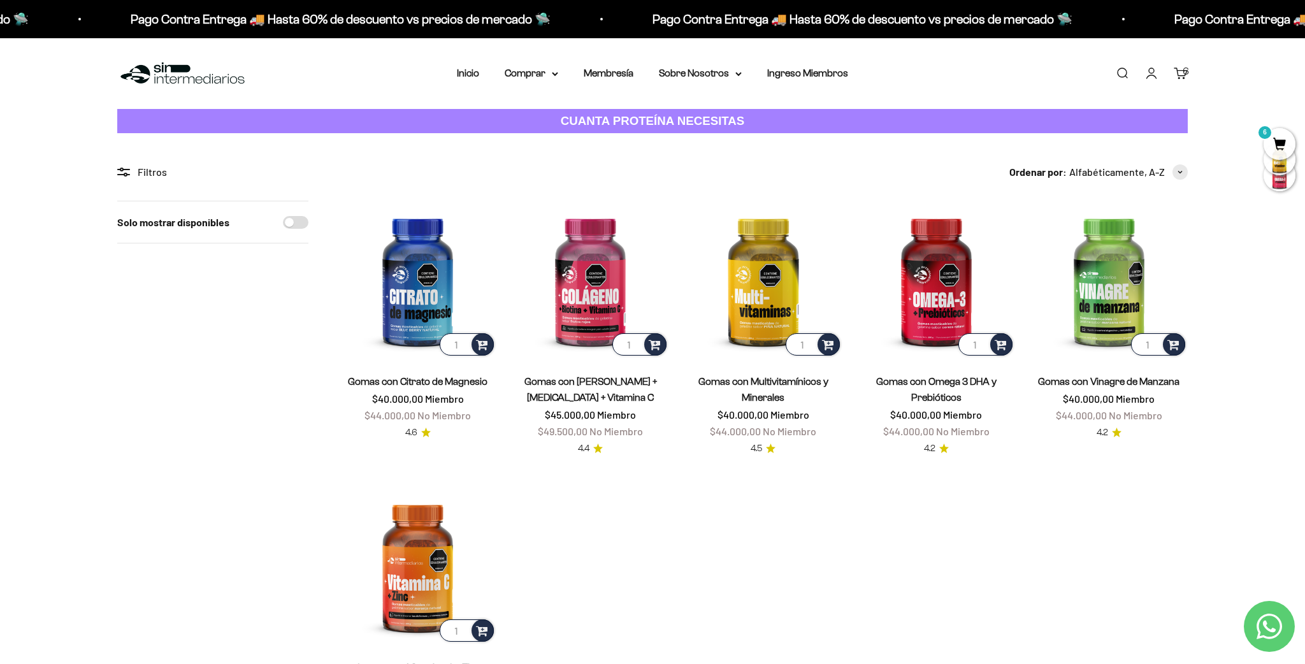
scroll to position [6, 0]
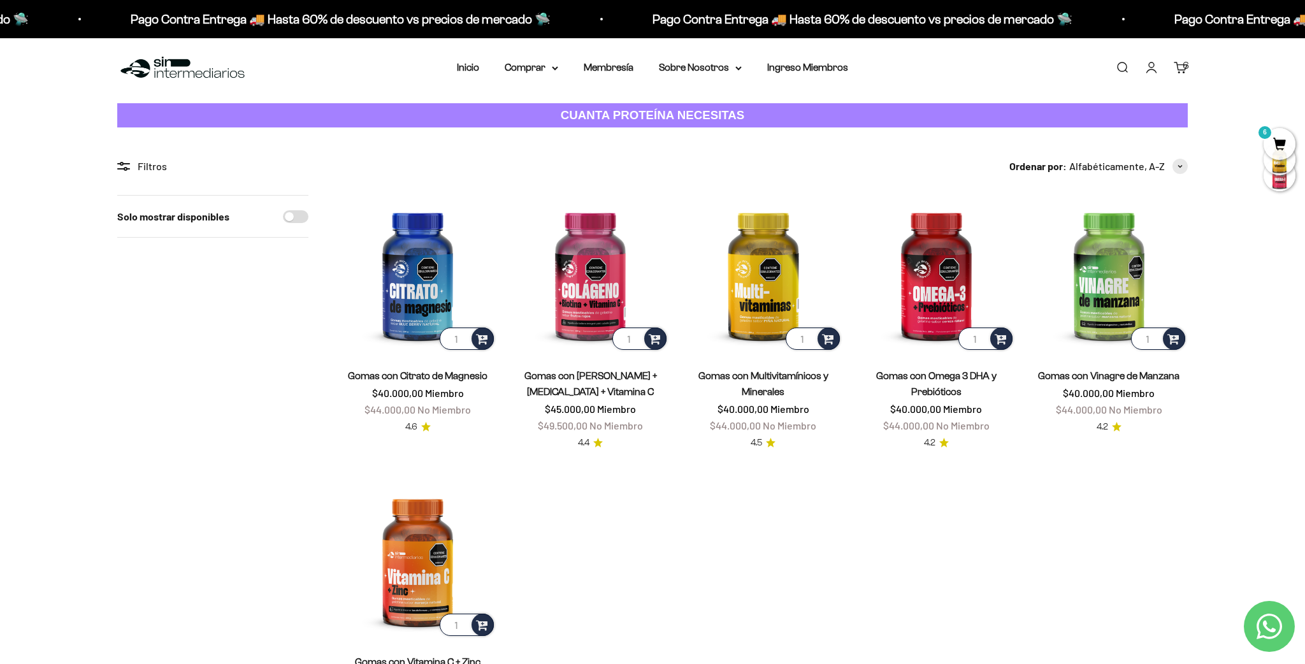
click at [1278, 145] on span "6" at bounding box center [1280, 144] width 32 height 32
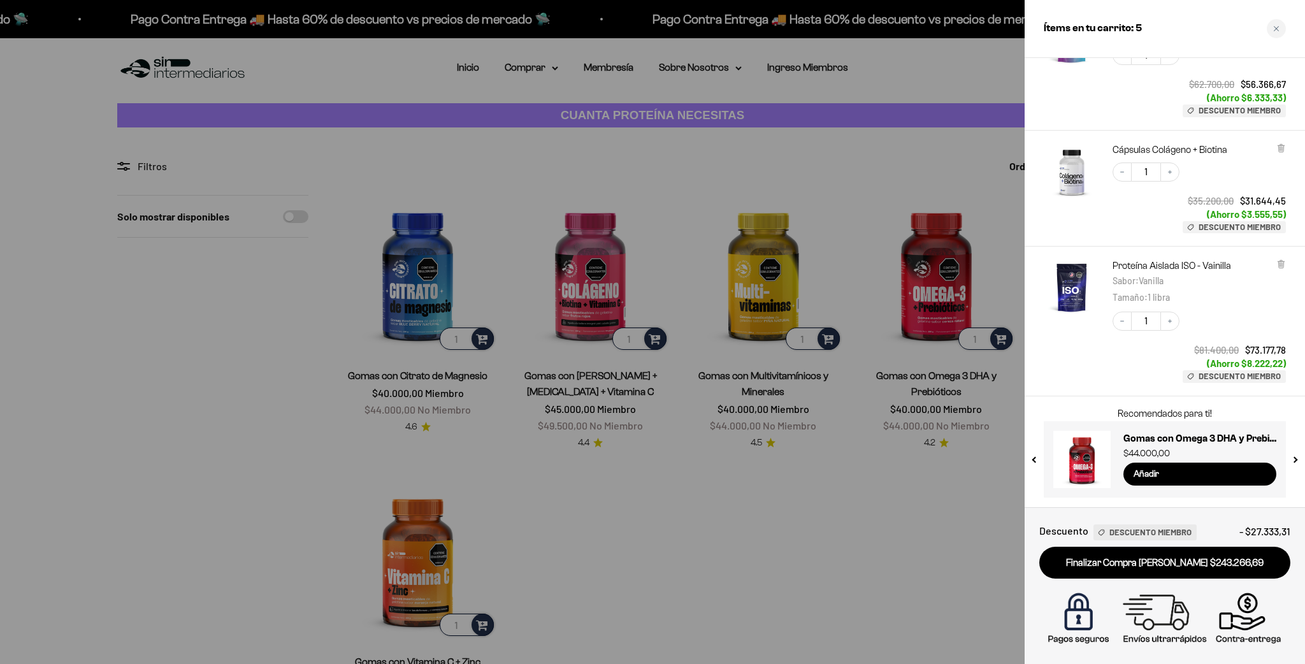
scroll to position [0, 0]
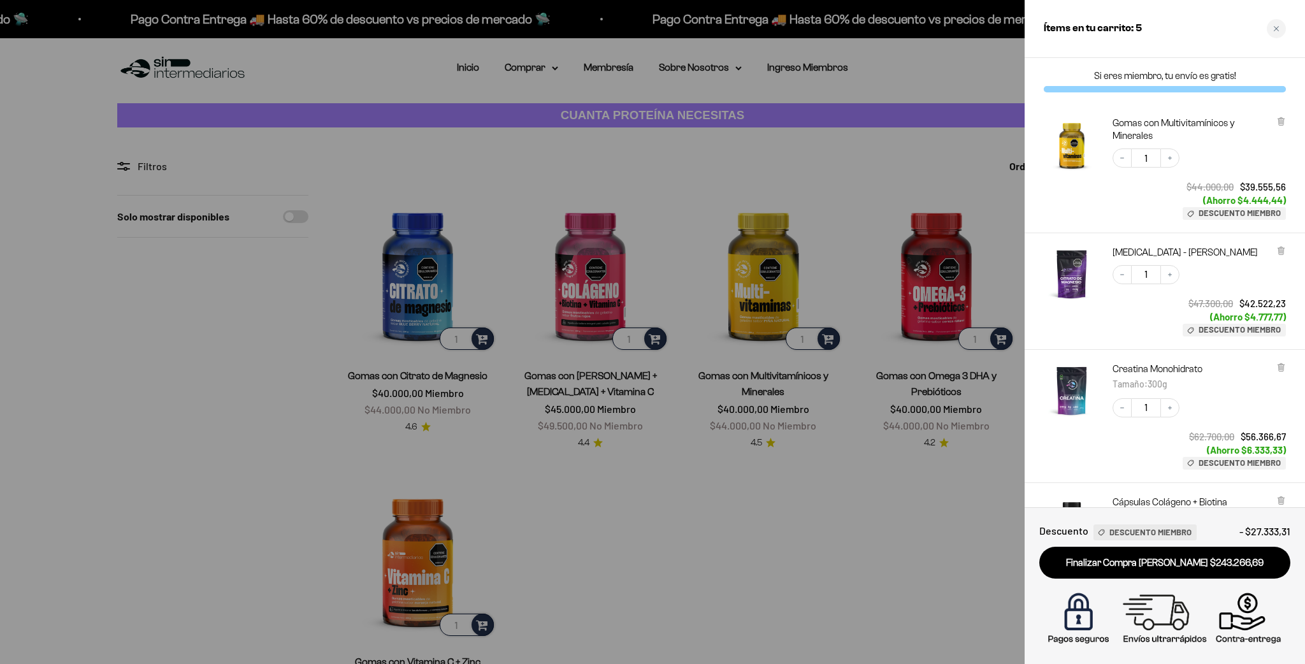
drag, startPoint x: 326, startPoint y: 152, endPoint x: 312, endPoint y: 150, distance: 13.4
click at [326, 152] on div at bounding box center [652, 332] width 1305 height 664
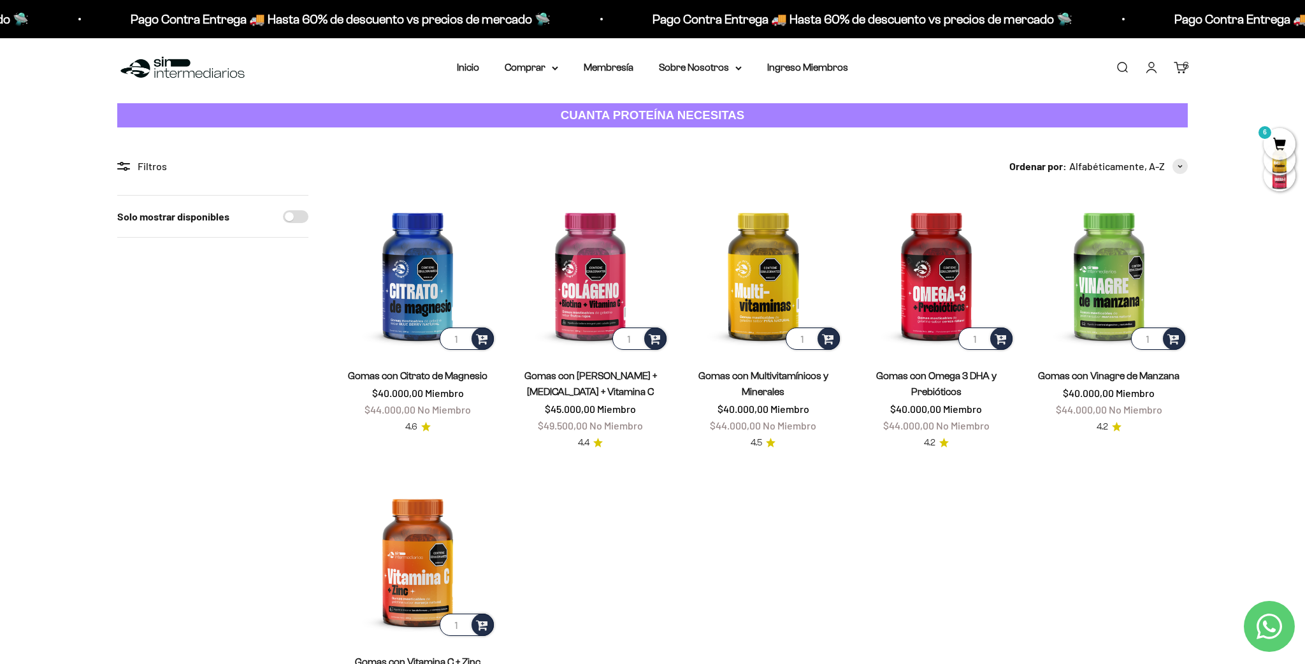
click at [1181, 66] on link "Carrito 6" at bounding box center [1181, 68] width 14 height 14
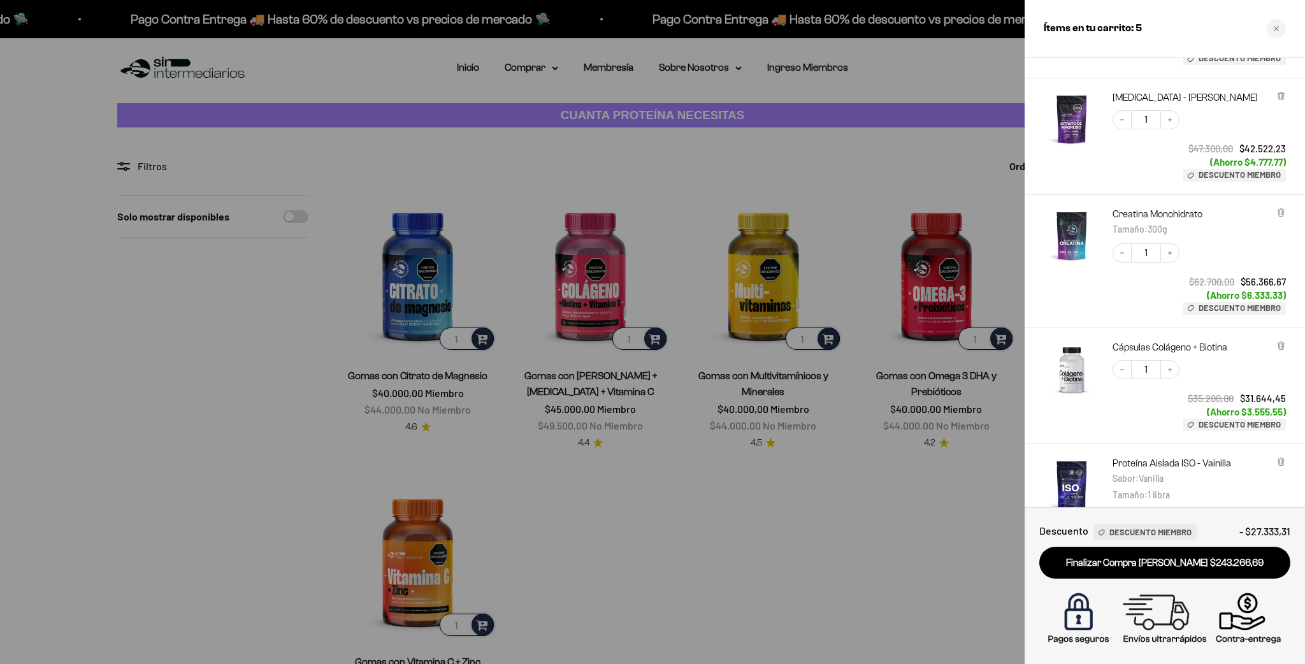
scroll to position [124, 0]
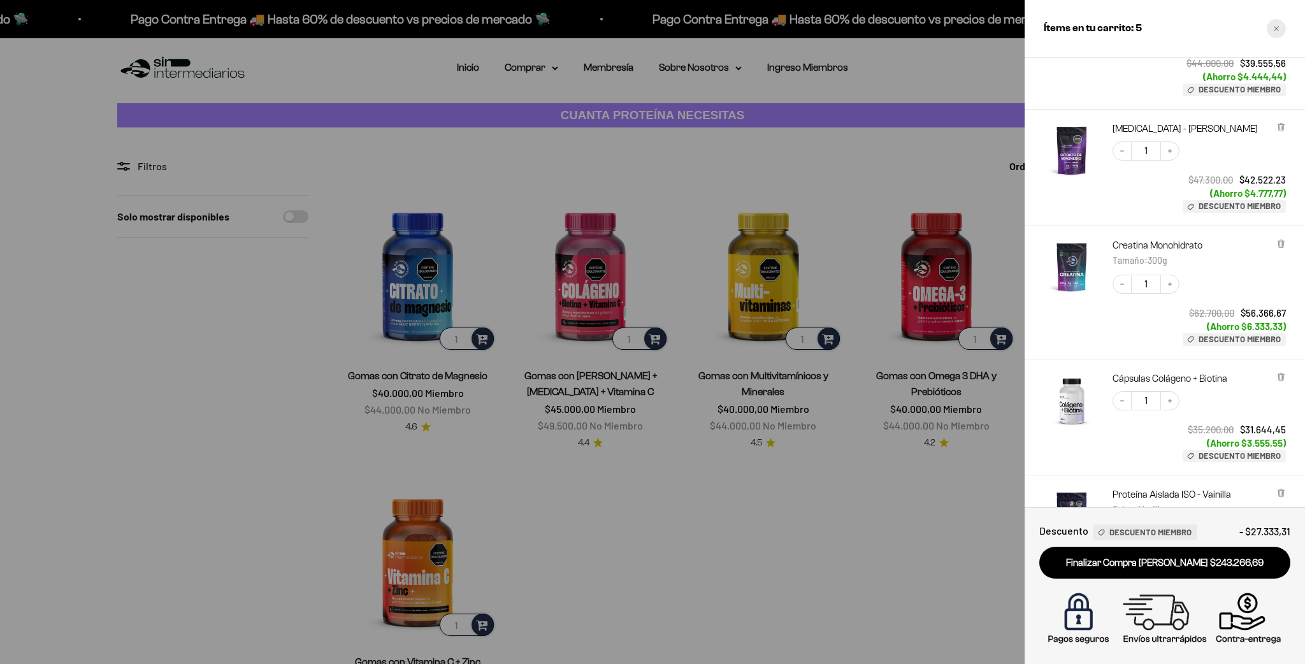
click at [1277, 33] on div "Close cart" at bounding box center [1276, 28] width 19 height 19
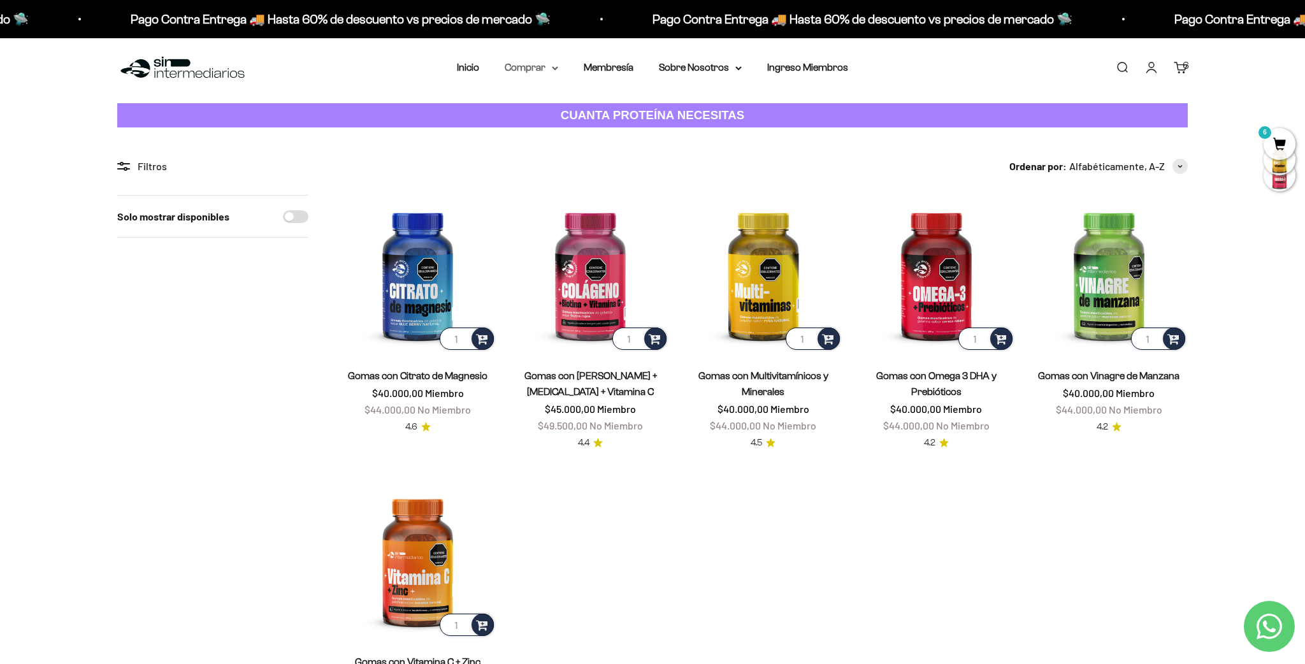
click at [525, 72] on summary "Comprar" at bounding box center [532, 67] width 54 height 17
click at [530, 104] on span "Proteínas" at bounding box center [533, 108] width 43 height 11
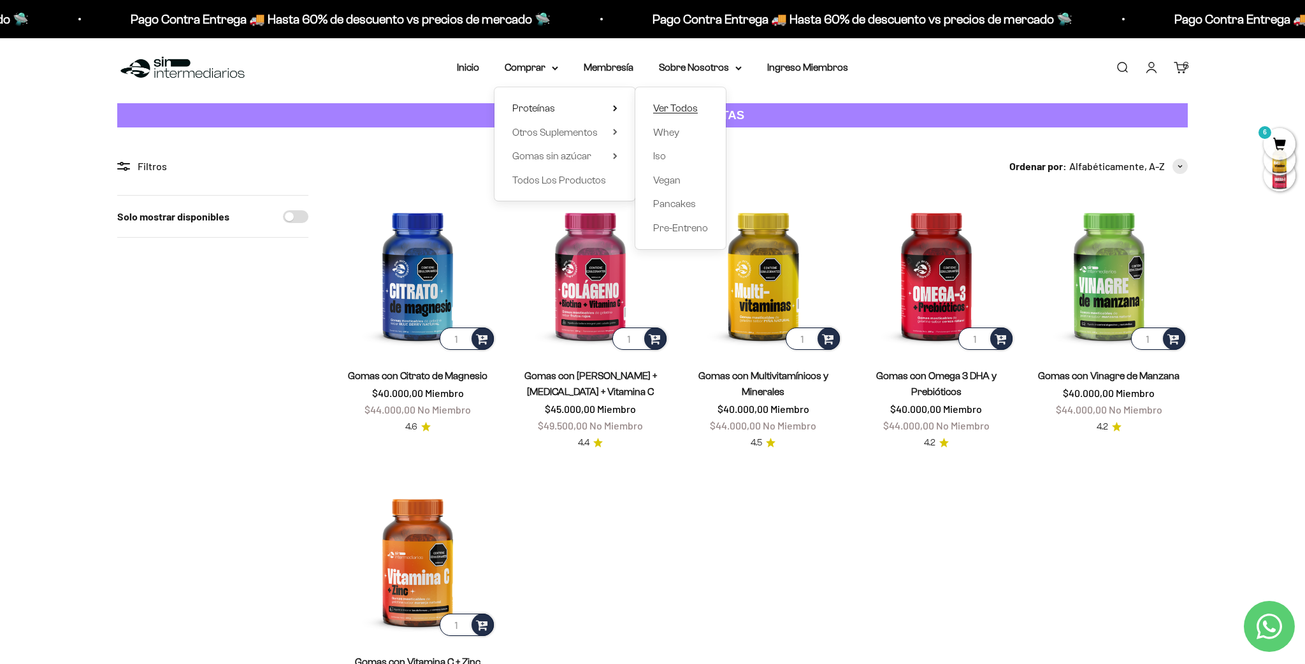
click at [659, 108] on span "Ver Todos" at bounding box center [675, 108] width 45 height 11
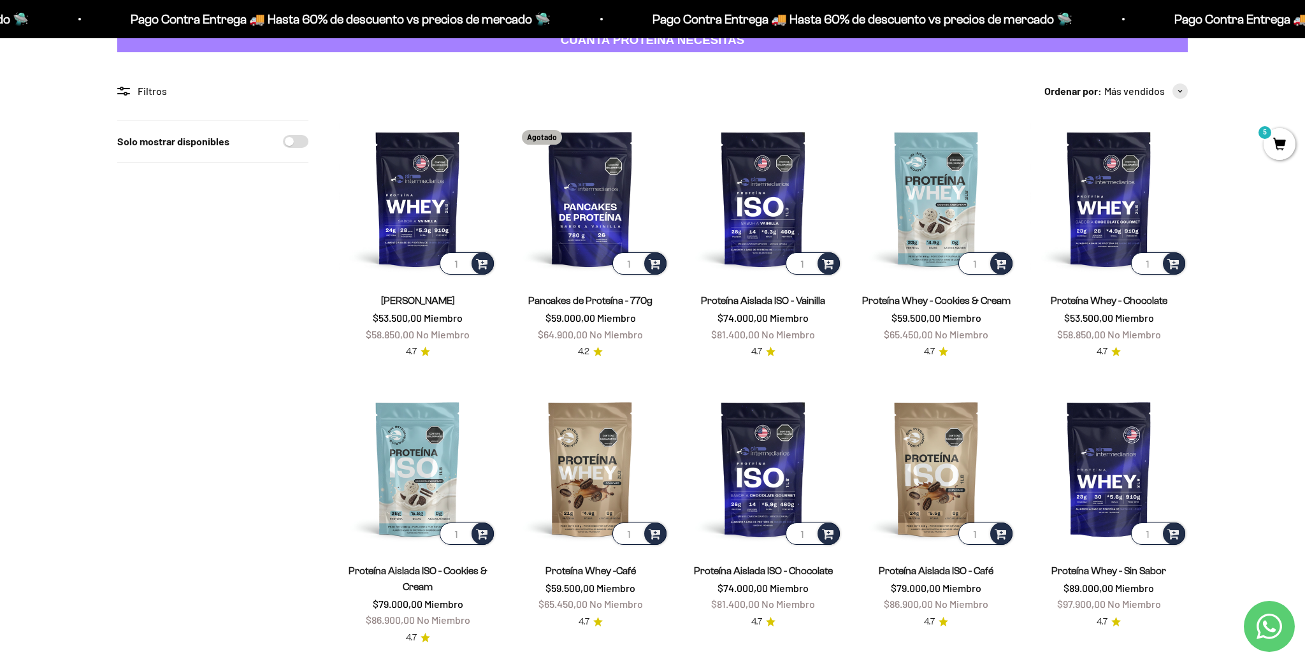
scroll to position [83, 0]
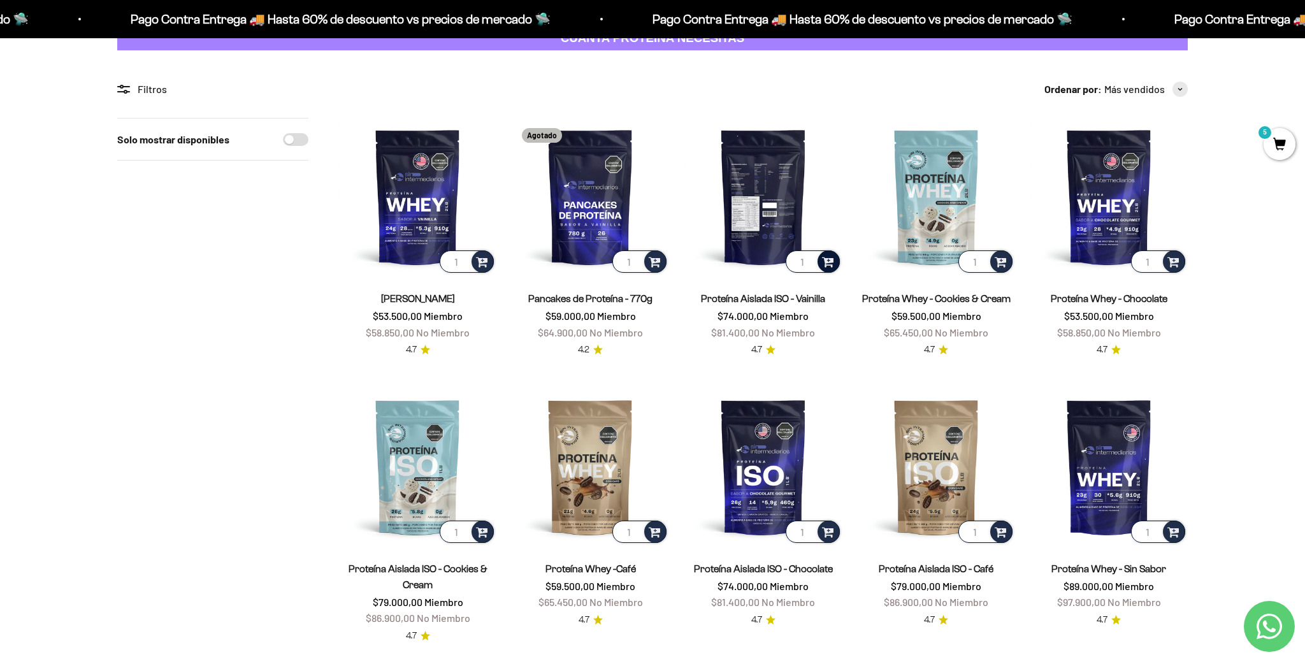
click at [836, 261] on div at bounding box center [828, 261] width 22 height 22
click at [788, 243] on span "Vanilla / 2 libras (910g)" at bounding box center [764, 243] width 76 height 10
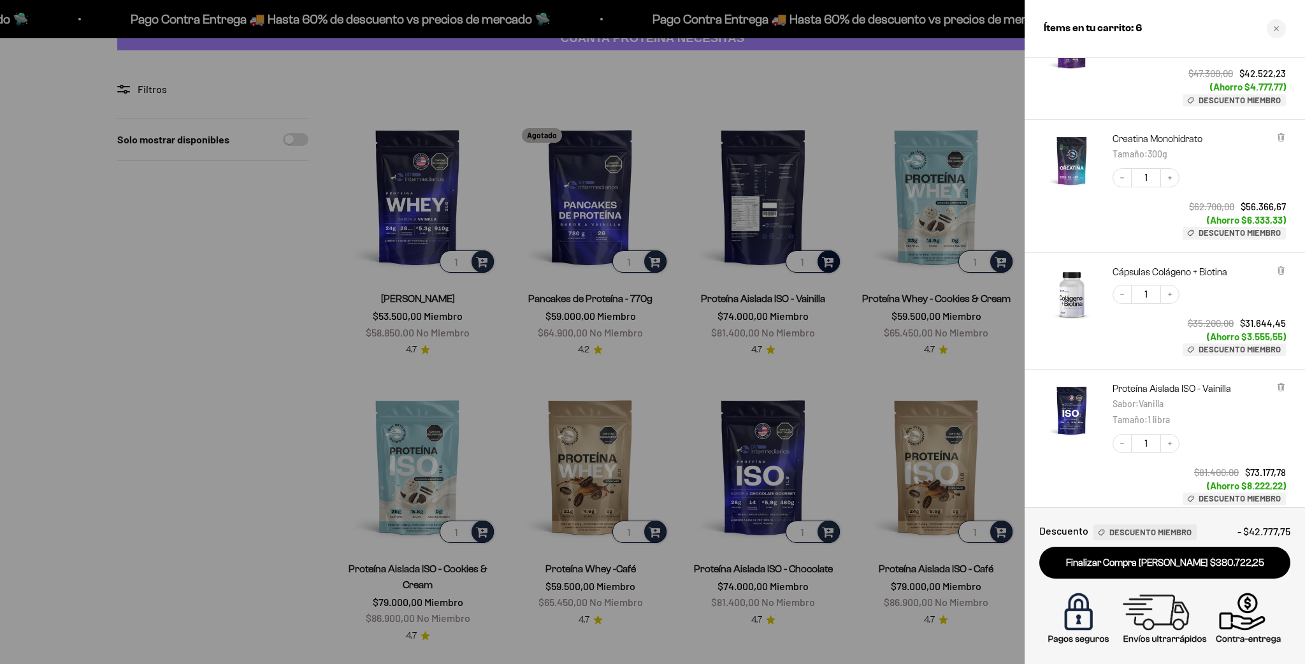
scroll to position [380, 0]
click at [1281, 389] on icon at bounding box center [1280, 387] width 5 height 6
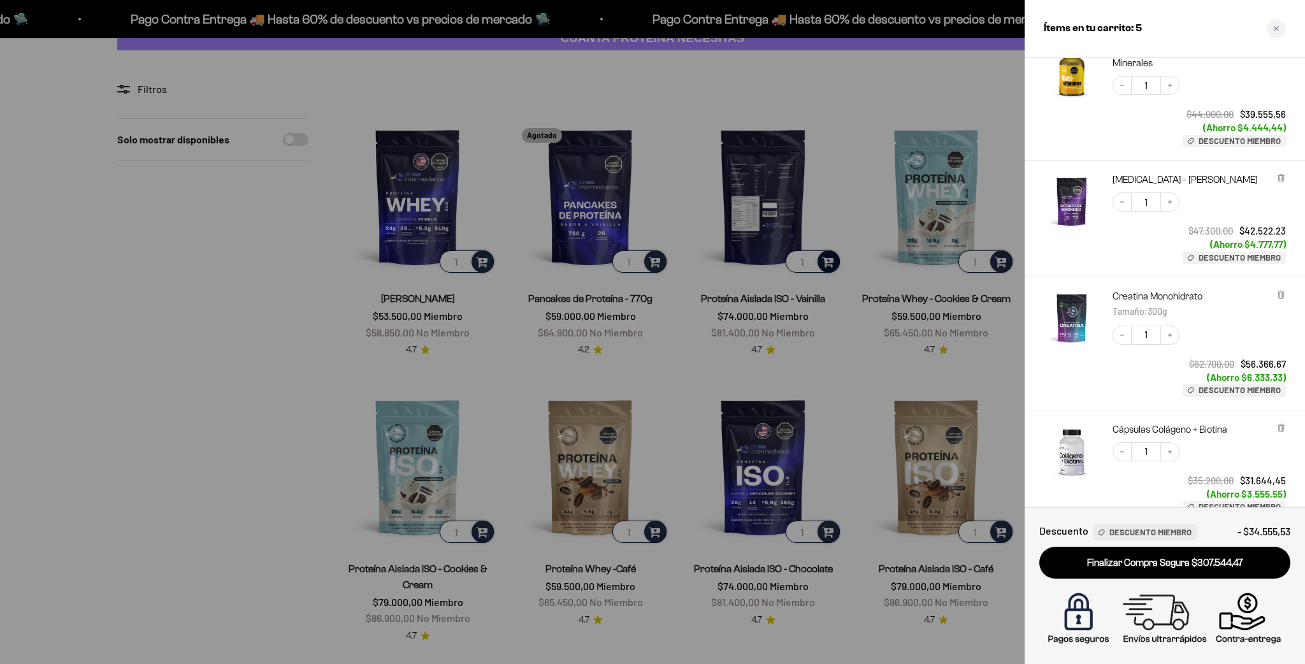
scroll to position [221, 0]
